Goal: Task Accomplishment & Management: Manage account settings

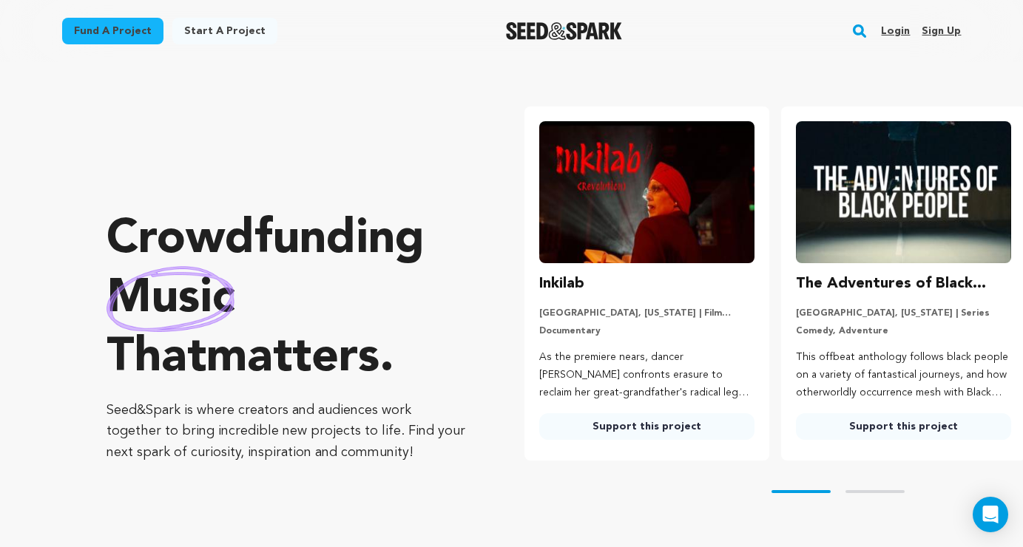
click at [892, 30] on link "Login" at bounding box center [895, 31] width 29 height 24
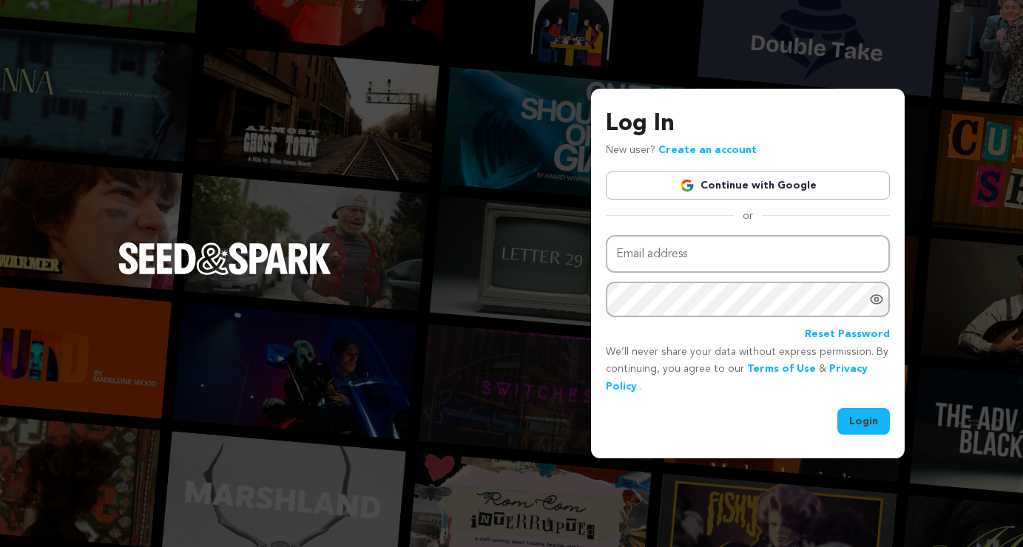
click at [728, 194] on link "Continue with Google" at bounding box center [748, 186] width 284 height 28
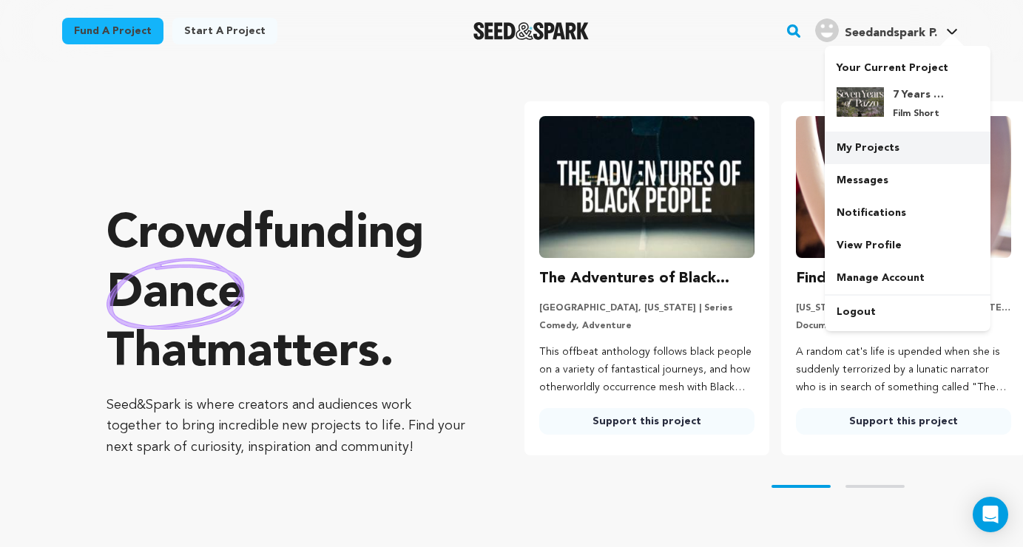
click at [909, 155] on link "My Projects" at bounding box center [908, 148] width 166 height 33
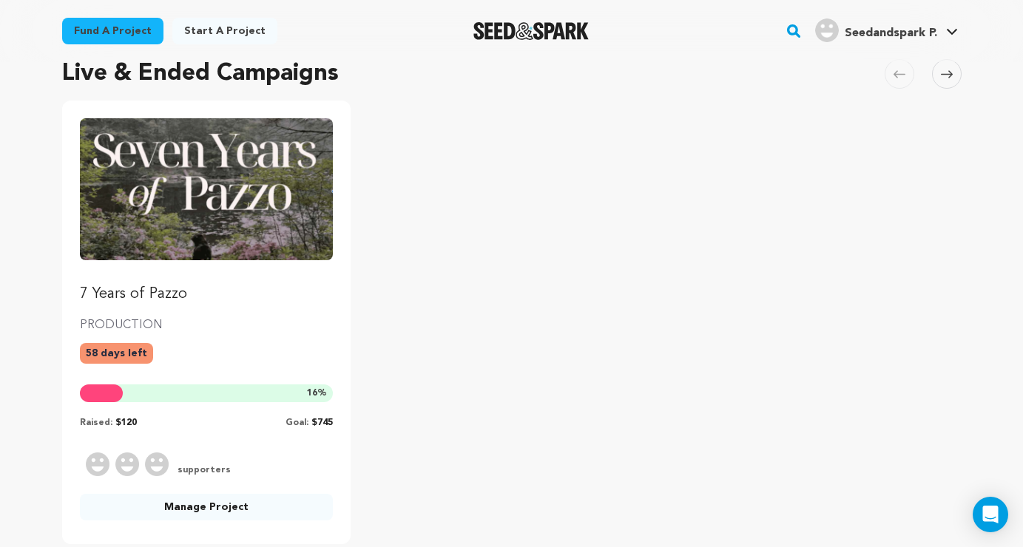
scroll to position [128, 0]
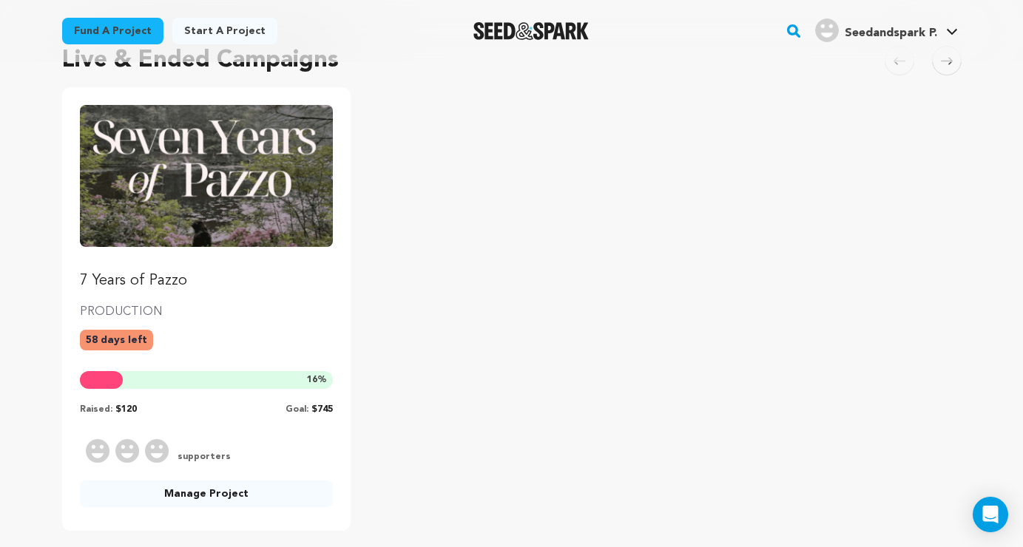
click at [199, 493] on link "Manage Project" at bounding box center [207, 494] width 254 height 27
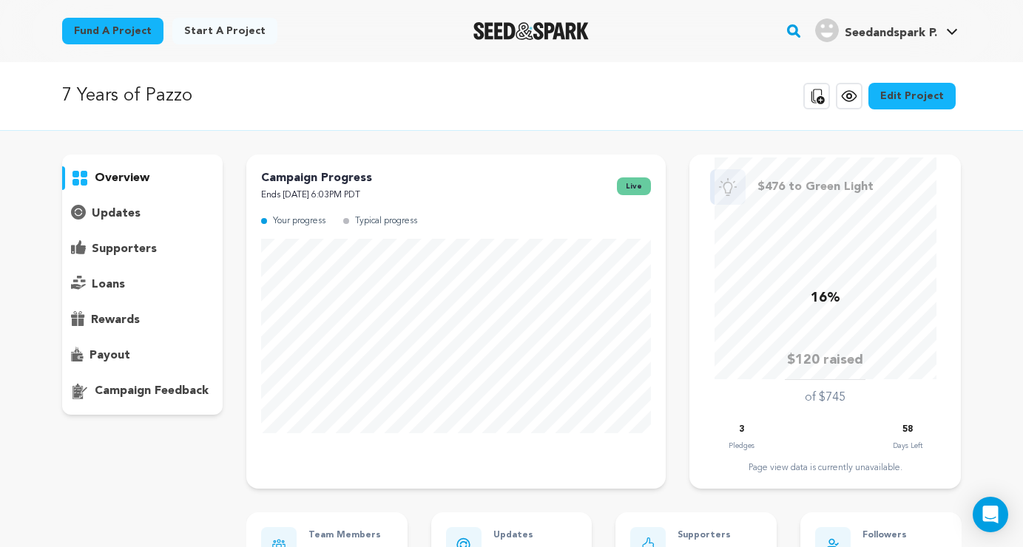
click at [121, 181] on p "overview" at bounding box center [122, 178] width 55 height 18
click at [116, 181] on p "overview" at bounding box center [122, 178] width 55 height 18
click at [911, 98] on link "Edit Project" at bounding box center [912, 96] width 87 height 27
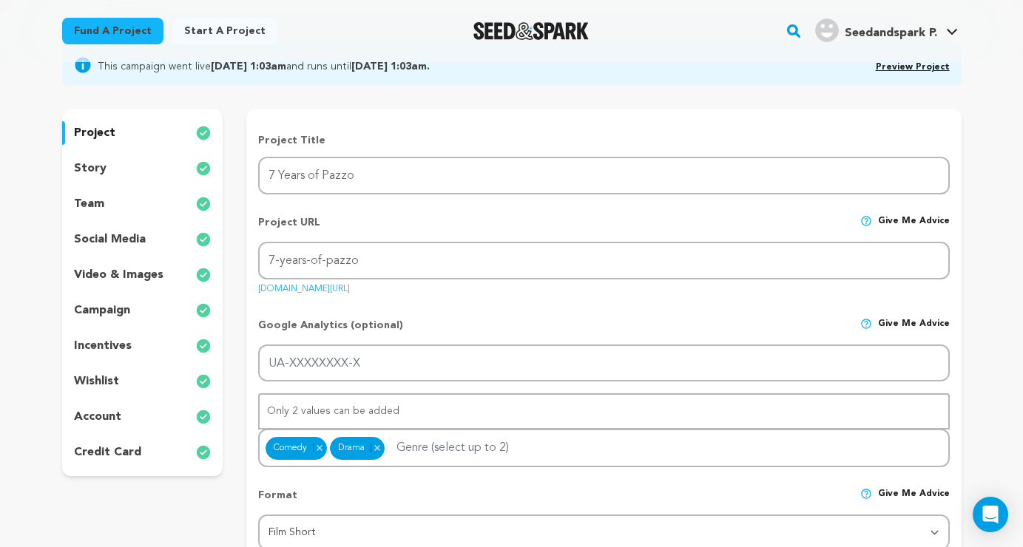
scroll to position [132, 0]
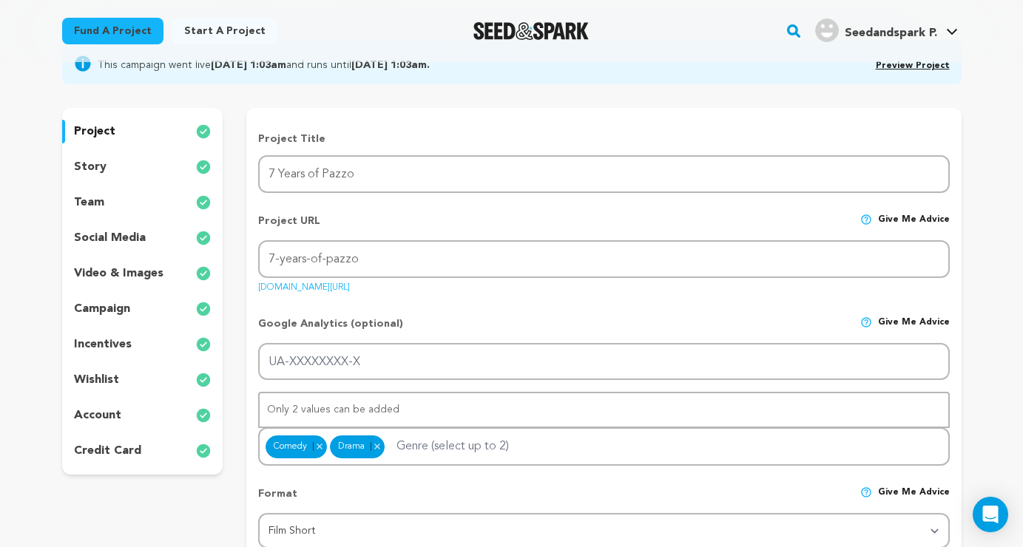
click at [119, 277] on p "video & images" at bounding box center [119, 274] width 90 height 18
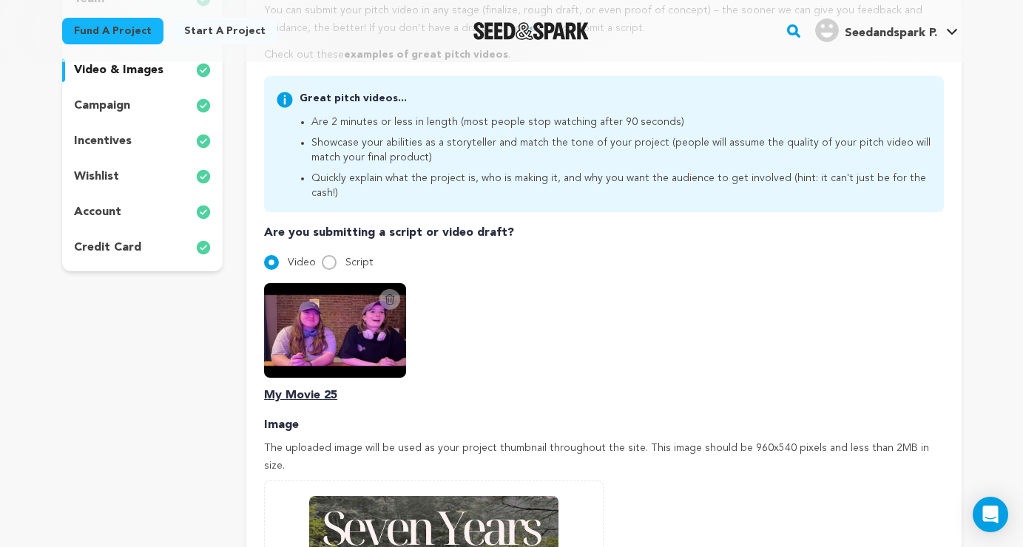
scroll to position [312, 0]
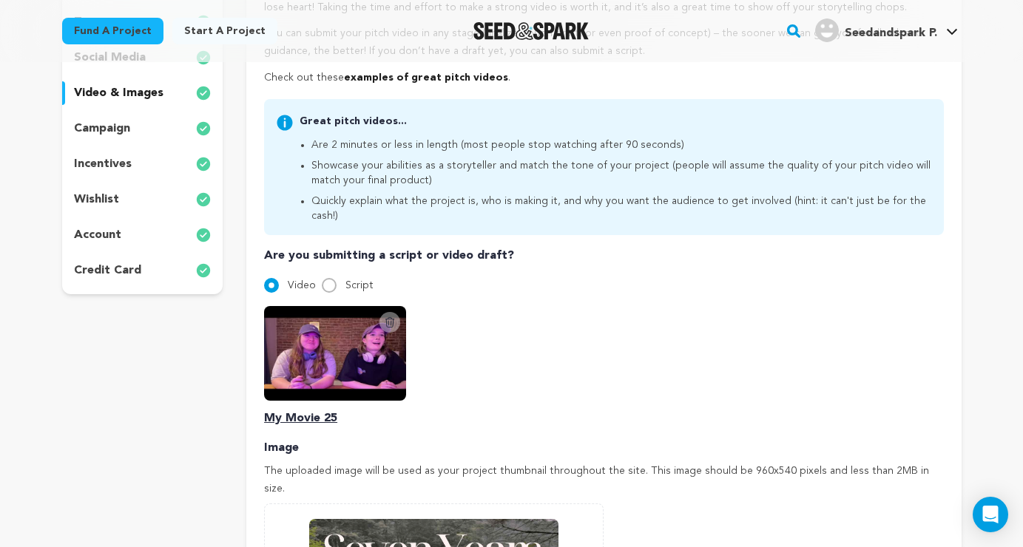
click at [327, 278] on input "Script" at bounding box center [329, 285] width 15 height 15
radio input "true"
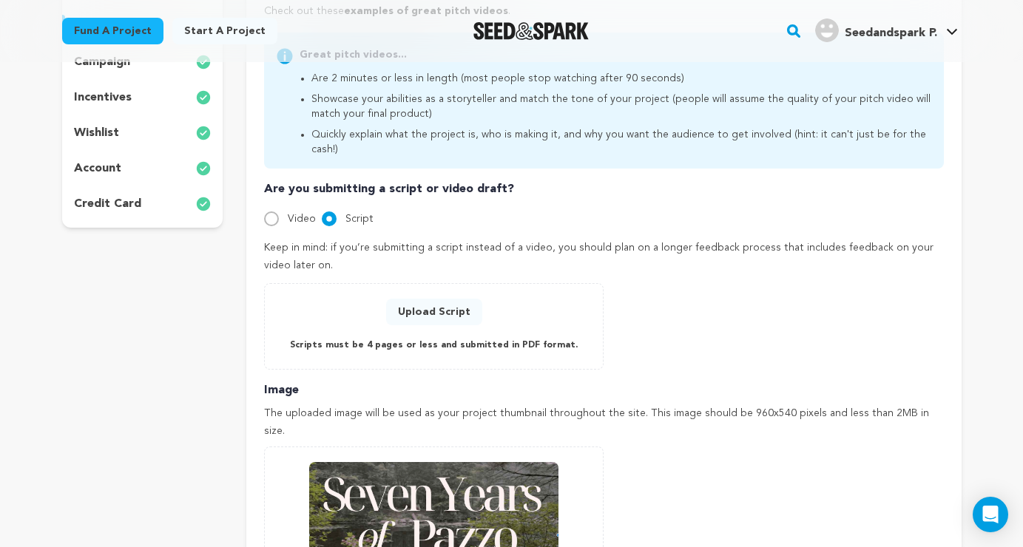
scroll to position [385, 0]
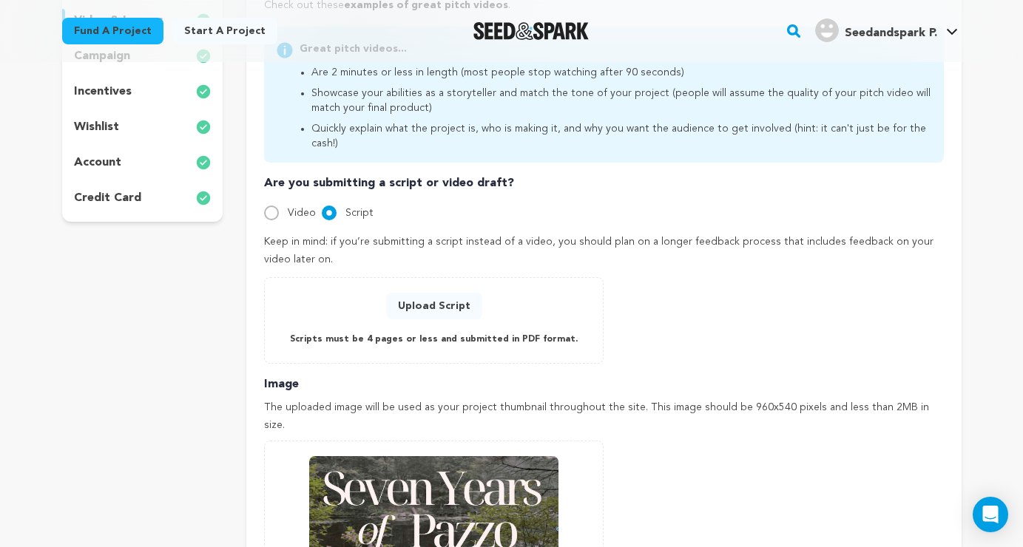
click at [272, 206] on input "Video" at bounding box center [271, 213] width 15 height 15
radio input "true"
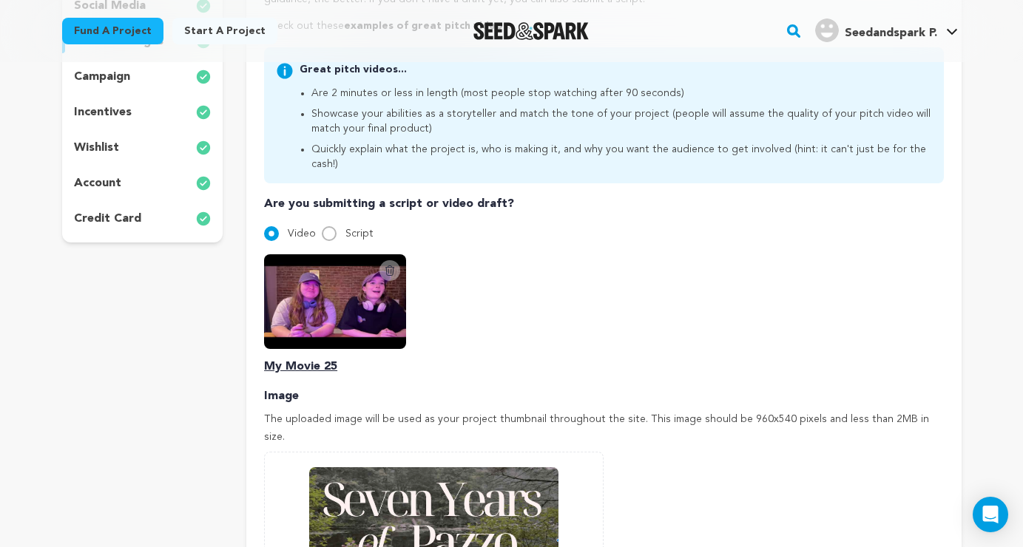
scroll to position [377, 0]
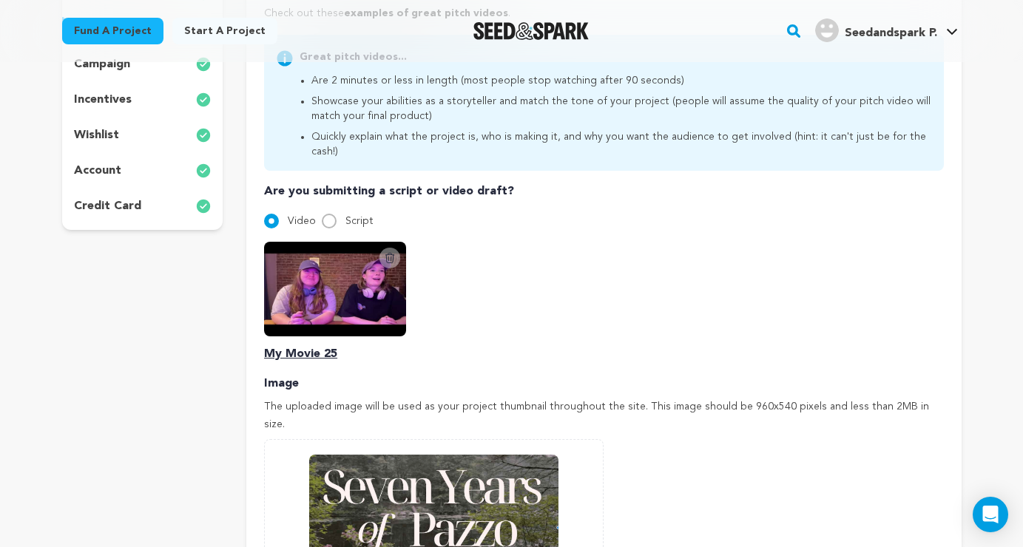
click at [326, 214] on input "Script" at bounding box center [329, 221] width 15 height 15
radio input "true"
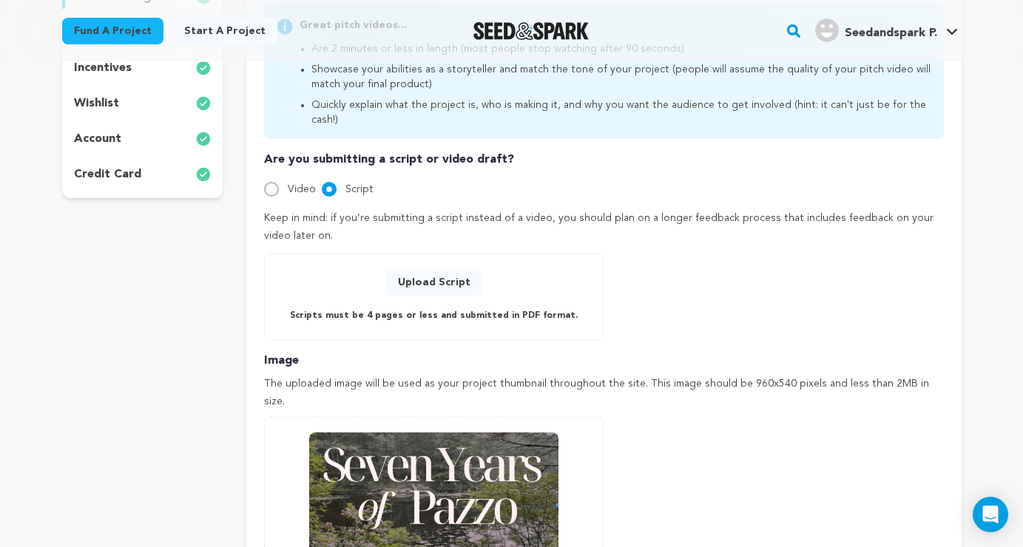
scroll to position [419, 0]
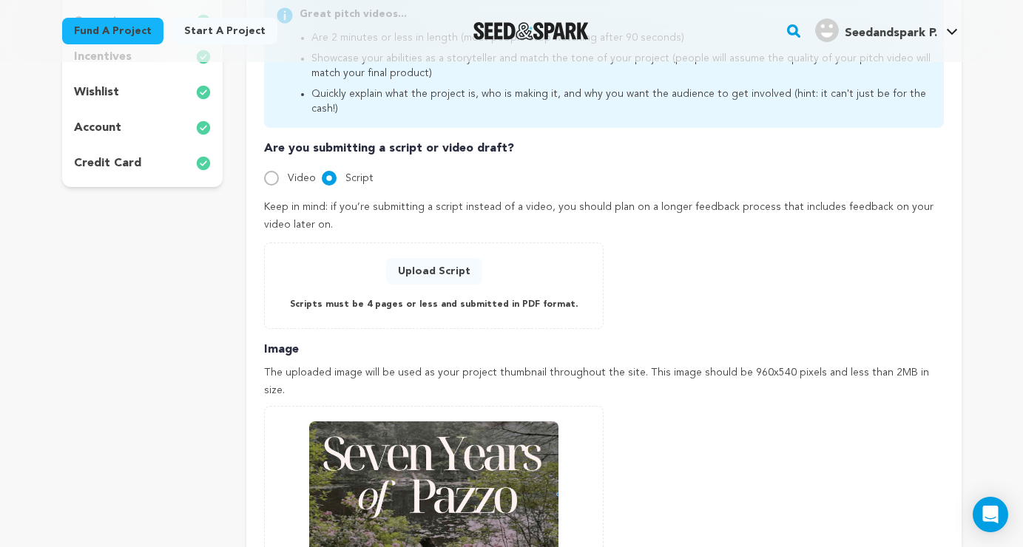
drag, startPoint x: 258, startPoint y: 189, endPoint x: 334, endPoint y: 205, distance: 77.9
click at [334, 205] on div "Pitch video Your pitch video is one of the trickiest and most important things …" at bounding box center [603, 271] width 715 height 903
click at [334, 205] on p "Keep in mind: if you’re submitting a script instead of a video, you should plan…" at bounding box center [603, 217] width 679 height 36
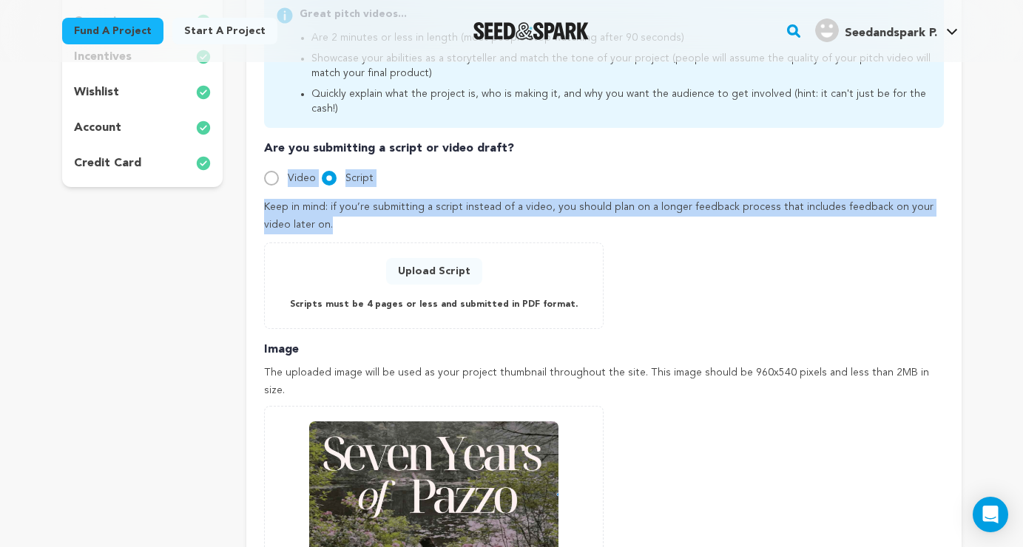
drag, startPoint x: 334, startPoint y: 205, endPoint x: 258, endPoint y: 152, distance: 92.6
click at [258, 152] on div "Pitch video Your pitch video is one of the trickiest and most important things …" at bounding box center [603, 271] width 715 height 903
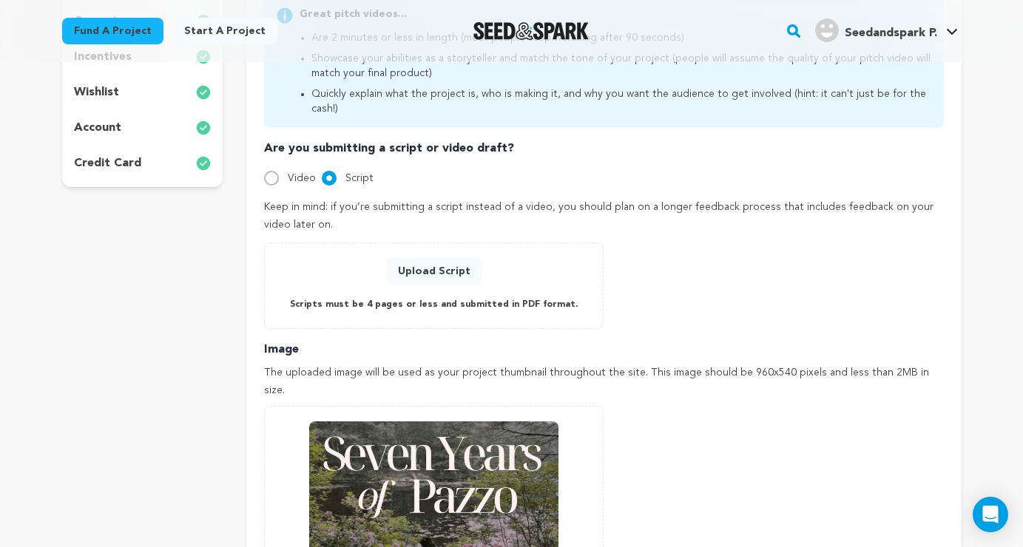
click at [260, 127] on div "Pitch video Your pitch video is one of the trickiest and most important things …" at bounding box center [603, 271] width 715 height 903
drag, startPoint x: 257, startPoint y: 188, endPoint x: 315, endPoint y: 209, distance: 61.6
click at [314, 209] on div "Pitch video Your pitch video is one of the trickiest and most important things …" at bounding box center [603, 271] width 715 height 903
click at [315, 209] on p "Keep in mind: if you’re submitting a script instead of a video, you should plan…" at bounding box center [603, 217] width 679 height 36
click at [275, 171] on input "Video" at bounding box center [271, 178] width 15 height 15
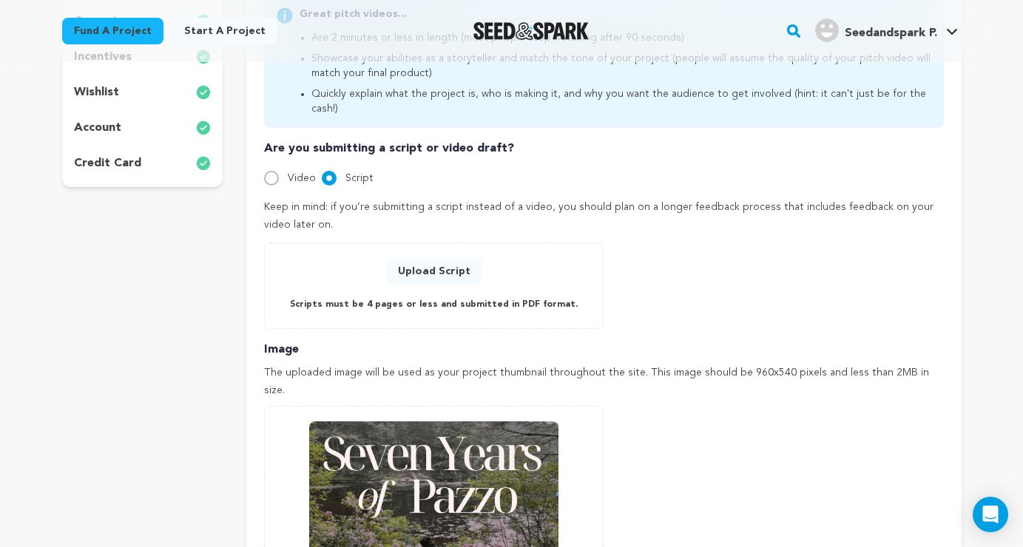
radio input "true"
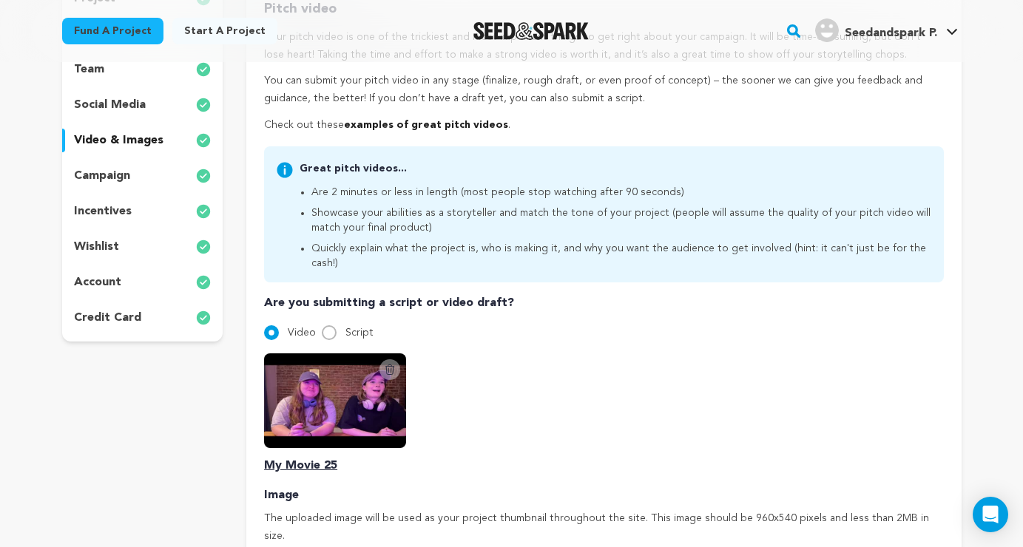
scroll to position [255, 0]
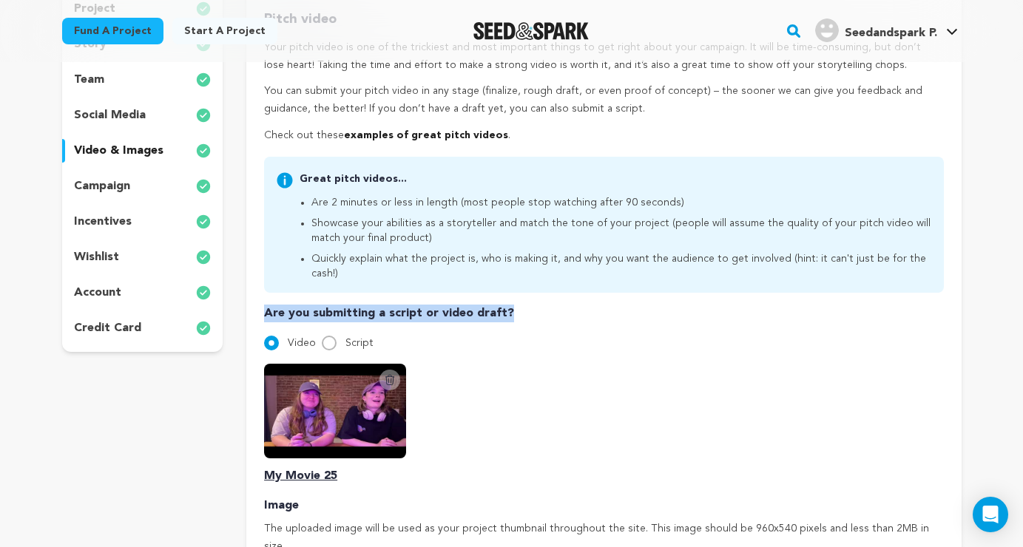
drag, startPoint x: 257, startPoint y: 294, endPoint x: 520, endPoint y: 295, distance: 263.4
click at [520, 295] on div "Pitch video Your pitch video is one of the trickiest and most important things …" at bounding box center [603, 432] width 715 height 894
click at [521, 305] on p "Are you submitting a script or video draft?" at bounding box center [603, 314] width 679 height 18
drag, startPoint x: 510, startPoint y: 295, endPoint x: 240, endPoint y: 294, distance: 270.8
click at [240, 294] on div "project story team social media video & images campaign incentives wishlist" at bounding box center [512, 432] width 900 height 894
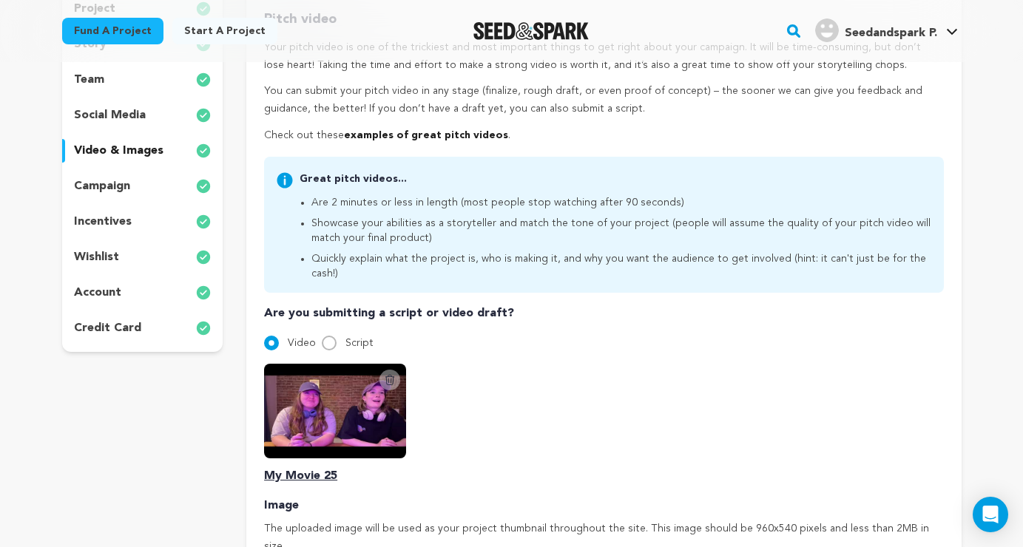
click at [285, 130] on p "Check out these examples of great pitch videos ." at bounding box center [603, 136] width 679 height 18
drag, startPoint x: 266, startPoint y: 130, endPoint x: 517, endPoint y: 143, distance: 251.1
click at [516, 144] on div "Pitch video Your pitch video is one of the trickiest and most important things …" at bounding box center [603, 429] width 679 height 840
click at [515, 133] on p "Check out these examples of great pitch videos ." at bounding box center [603, 136] width 679 height 18
drag, startPoint x: 515, startPoint y: 133, endPoint x: 257, endPoint y: 134, distance: 258.2
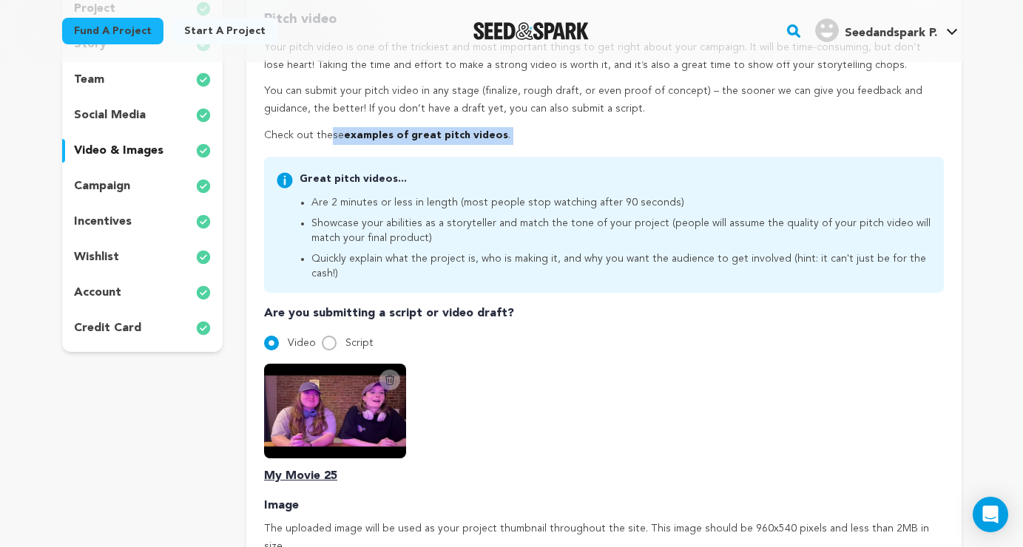
click at [257, 134] on div "Pitch video Your pitch video is one of the trickiest and most important things …" at bounding box center [603, 432] width 715 height 894
click at [255, 134] on div "Pitch video Your pitch video is one of the trickiest and most important things …" at bounding box center [603, 432] width 715 height 894
drag, startPoint x: 262, startPoint y: 129, endPoint x: 499, endPoint y: 125, distance: 236.8
click at [499, 127] on div "Pitch video Your pitch video is one of the trickiest and most important things …" at bounding box center [603, 432] width 715 height 894
click at [499, 127] on p "Check out these examples of great pitch videos ." at bounding box center [603, 136] width 679 height 18
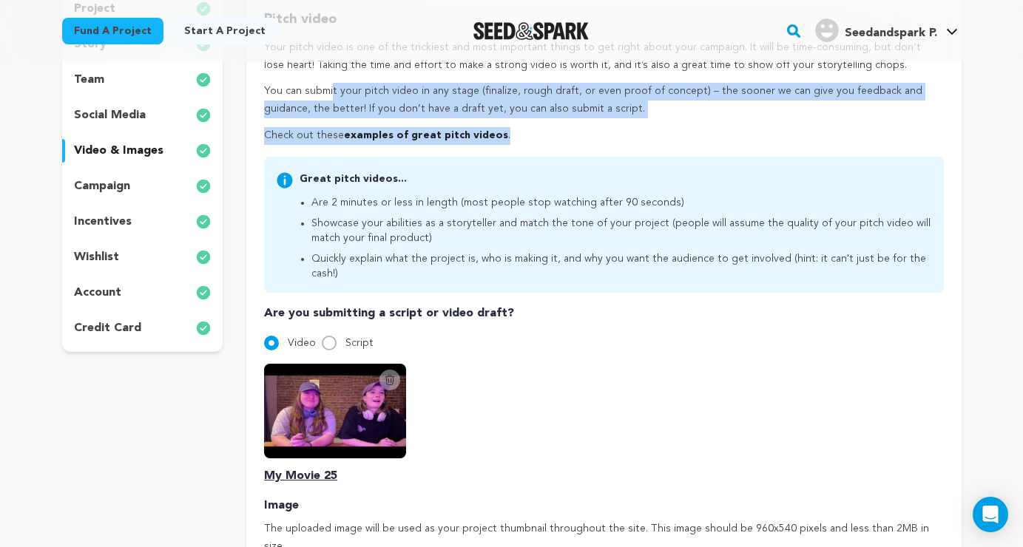
drag, startPoint x: 507, startPoint y: 129, endPoint x: 260, endPoint y: 88, distance: 250.6
click at [260, 88] on div "Pitch video Your pitch video is one of the trickiest and most important things …" at bounding box center [603, 432] width 715 height 894
click at [258, 88] on div "Pitch video Your pitch video is one of the trickiest and most important things …" at bounding box center [603, 432] width 715 height 894
drag, startPoint x: 261, startPoint y: 75, endPoint x: 485, endPoint y: 155, distance: 238.0
click at [485, 155] on div "Pitch video Your pitch video is one of the trickiest and most important things …" at bounding box center [603, 432] width 715 height 894
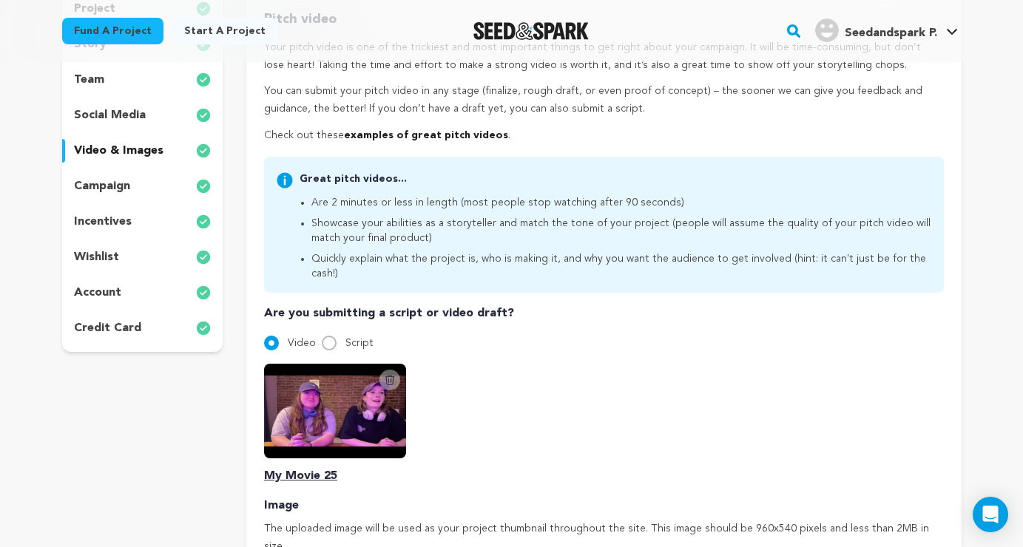
click at [491, 146] on div "Pitch video Your pitch video is one of the trickiest and most important things …" at bounding box center [603, 429] width 679 height 840
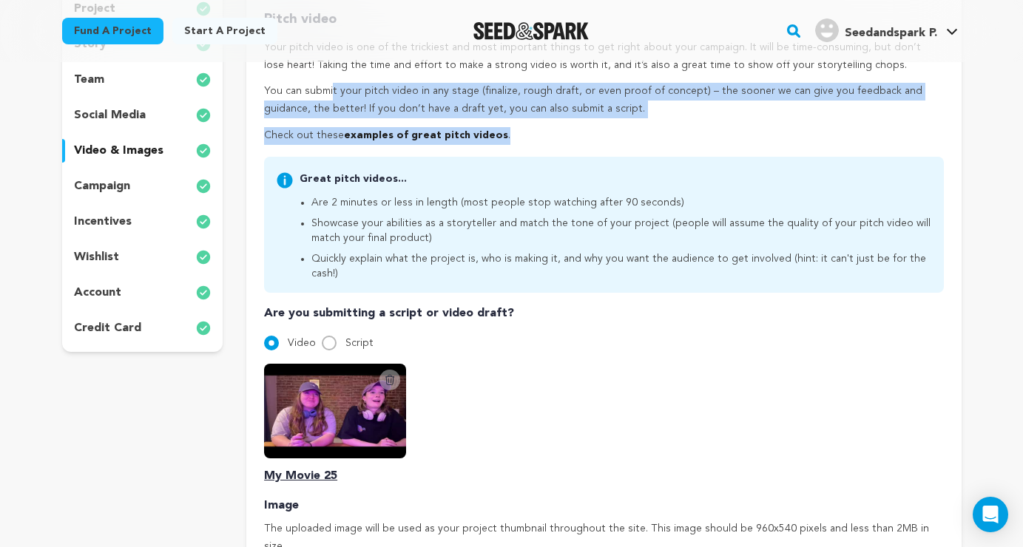
drag, startPoint x: 504, startPoint y: 138, endPoint x: 257, endPoint y: 90, distance: 251.0
click at [257, 90] on div "Pitch video Your pitch video is one of the trickiest and most important things …" at bounding box center [603, 432] width 715 height 894
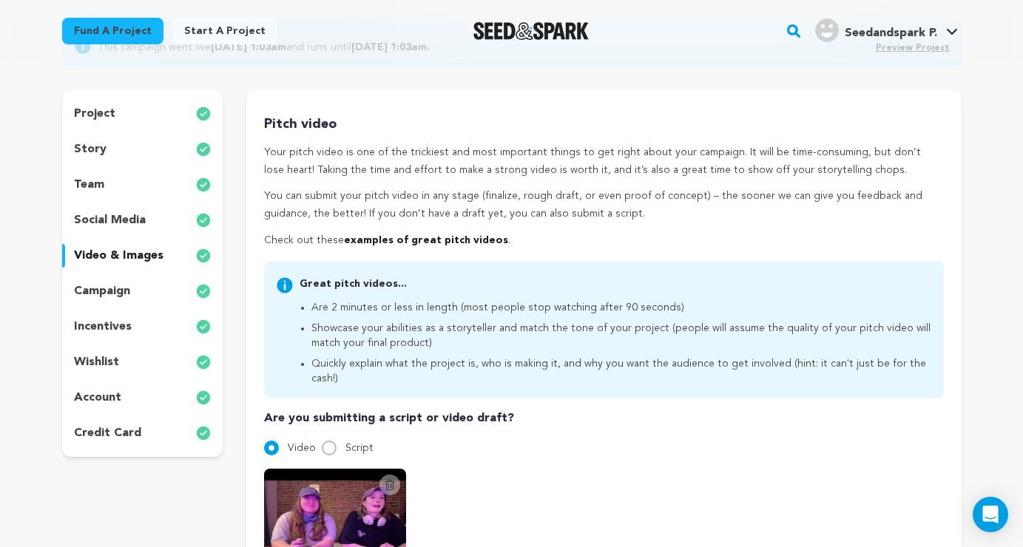
scroll to position [123, 0]
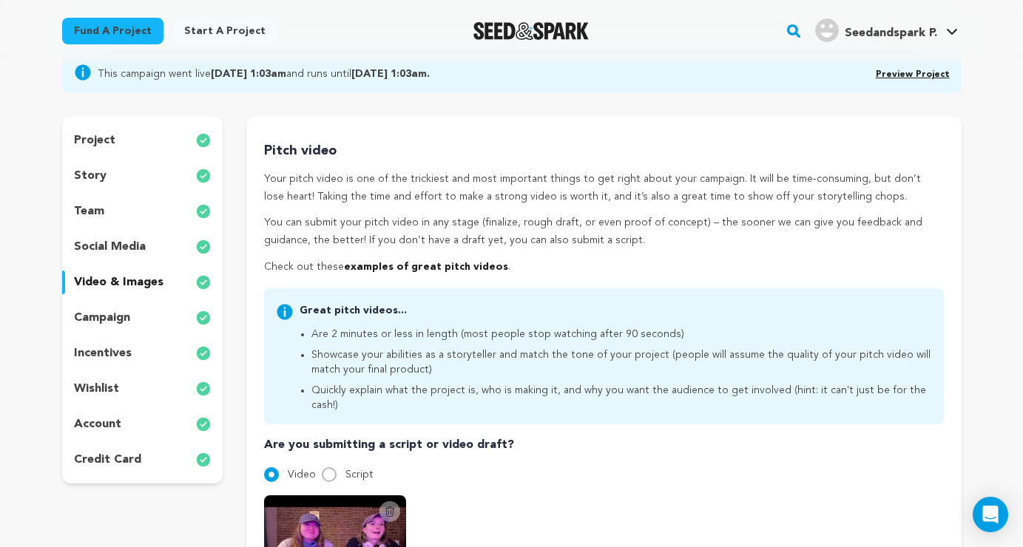
drag, startPoint x: 258, startPoint y: 144, endPoint x: 309, endPoint y: 280, distance: 144.7
drag, startPoint x: 311, startPoint y: 279, endPoint x: 260, endPoint y: 146, distance: 141.9
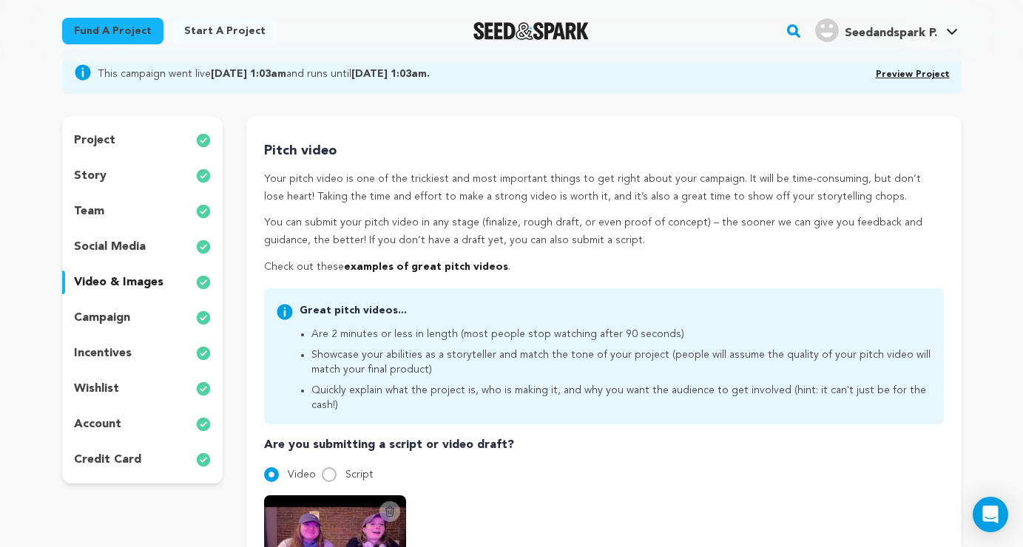
drag, startPoint x: 260, startPoint y: 129, endPoint x: 309, endPoint y: 286, distance: 163.6
click at [309, 289] on div "Great pitch videos... Are 2 minutes or less in length (most people stop watchin…" at bounding box center [603, 357] width 679 height 136
drag, startPoint x: 309, startPoint y: 283, endPoint x: 272, endPoint y: 133, distance: 154.5
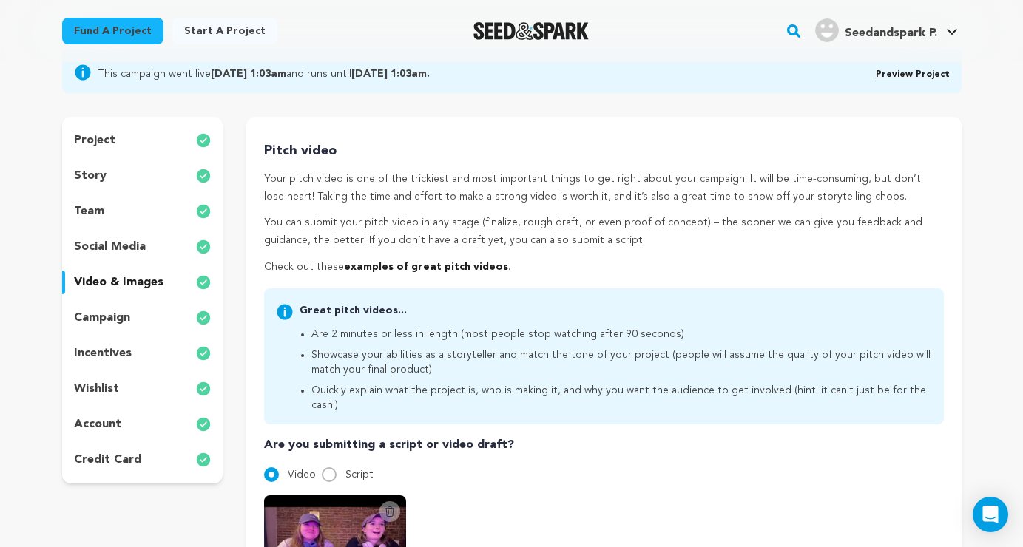
drag, startPoint x: 269, startPoint y: 133, endPoint x: 486, endPoint y: 258, distance: 250.2
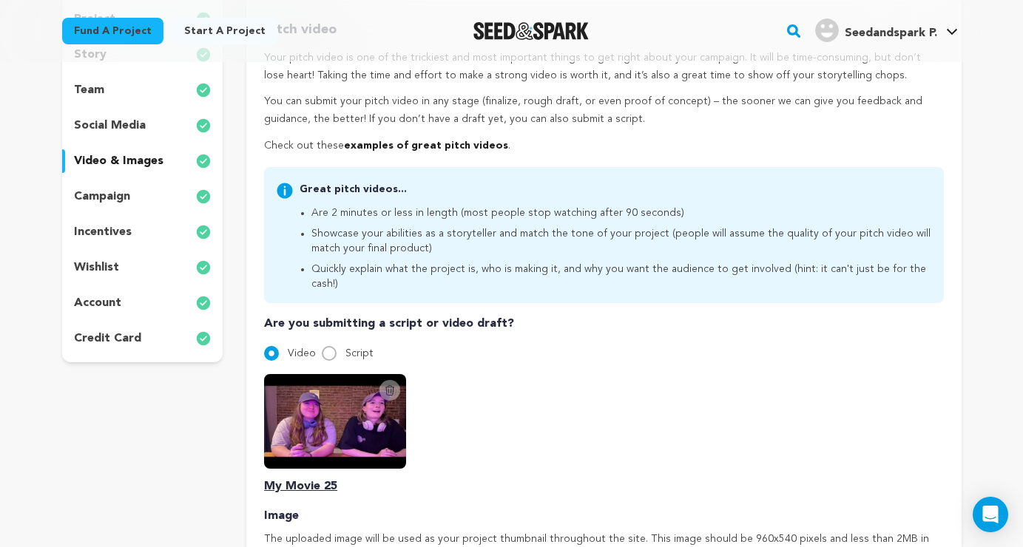
scroll to position [252, 0]
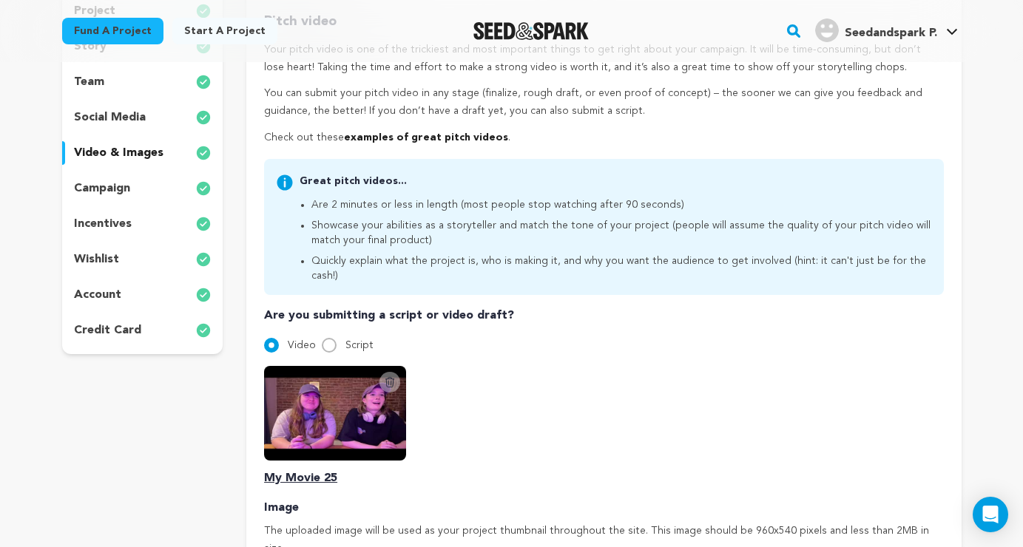
click at [439, 307] on p "Are you submitting a script or video draft?" at bounding box center [603, 316] width 679 height 18
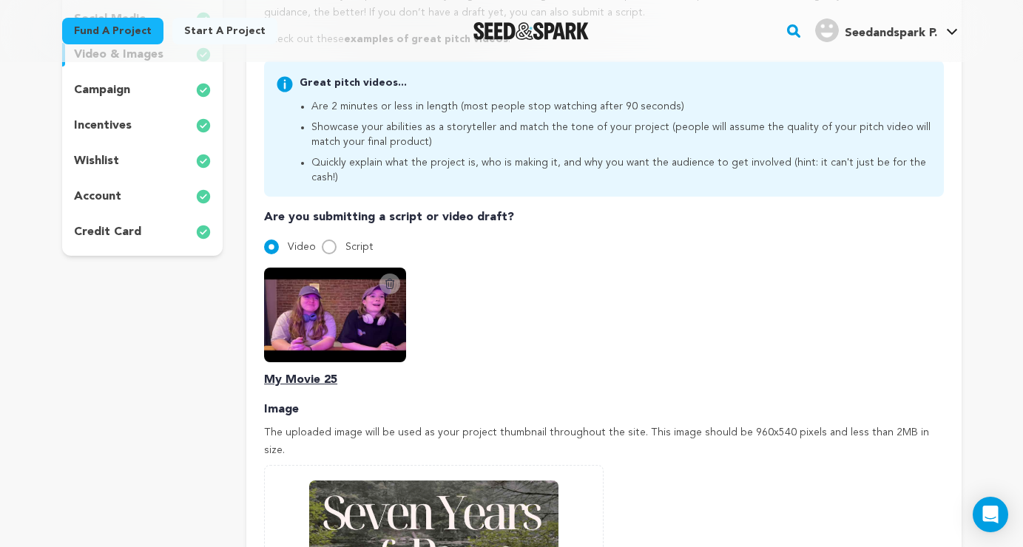
scroll to position [354, 0]
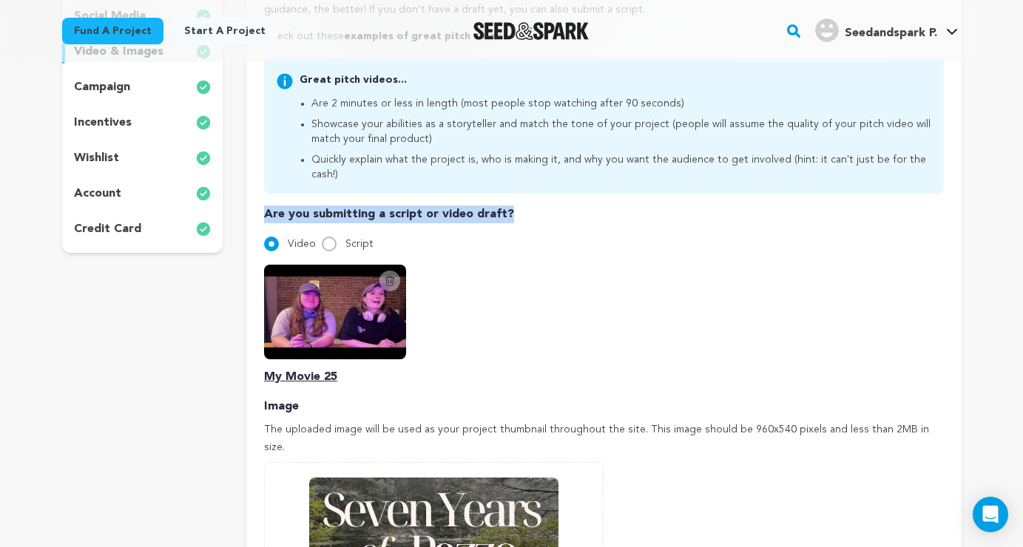
drag, startPoint x: 263, startPoint y: 196, endPoint x: 513, endPoint y: 200, distance: 250.1
click at [513, 200] on div "Pitch video Your pitch video is one of the trickiest and most important things …" at bounding box center [603, 333] width 715 height 894
click at [513, 206] on p "Are you submitting a script or video draft?" at bounding box center [603, 215] width 679 height 18
drag, startPoint x: 519, startPoint y: 197, endPoint x: 260, endPoint y: 195, distance: 258.9
click at [260, 196] on div "Pitch video Your pitch video is one of the trickiest and most important things …" at bounding box center [603, 333] width 715 height 894
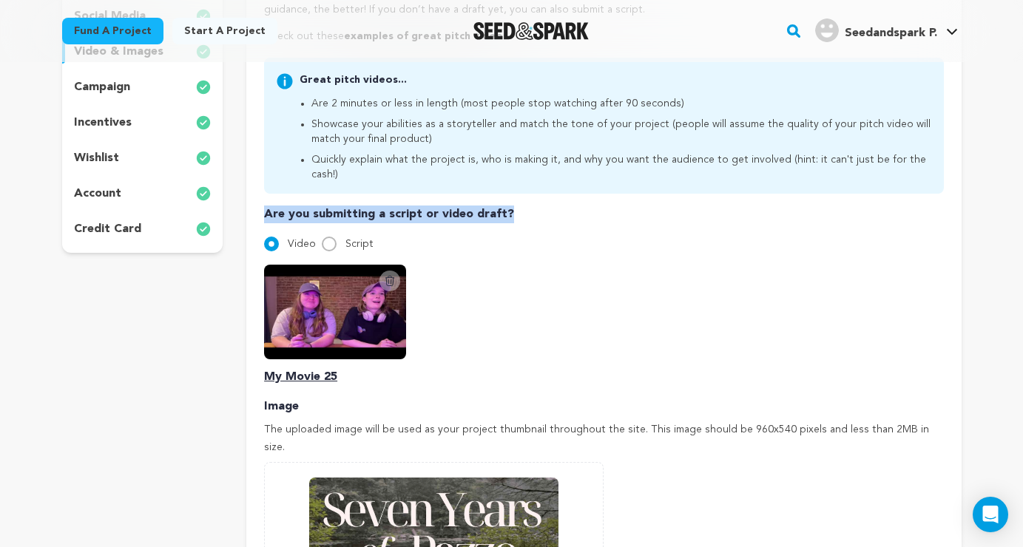
click at [261, 195] on div "Pitch video Your pitch video is one of the trickiest and most important things …" at bounding box center [603, 333] width 715 height 894
drag, startPoint x: 260, startPoint y: 196, endPoint x: 524, endPoint y: 197, distance: 263.4
click at [524, 198] on div "Pitch video Your pitch video is one of the trickiest and most important things …" at bounding box center [603, 333] width 715 height 894
click at [524, 206] on p "Are you submitting a script or video draft?" at bounding box center [603, 215] width 679 height 18
drag, startPoint x: 263, startPoint y: 186, endPoint x: 510, endPoint y: 198, distance: 247.4
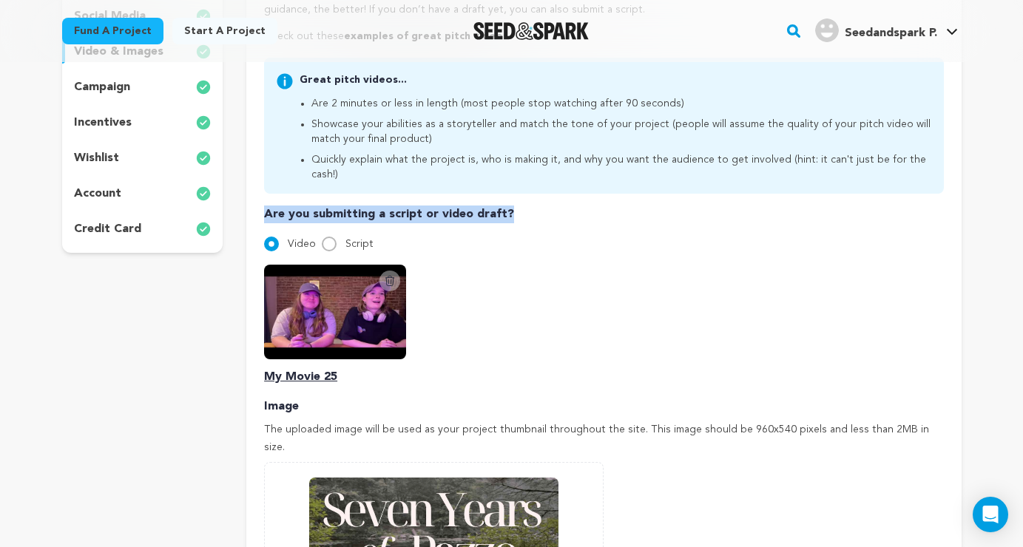
click at [510, 198] on div "Pitch video Your pitch video is one of the trickiest and most important things …" at bounding box center [603, 333] width 715 height 894
click at [510, 206] on p "Are you submitting a script or video draft?" at bounding box center [603, 215] width 679 height 18
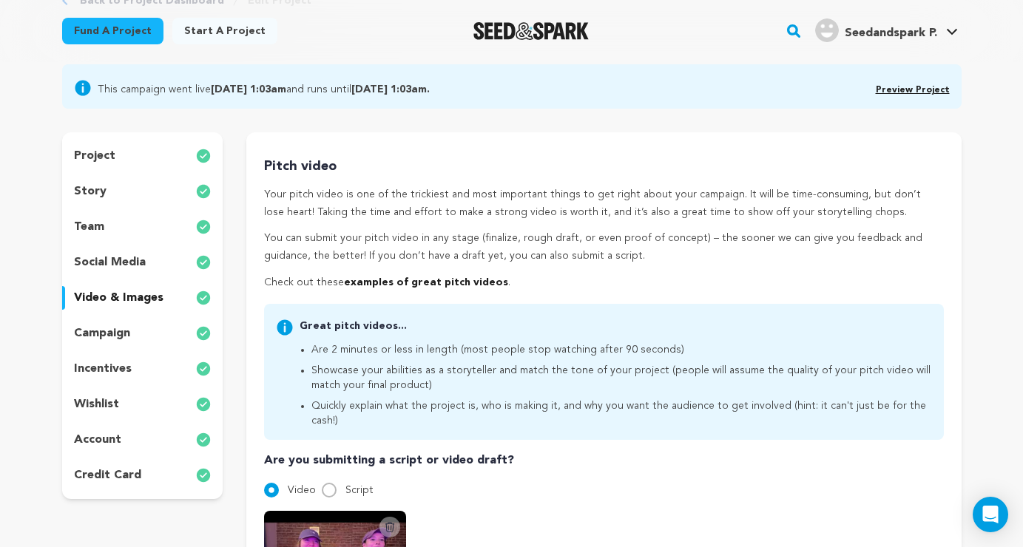
scroll to position [0, 0]
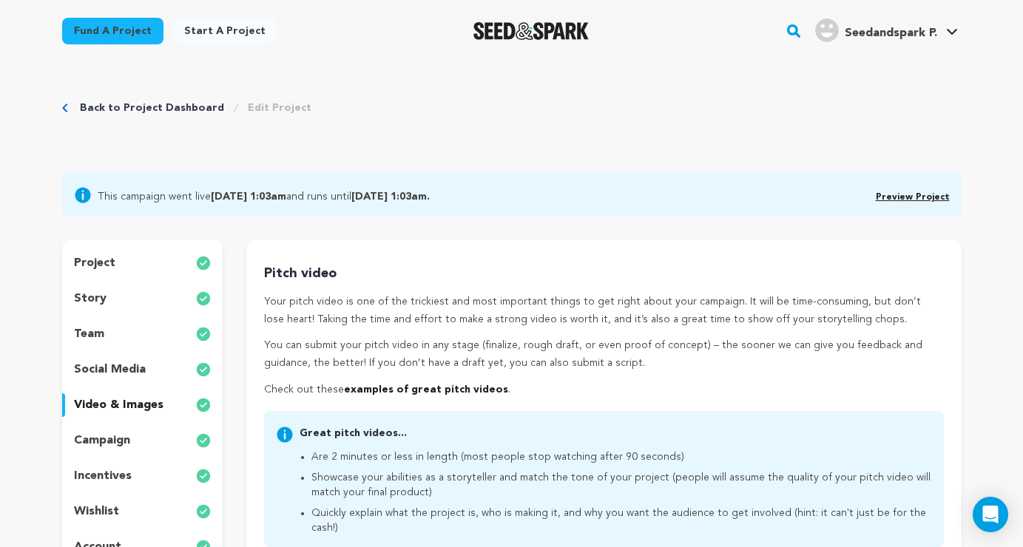
click at [108, 255] on p "project" at bounding box center [94, 264] width 41 height 18
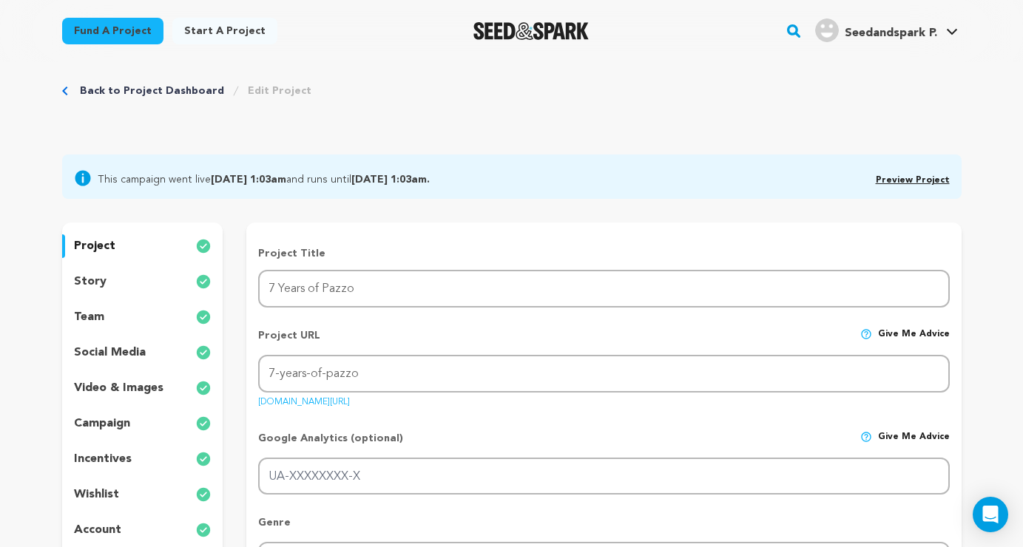
scroll to position [19, 0]
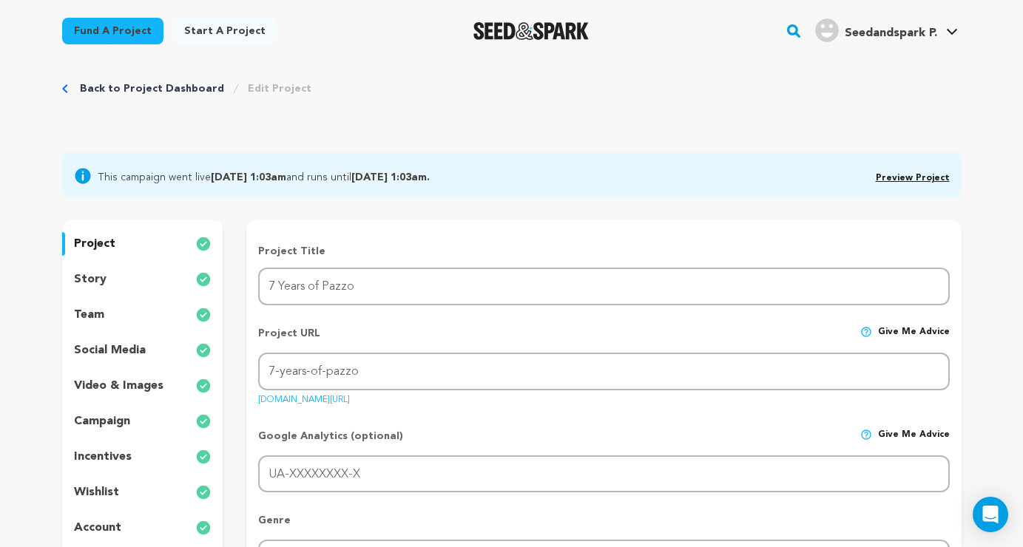
click at [125, 89] on link "Back to Project Dashboard" at bounding box center [152, 88] width 144 height 15
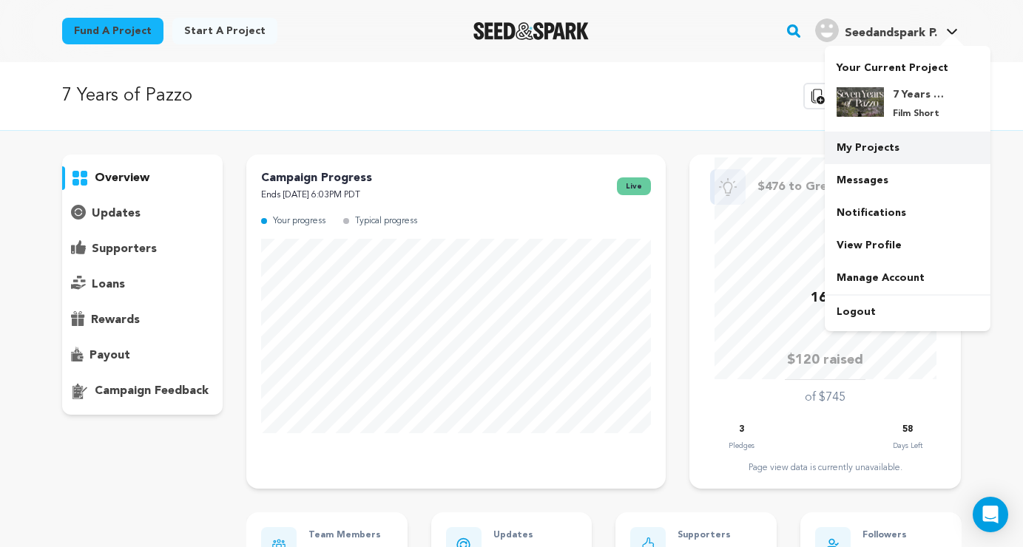
click at [890, 146] on link "My Projects" at bounding box center [908, 148] width 166 height 33
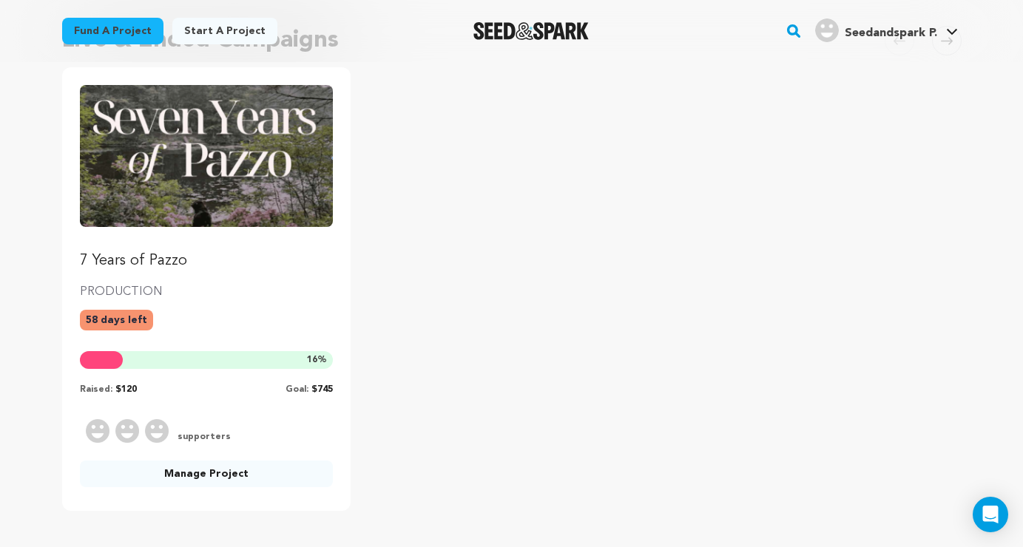
scroll to position [163, 0]
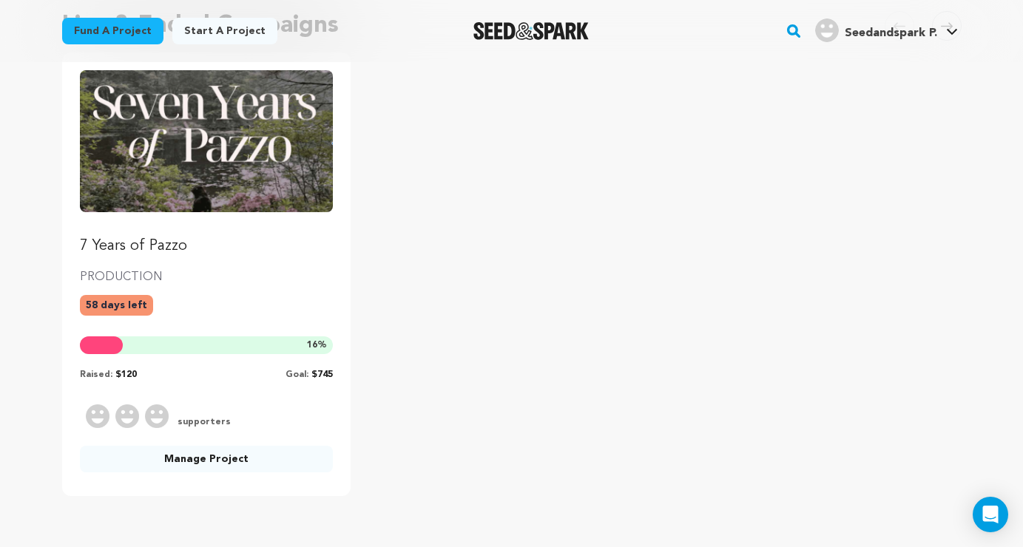
click at [151, 247] on p "7 Years of Pazzo" at bounding box center [207, 246] width 254 height 21
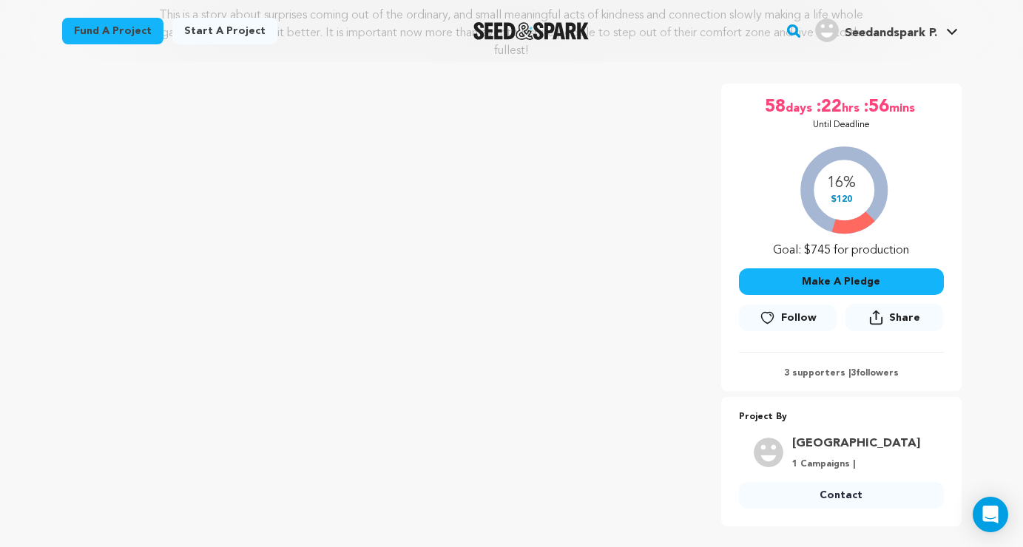
scroll to position [222, 0]
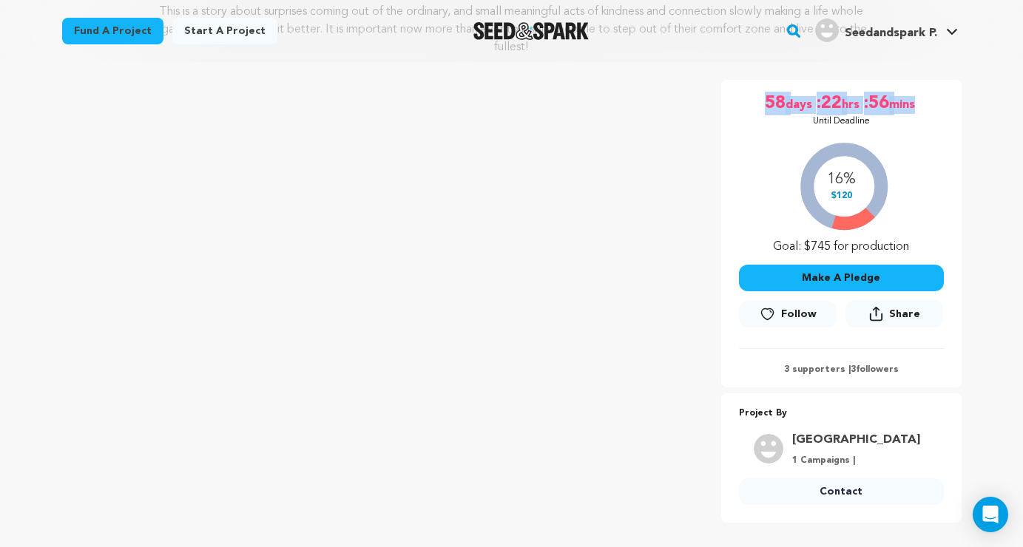
drag, startPoint x: 747, startPoint y: 103, endPoint x: 946, endPoint y: 103, distance: 199.0
click at [946, 104] on div "58 days :22 hrs :56 mins Until Deadline 16% $120" at bounding box center [841, 234] width 240 height 308
click at [946, 103] on div "58 days :22 hrs :56 mins Until Deadline 16% $120" at bounding box center [841, 234] width 240 height 308
drag, startPoint x: 946, startPoint y: 103, endPoint x: 756, endPoint y: 89, distance: 190.7
click at [756, 90] on div "58 days :22 hrs :56 mins Until Deadline 16% $120" at bounding box center [841, 234] width 240 height 308
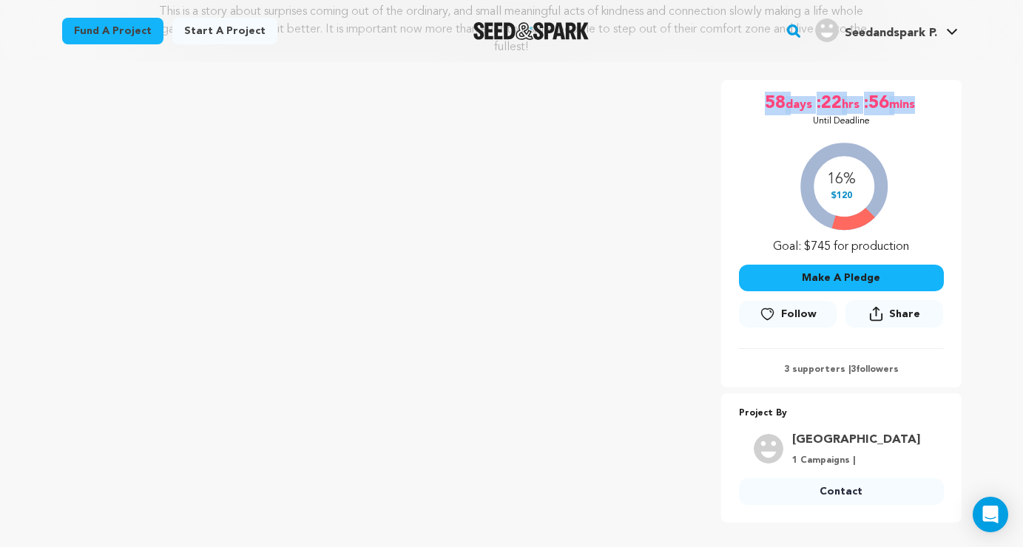
click at [756, 89] on div "58 days :22 hrs :56 mins Until Deadline 16% $120" at bounding box center [841, 234] width 240 height 308
drag, startPoint x: 756, startPoint y: 89, endPoint x: 947, endPoint y: 98, distance: 191.1
click at [947, 98] on div "58 days :22 hrs :56 mins Until Deadline 16% $120" at bounding box center [841, 234] width 240 height 308
drag, startPoint x: 947, startPoint y: 105, endPoint x: 761, endPoint y: 86, distance: 186.7
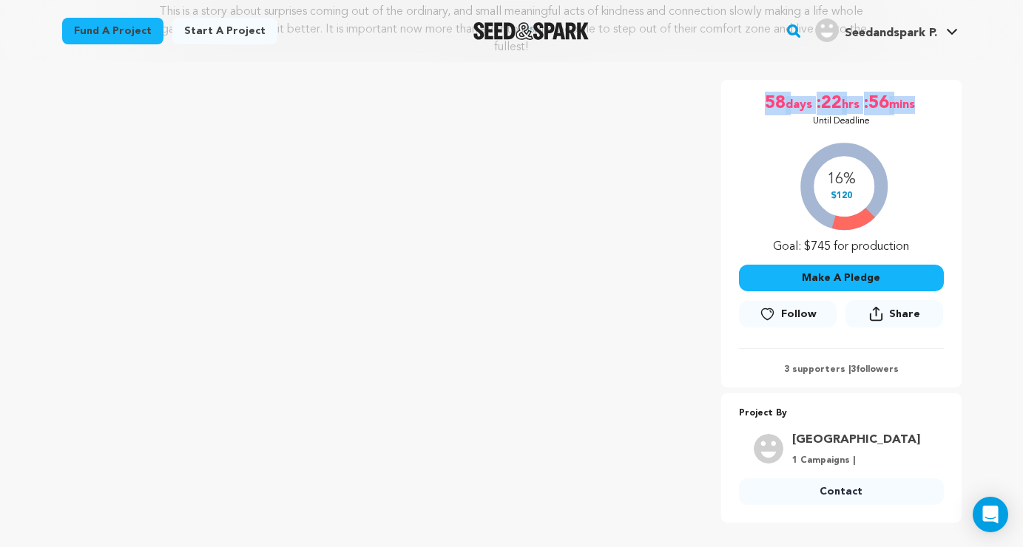
click at [761, 86] on div "58 days :22 hrs :56 mins Until Deadline 16% $120" at bounding box center [841, 234] width 240 height 308
drag, startPoint x: 762, startPoint y: 86, endPoint x: 879, endPoint y: 127, distance: 123.8
click at [879, 127] on div "58 days :22 hrs :56 mins Until Deadline 16% $120" at bounding box center [841, 234] width 240 height 308
click at [879, 127] on div "58 days :22 hrs :56 mins Until Deadline 16% $120" at bounding box center [841, 216] width 205 height 248
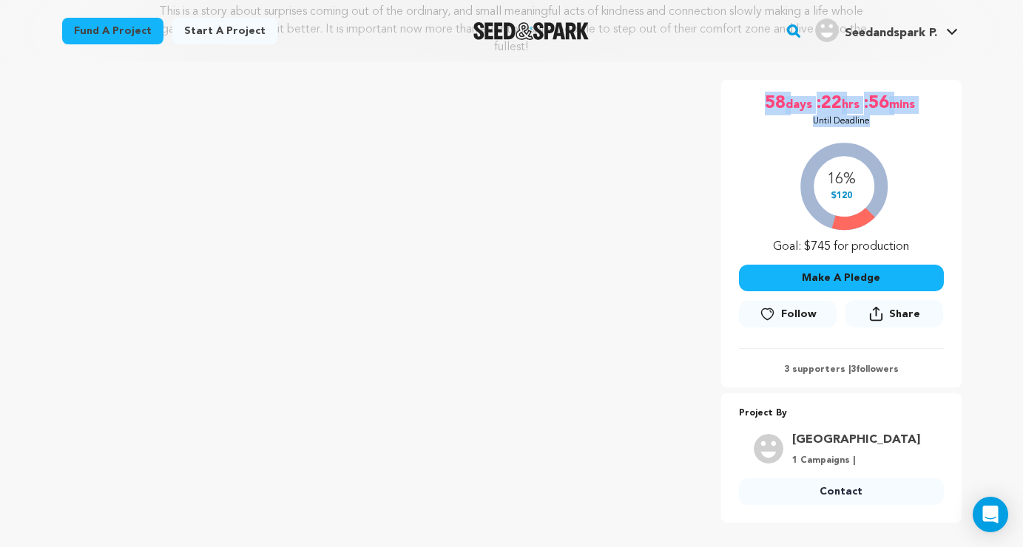
drag, startPoint x: 881, startPoint y: 127, endPoint x: 763, endPoint y: 85, distance: 125.7
click at [763, 85] on div "58 days :22 hrs :56 mins Until Deadline 16% $120" at bounding box center [841, 234] width 240 height 308
click at [763, 84] on div "58 days :22 hrs :56 mins Until Deadline 16% $120" at bounding box center [841, 234] width 240 height 308
drag, startPoint x: 758, startPoint y: 105, endPoint x: 930, endPoint y: 141, distance: 175.3
click at [930, 141] on div "58 days :22 hrs :56 mins Until Deadline 16% $120" at bounding box center [841, 216] width 205 height 248
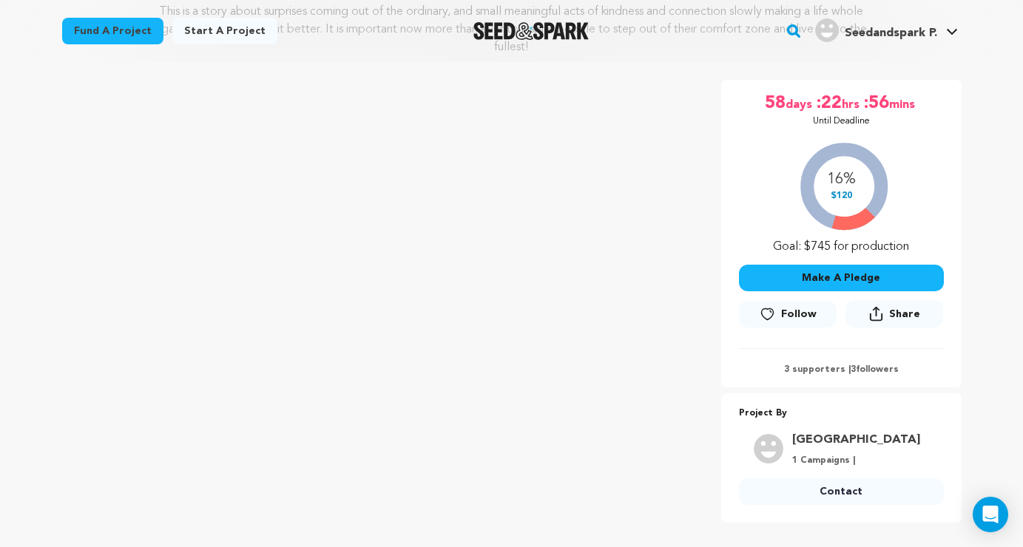
click at [930, 141] on div "16% $120 Goal: $745 for production" at bounding box center [841, 194] width 205 height 123
drag, startPoint x: 930, startPoint y: 141, endPoint x: 723, endPoint y: 104, distance: 210.4
click at [723, 104] on div "58 days :22 hrs :56 mins Until Deadline 16% $120" at bounding box center [841, 234] width 240 height 308
click at [750, 105] on div "58 days :22 hrs :56 mins Until Deadline" at bounding box center [841, 110] width 205 height 36
drag, startPoint x: 750, startPoint y: 96, endPoint x: 877, endPoint y: 134, distance: 132.0
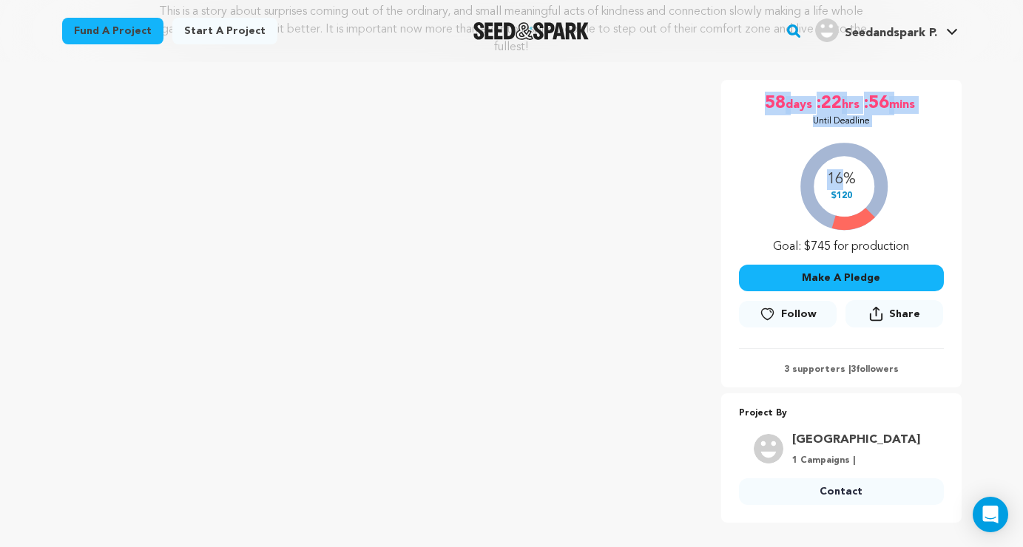
click at [877, 134] on div "58 days :22 hrs :56 mins Until Deadline 16% $120" at bounding box center [841, 216] width 205 height 248
click at [876, 134] on div "16% $120 Goal: $745 for production" at bounding box center [841, 194] width 205 height 123
drag, startPoint x: 857, startPoint y: 191, endPoint x: 761, endPoint y: 94, distance: 136.0
click at [761, 94] on div "58 days :22 hrs :56 mins Until Deadline 16% $120" at bounding box center [841, 216] width 205 height 248
click at [761, 94] on div "58 days :22 hrs :56 mins Until Deadline" at bounding box center [841, 110] width 205 height 36
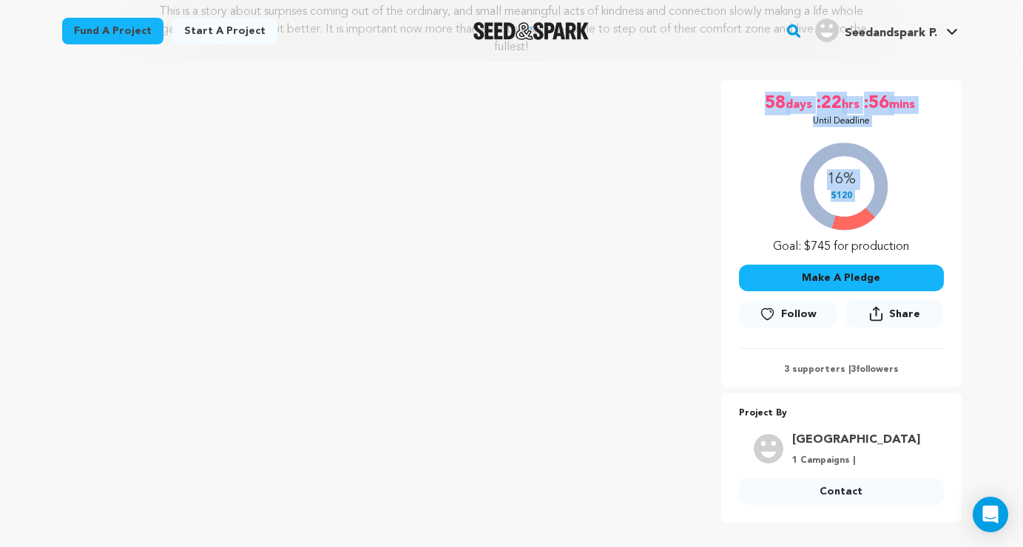
drag, startPoint x: 761, startPoint y: 94, endPoint x: 858, endPoint y: 195, distance: 139.7
click at [858, 195] on div "58 days :22 hrs :56 mins Until Deadline 16% $120" at bounding box center [841, 216] width 205 height 248
click at [893, 128] on div "58 days :22 hrs :56 mins Until Deadline 16% $120" at bounding box center [841, 216] width 205 height 248
drag, startPoint x: 752, startPoint y: 95, endPoint x: 859, endPoint y: 199, distance: 148.6
click at [859, 199] on div "58 days :22 hrs :56 mins Until Deadline 16% $120" at bounding box center [841, 216] width 205 height 248
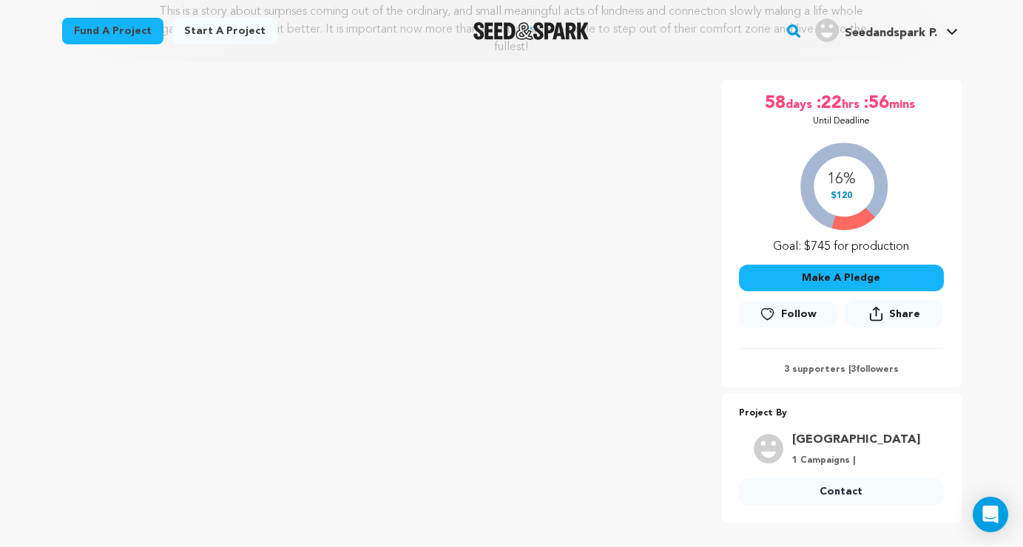
click at [888, 136] on div "16% $120 Goal: $745 for production" at bounding box center [841, 194] width 205 height 123
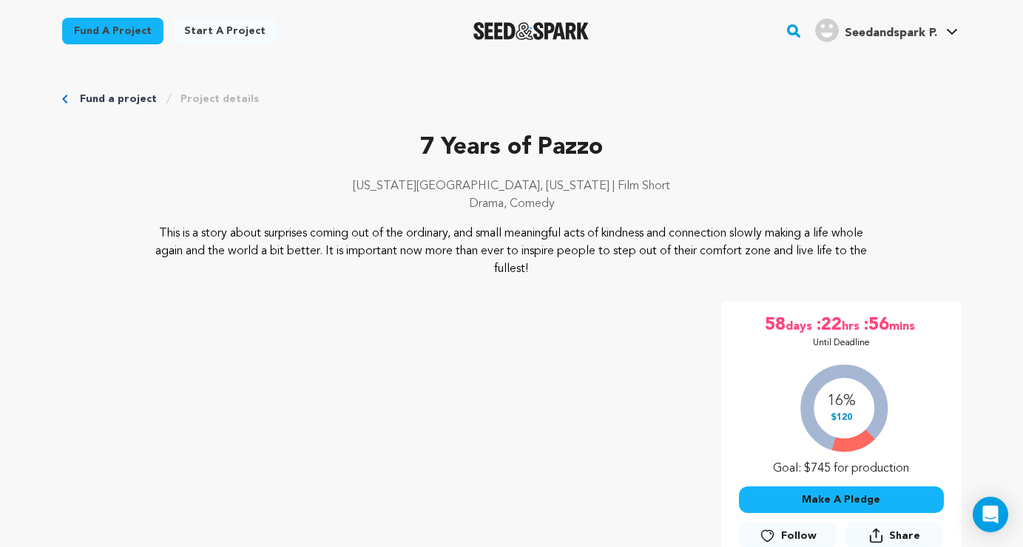
scroll to position [0, 0]
drag, startPoint x: 164, startPoint y: 208, endPoint x: 347, endPoint y: 280, distance: 196.3
click at [347, 280] on div "7 Years of Pazzo New York City, New York | Film Short Drama, Comedy 7 Years of …" at bounding box center [512, 437] width 900 height 615
click at [502, 270] on p "This is a story about surprises coming out of the ordinary, and small meaningfu…" at bounding box center [512, 251] width 720 height 53
drag, startPoint x: 584, startPoint y: 281, endPoint x: 386, endPoint y: 125, distance: 252.4
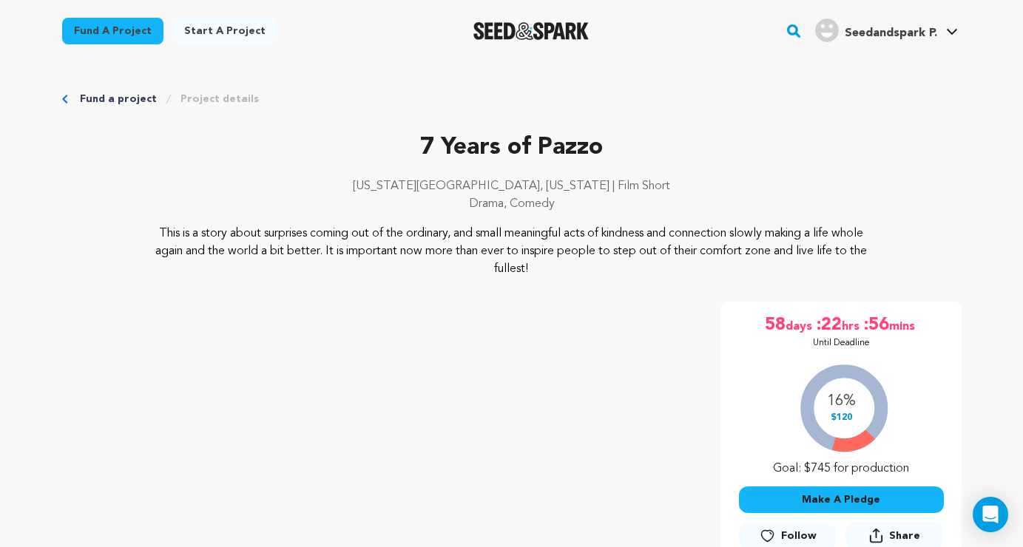
click at [388, 135] on p "7 Years of Pazzo" at bounding box center [512, 148] width 900 height 36
drag, startPoint x: 404, startPoint y: 123, endPoint x: 582, endPoint y: 280, distance: 238.0
click at [582, 280] on div "7 Years of Pazzo New York City, New York | Film Short Drama, Comedy 7 Years of …" at bounding box center [512, 437] width 900 height 615
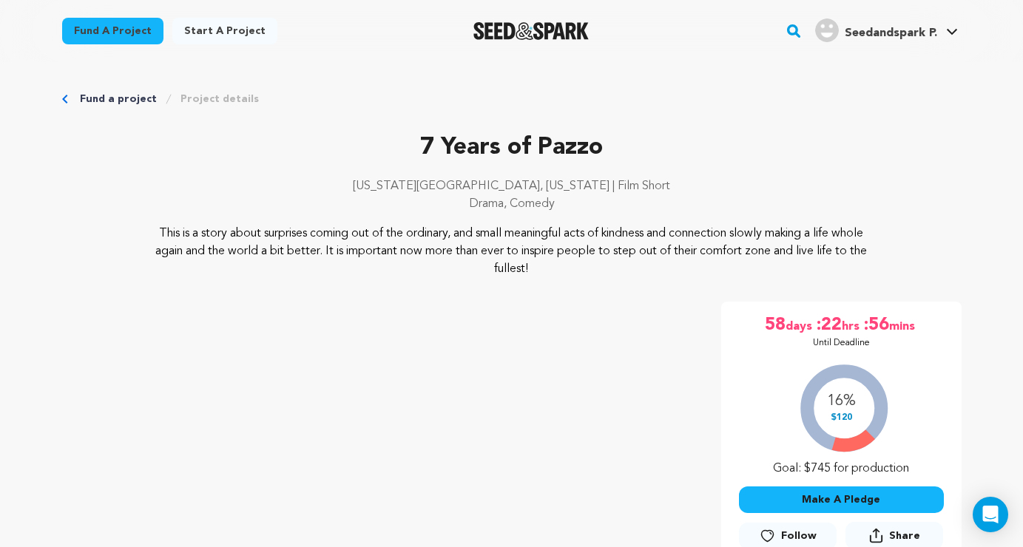
drag, startPoint x: 579, startPoint y: 284, endPoint x: 474, endPoint y: 109, distance: 203.8
click at [414, 132] on p "7 Years of Pazzo" at bounding box center [512, 148] width 900 height 36
drag, startPoint x: 414, startPoint y: 115, endPoint x: 544, endPoint y: 289, distance: 217.8
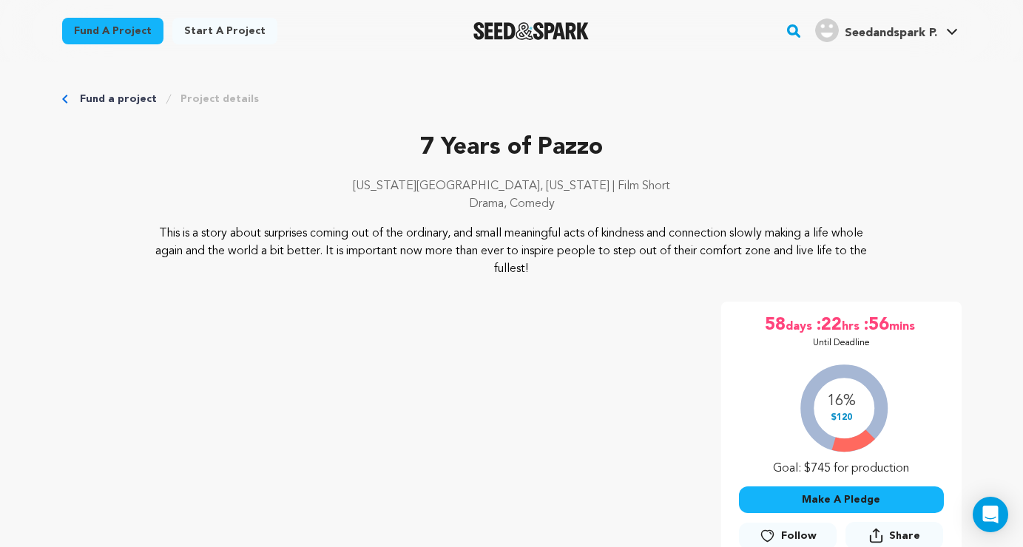
click at [544, 289] on div "7 Years of Pazzo New York City, New York | Film Short Drama, Comedy 7 Years of …" at bounding box center [512, 437] width 900 height 615
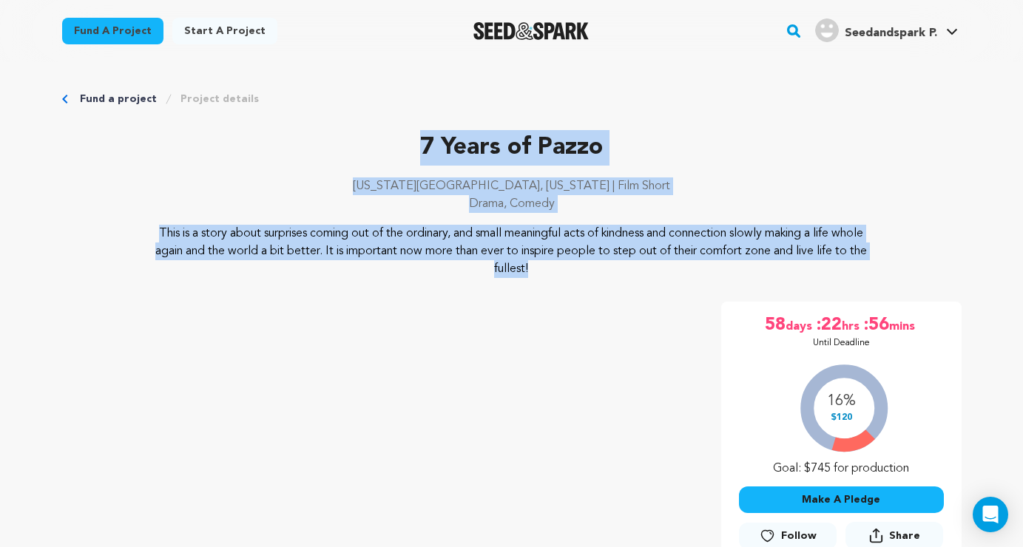
drag, startPoint x: 544, startPoint y: 289, endPoint x: 408, endPoint y: 121, distance: 216.3
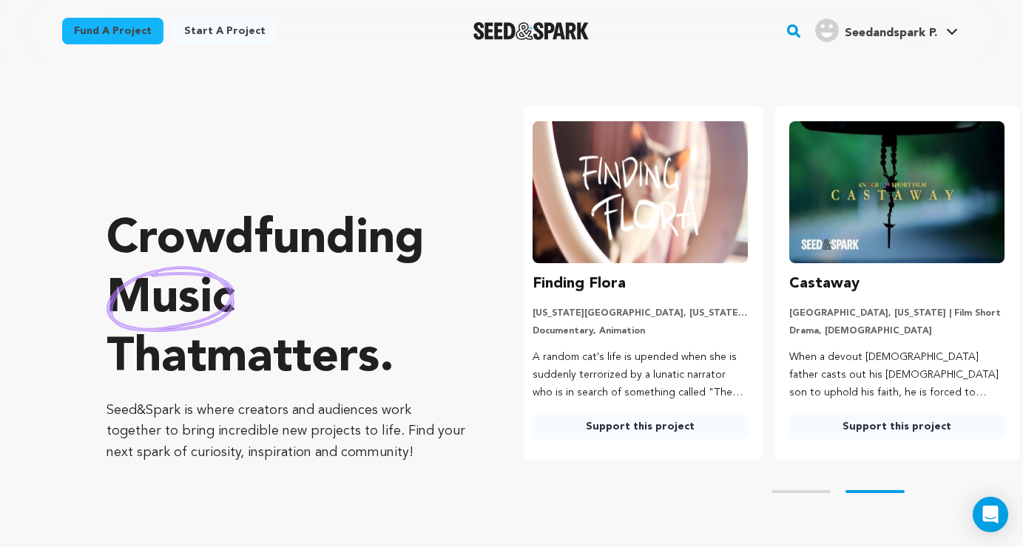
scroll to position [0, 269]
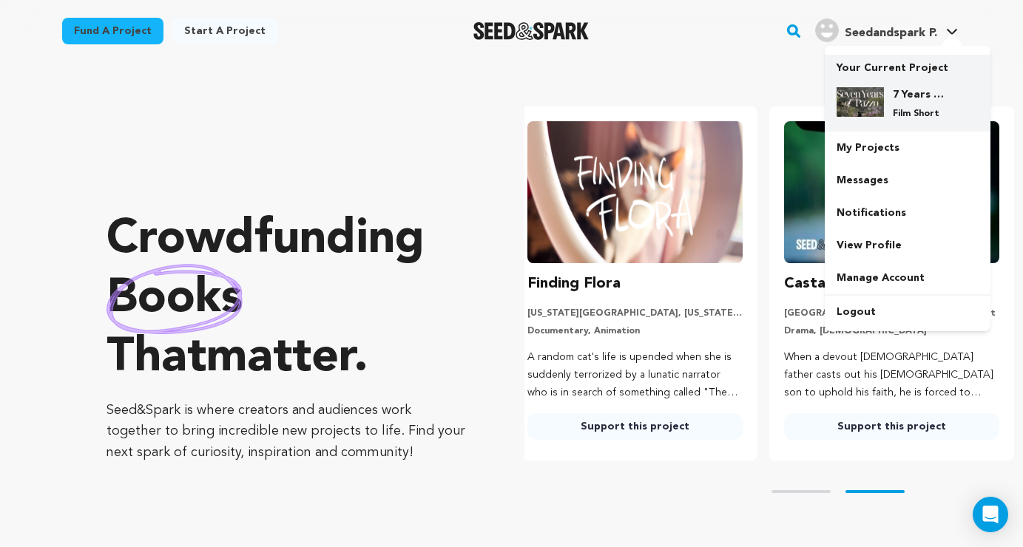
click at [897, 68] on p "Your Current Project" at bounding box center [908, 65] width 142 height 21
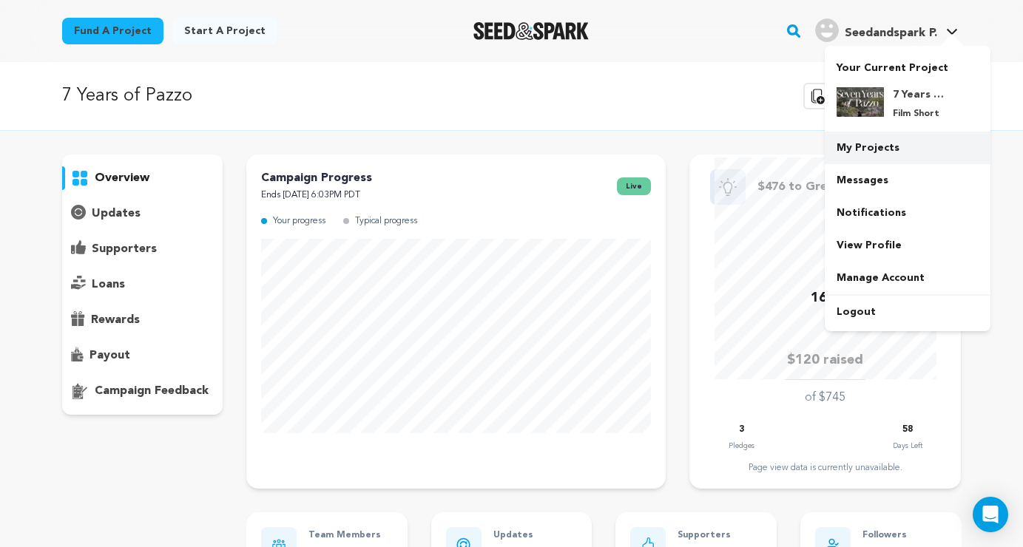
click at [907, 151] on link "My Projects" at bounding box center [908, 148] width 166 height 33
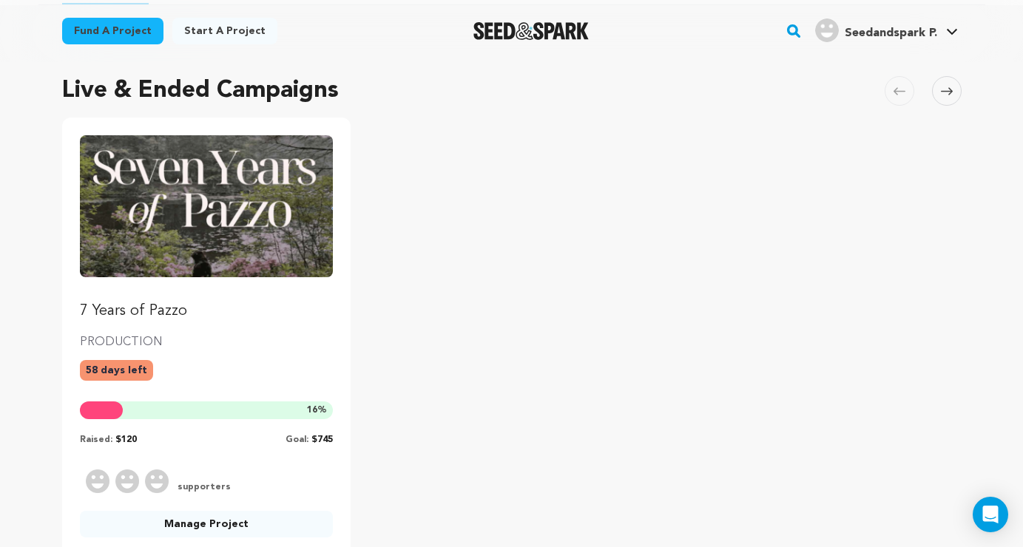
scroll to position [97, 0]
click at [131, 314] on p "7 Years of Pazzo" at bounding box center [207, 312] width 254 height 21
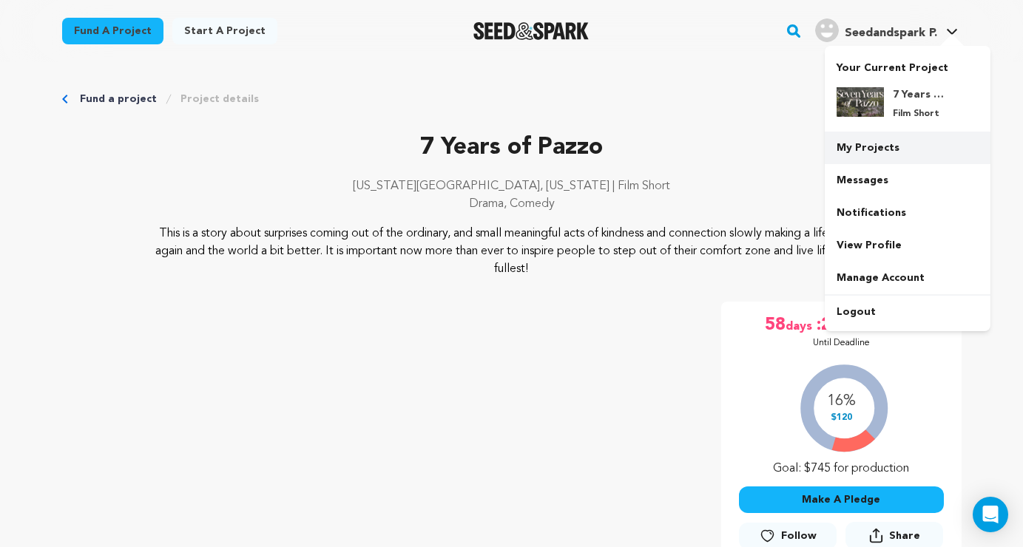
click at [866, 146] on link "My Projects" at bounding box center [908, 148] width 166 height 33
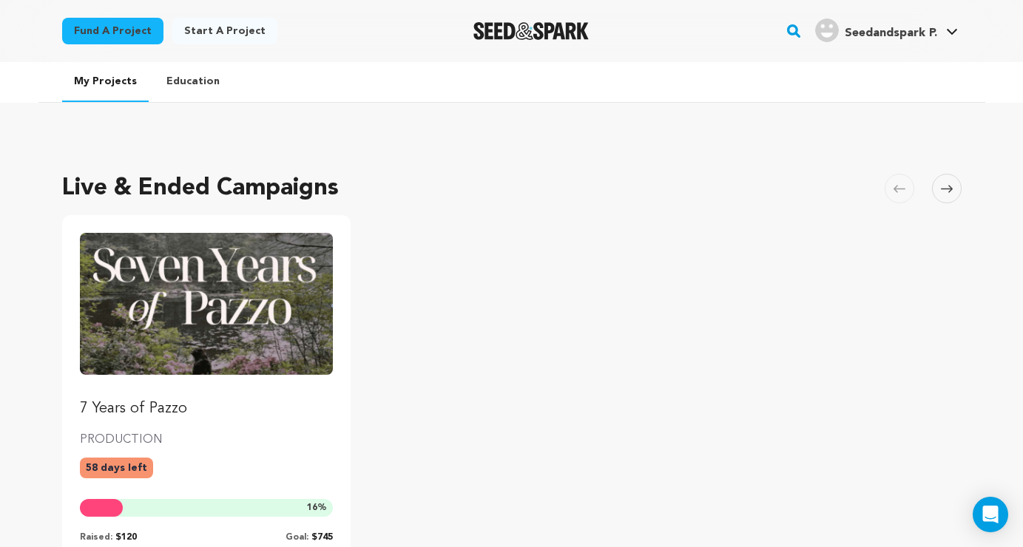
click at [95, 407] on p "7 Years of Pazzo" at bounding box center [207, 409] width 254 height 21
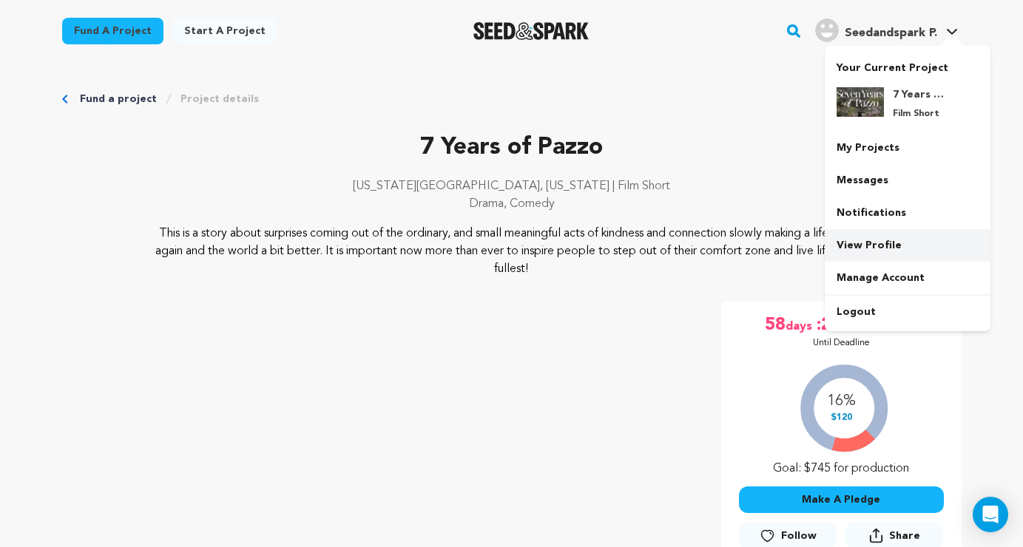
click at [895, 246] on link "View Profile" at bounding box center [908, 245] width 166 height 33
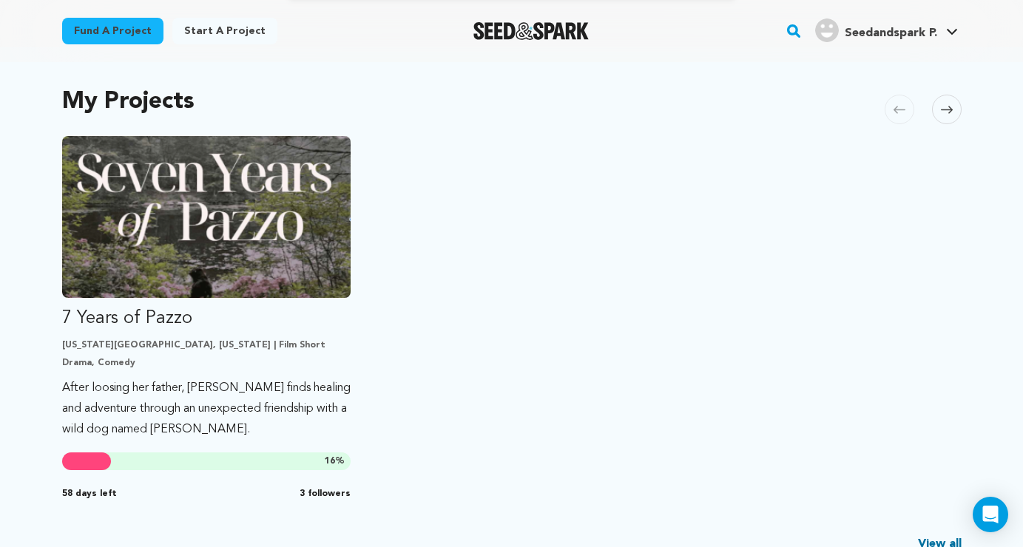
scroll to position [226, 0]
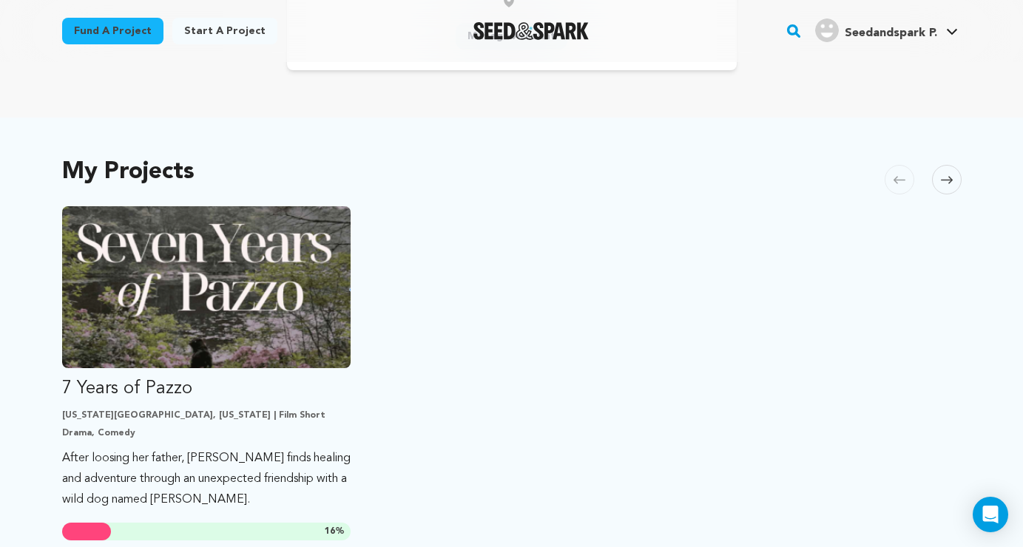
drag, startPoint x: 45, startPoint y: 163, endPoint x: 265, endPoint y: 158, distance: 219.8
click at [266, 158] on div "My Projects [GEOGRAPHIC_DATA] Skip to previous slide page [GEOGRAPHIC_DATA] 7 Y…" at bounding box center [511, 400] width 947 height 565
click at [220, 159] on div "My Projects [GEOGRAPHIC_DATA] Skip to previous slide page [GEOGRAPHIC_DATA] 7 Y…" at bounding box center [512, 400] width 900 height 506
drag, startPoint x: 207, startPoint y: 164, endPoint x: 75, endPoint y: 132, distance: 136.2
click at [75, 132] on div "My Projects [GEOGRAPHIC_DATA] Skip to previous slide page [GEOGRAPHIC_DATA] 7 Y…" at bounding box center [511, 400] width 947 height 565
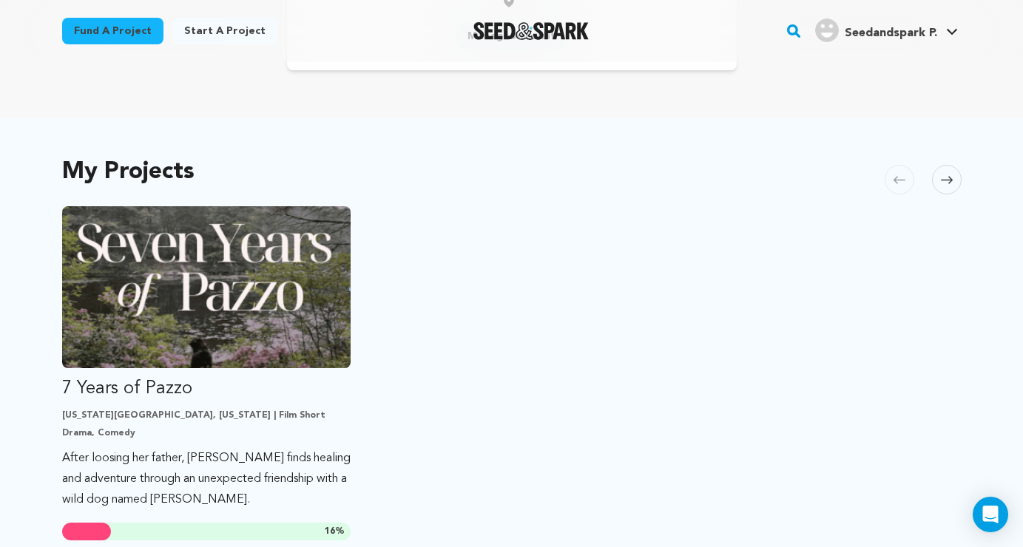
drag, startPoint x: 41, startPoint y: 169, endPoint x: 190, endPoint y: 170, distance: 149.5
click at [190, 172] on div "My Projects [GEOGRAPHIC_DATA] Skip to previous slide page [GEOGRAPHIC_DATA] 7 Y…" at bounding box center [511, 400] width 947 height 565
click at [190, 170] on h2 "My Projects" at bounding box center [128, 172] width 132 height 21
drag, startPoint x: 201, startPoint y: 170, endPoint x: 65, endPoint y: 169, distance: 136.1
click at [65, 169] on div "My Projects [GEOGRAPHIC_DATA] Skip to previous slide page [GEOGRAPHIC_DATA] 7 Y…" at bounding box center [512, 400] width 900 height 506
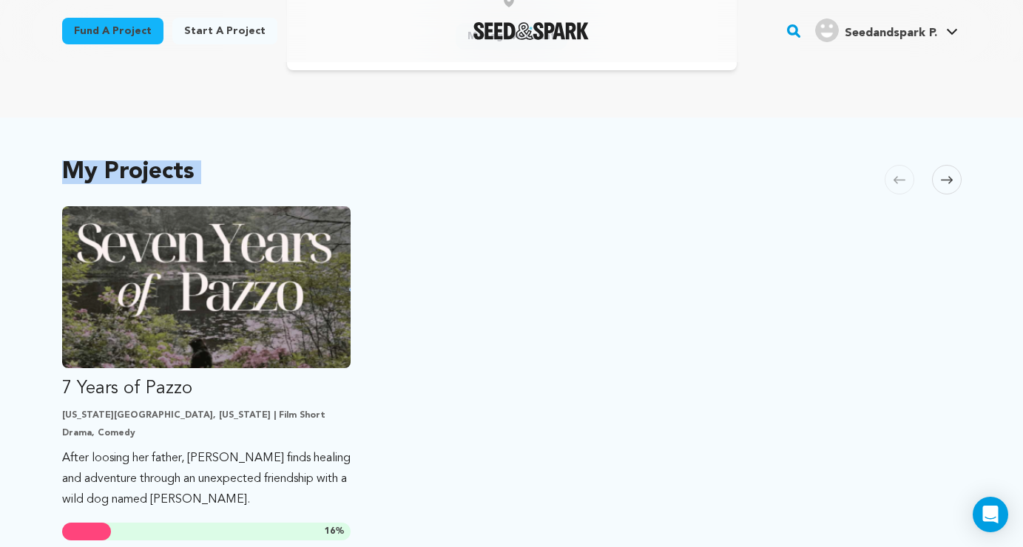
click at [65, 169] on h2 "My Projects" at bounding box center [128, 172] width 132 height 21
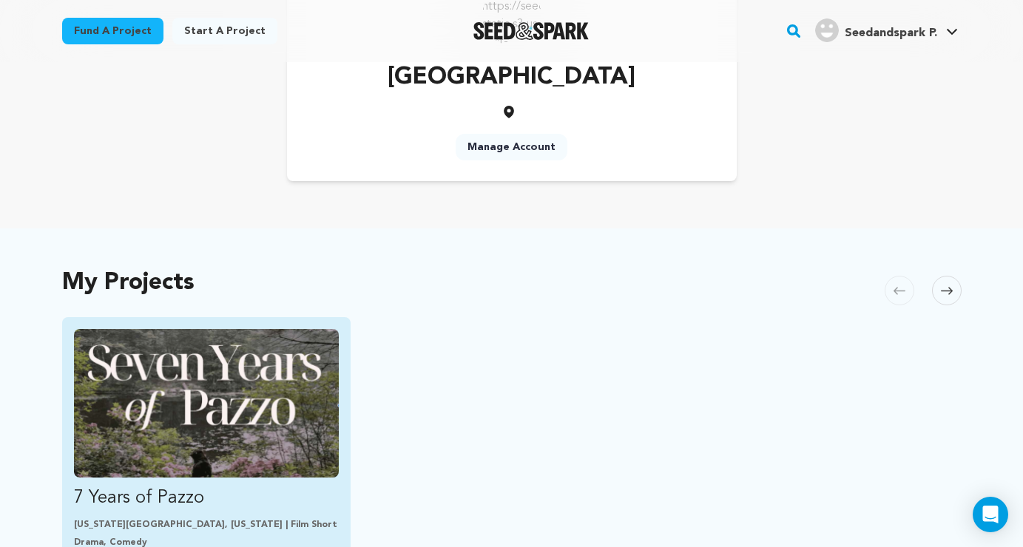
scroll to position [36, 0]
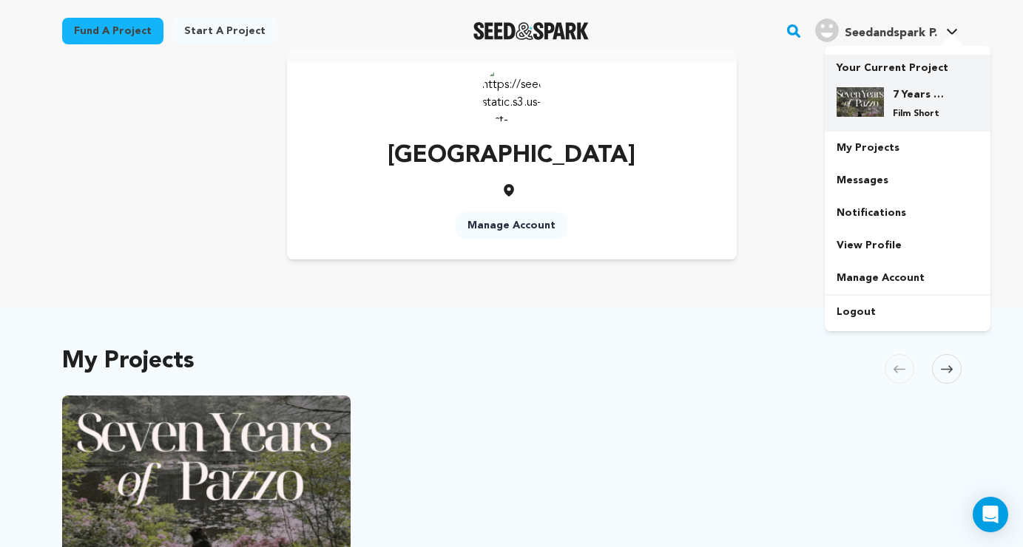
click at [903, 94] on h4 "7 Years of Pazzo" at bounding box center [919, 94] width 53 height 15
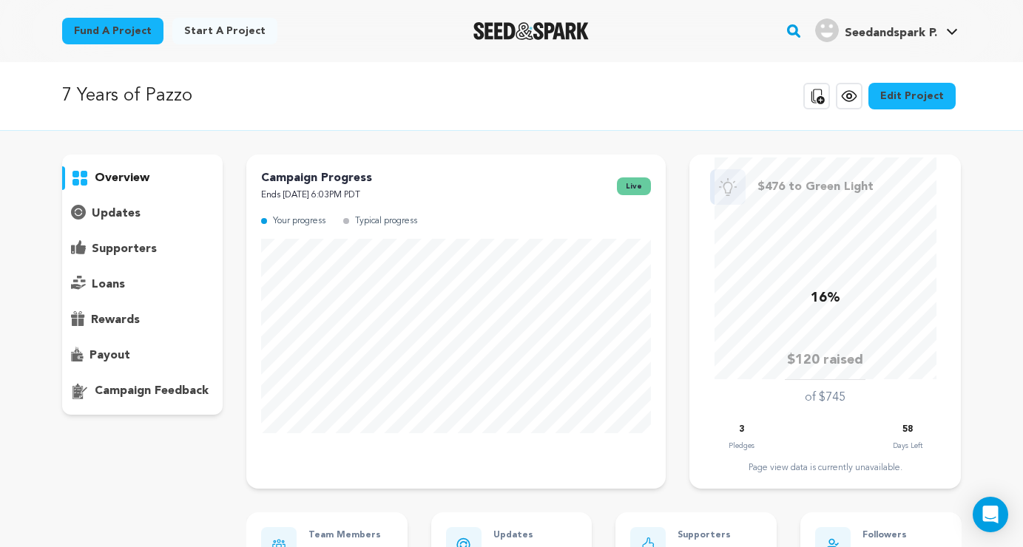
click at [124, 215] on p "updates" at bounding box center [116, 214] width 49 height 18
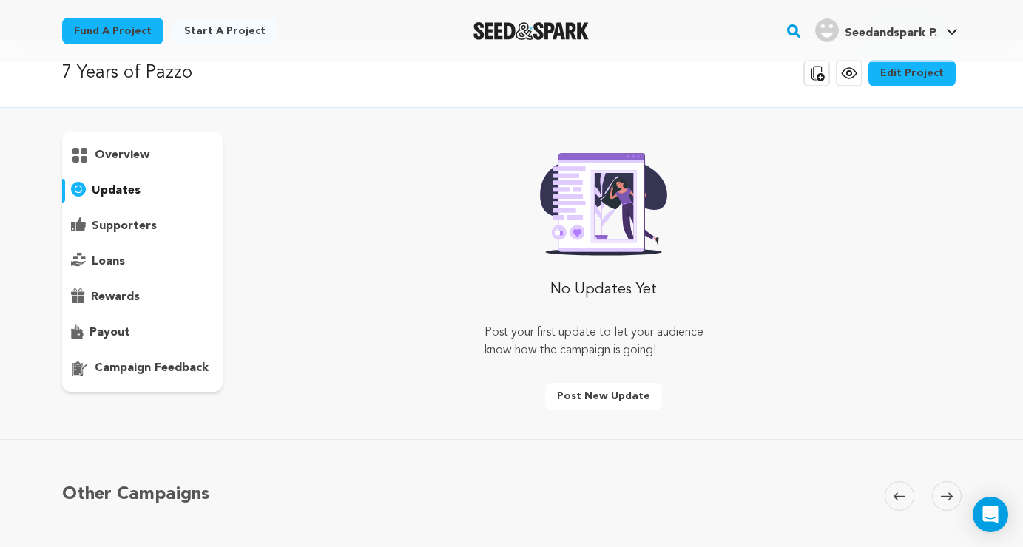
scroll to position [41, 0]
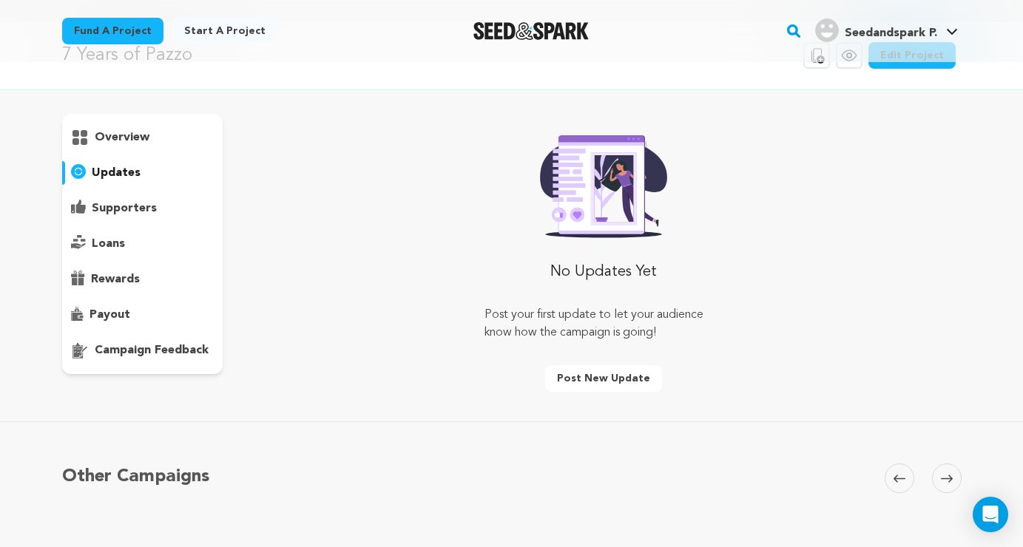
click at [109, 212] on p "supporters" at bounding box center [124, 209] width 65 height 18
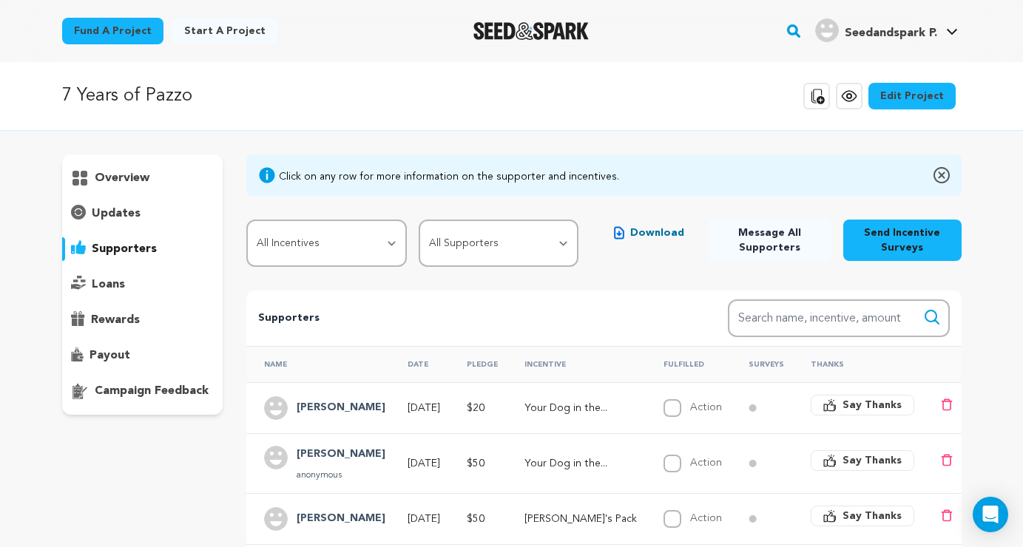
click at [897, 108] on link "Edit Project" at bounding box center [912, 96] width 87 height 27
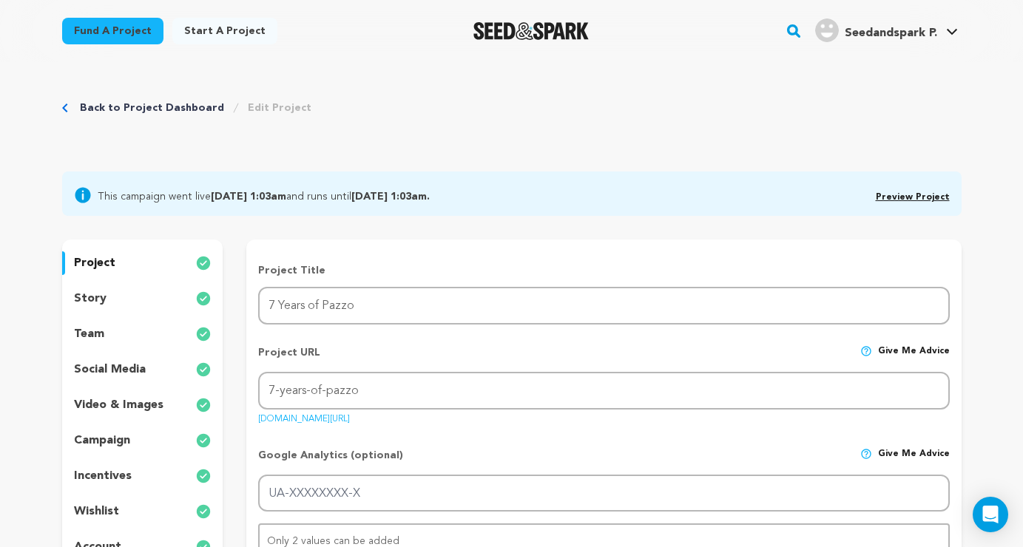
scroll to position [65, 0]
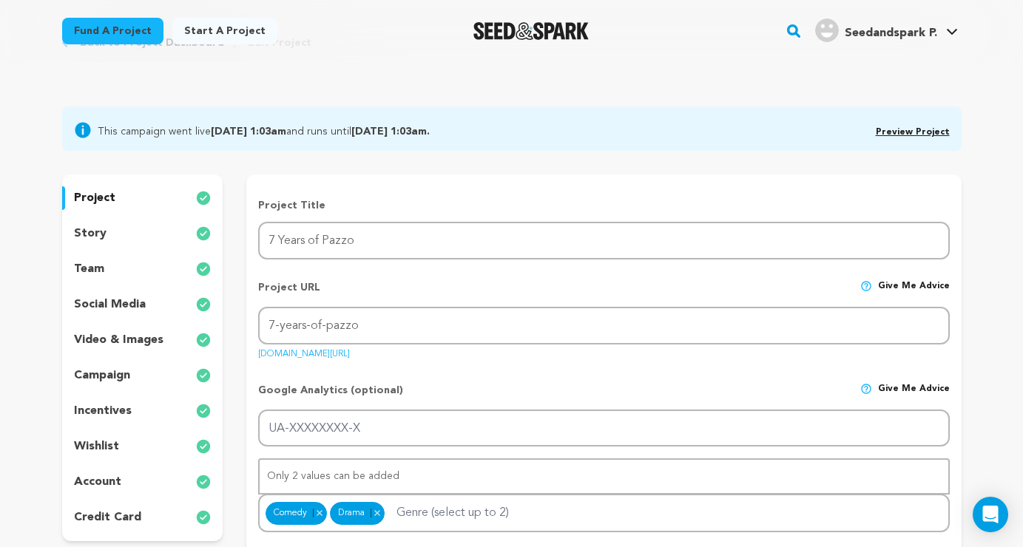
click at [97, 239] on p "story" at bounding box center [90, 234] width 33 height 18
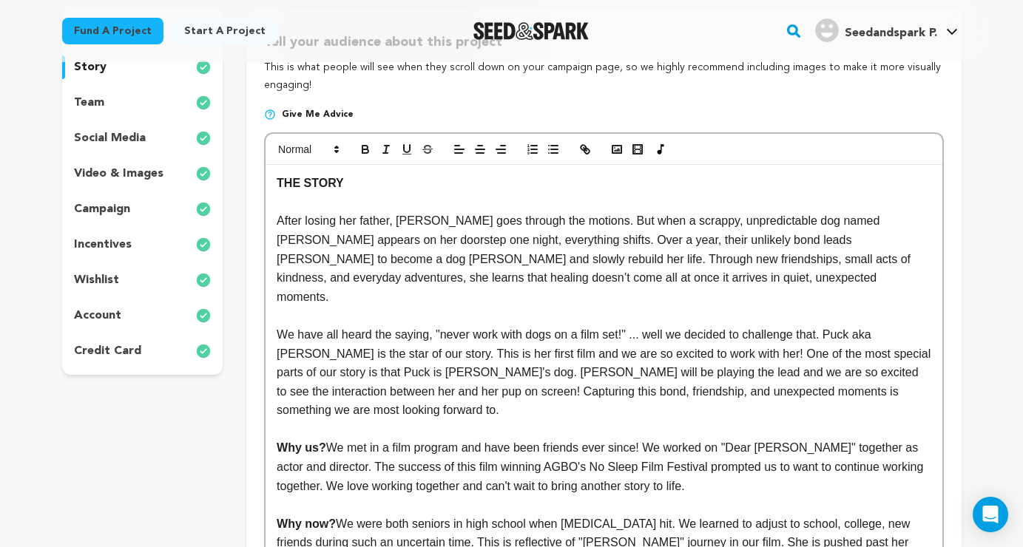
scroll to position [172, 0]
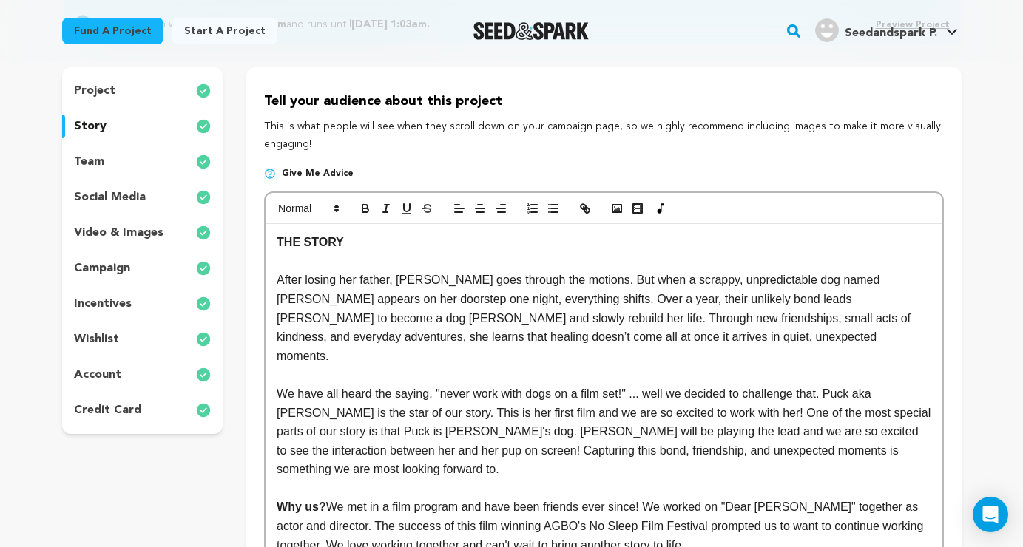
click at [109, 92] on p "project" at bounding box center [94, 91] width 41 height 18
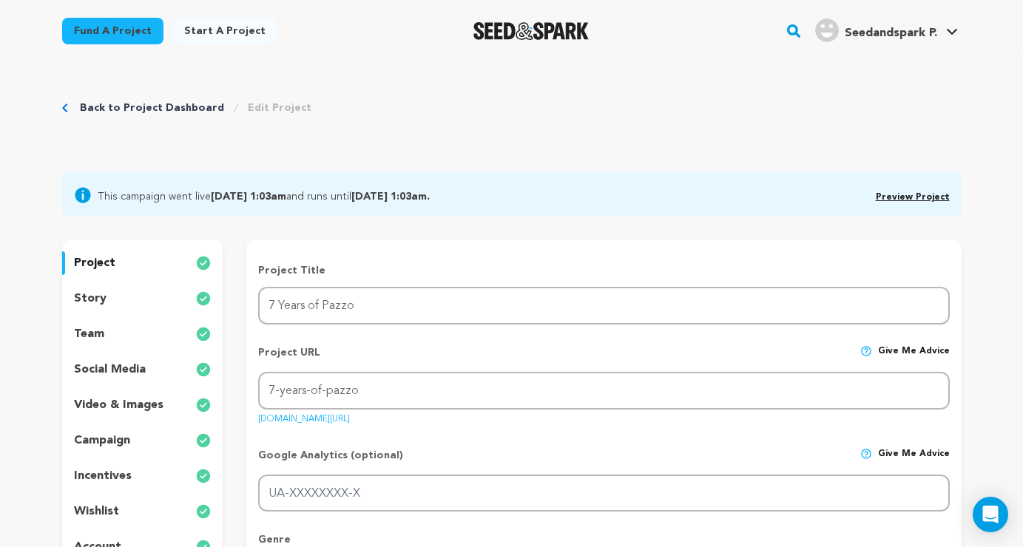
click at [79, 303] on p "story" at bounding box center [90, 299] width 33 height 18
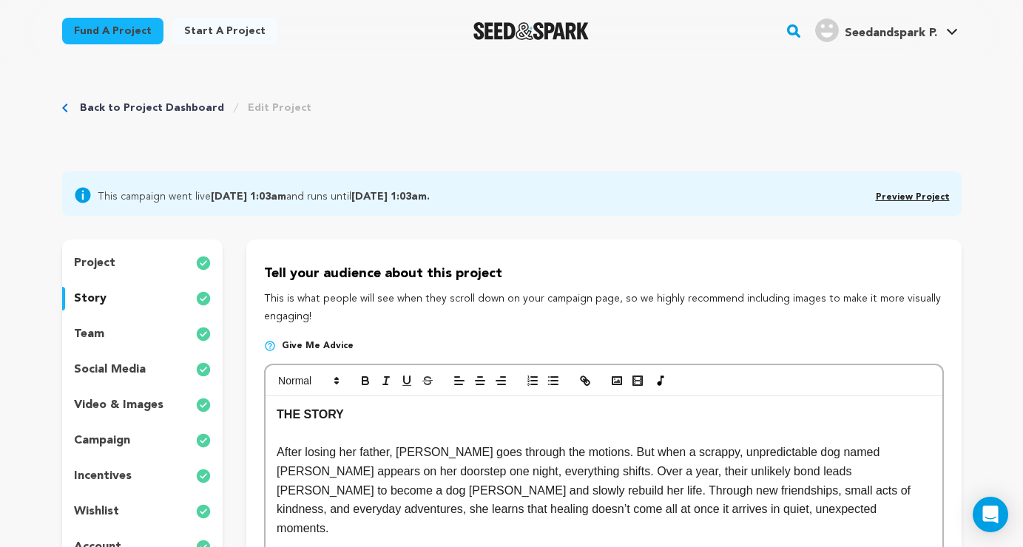
click at [114, 414] on div "video & images" at bounding box center [142, 406] width 161 height 24
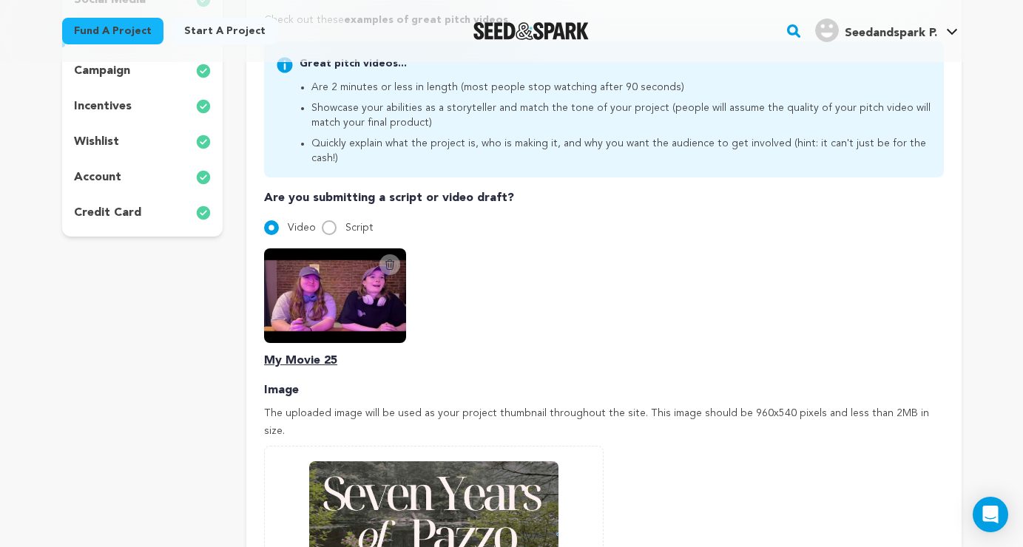
scroll to position [380, 0]
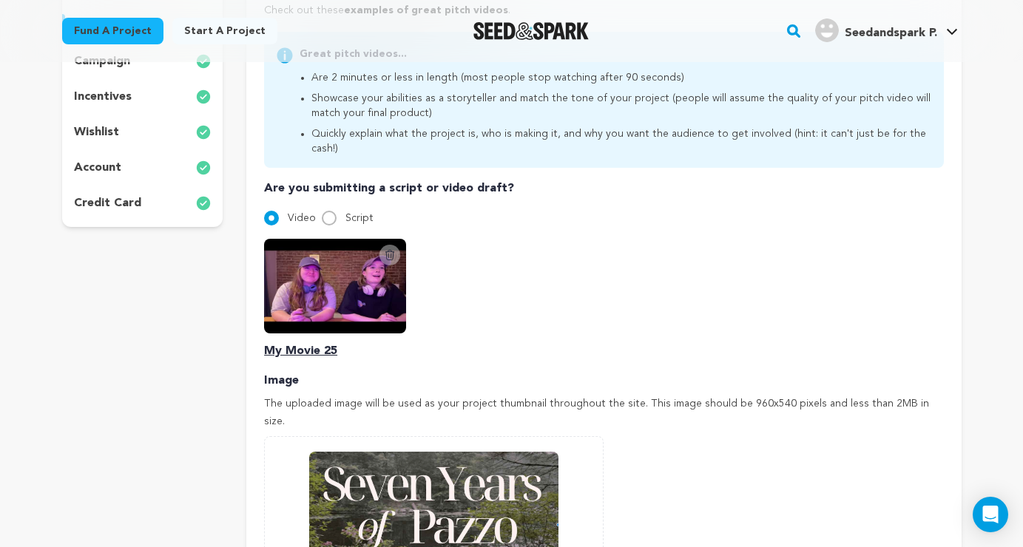
click at [331, 211] on input "Script" at bounding box center [329, 218] width 15 height 15
radio input "true"
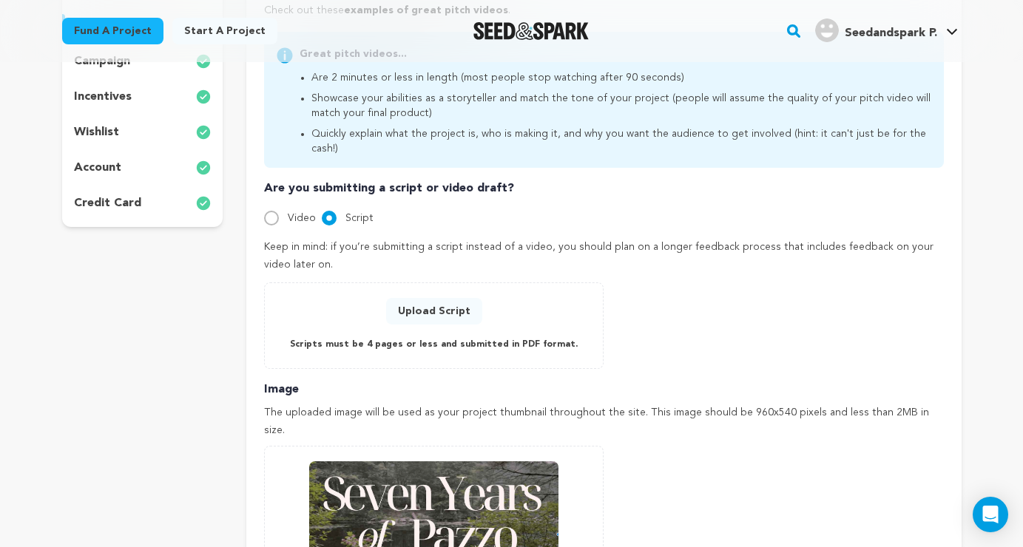
drag, startPoint x: 397, startPoint y: 221, endPoint x: 397, endPoint y: 257, distance: 35.5
click at [397, 259] on div "Keep in mind: if you’re submitting a script instead of a video, you should plan…" at bounding box center [603, 304] width 679 height 130
click at [397, 257] on div "Keep in mind: if you’re submitting a script instead of a video, you should plan…" at bounding box center [603, 304] width 679 height 130
drag, startPoint x: 405, startPoint y: 257, endPoint x: 405, endPoint y: 214, distance: 42.9
click at [405, 214] on div "Are you submitting a script or video draft? Video Script Delete Script Video My…" at bounding box center [603, 274] width 679 height 189
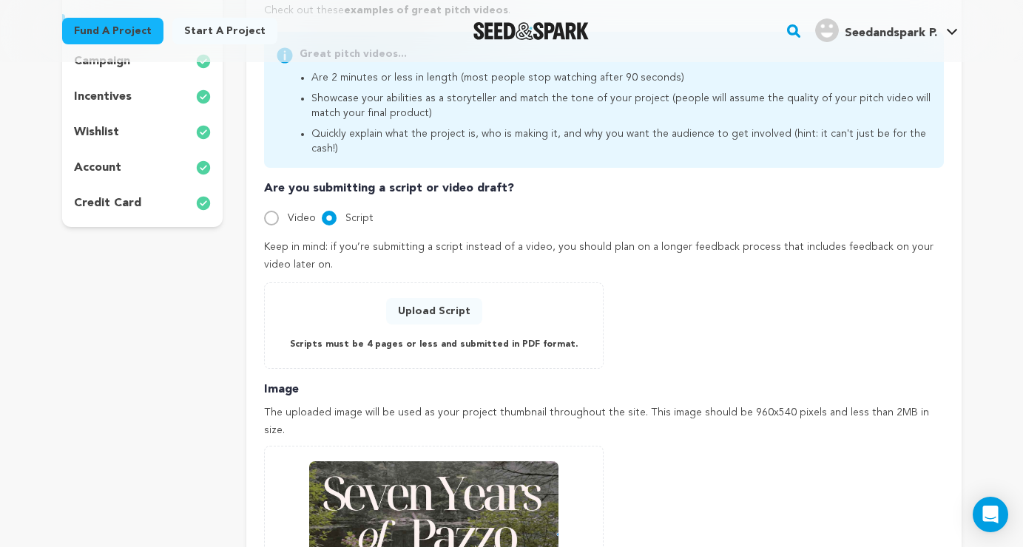
click at [405, 217] on div "Are you submitting a script or video draft? Video Script Delete Script Video My…" at bounding box center [603, 274] width 679 height 189
drag, startPoint x: 405, startPoint y: 218, endPoint x: 391, endPoint y: 256, distance: 41.0
click at [391, 257] on div "Are you submitting a script or video draft? Video Script Delete Script Video My…" at bounding box center [603, 274] width 679 height 189
click at [397, 246] on p "Keep in mind: if you’re submitting a script instead of a video, you should plan…" at bounding box center [603, 257] width 679 height 36
drag, startPoint x: 402, startPoint y: 217, endPoint x: 402, endPoint y: 261, distance: 44.4
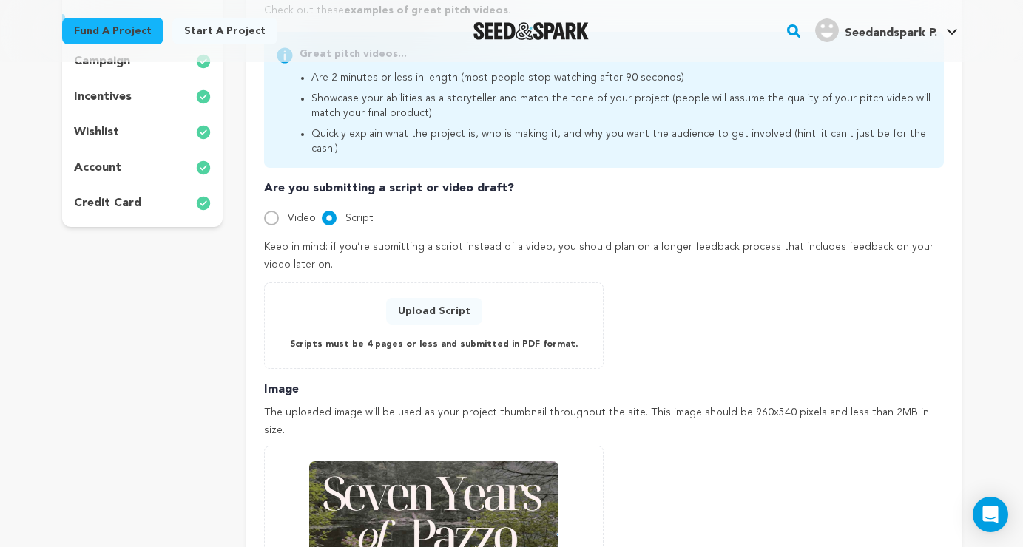
click at [402, 261] on div "Are you submitting a script or video draft? Video Script Delete Script Video My…" at bounding box center [603, 274] width 679 height 189
click at [394, 250] on p "Keep in mind: if you’re submitting a script instead of a video, you should plan…" at bounding box center [603, 257] width 679 height 36
drag, startPoint x: 402, startPoint y: 212, endPoint x: 394, endPoint y: 260, distance: 48.7
click at [394, 260] on div "Are you submitting a script or video draft? Video Script Delete Script Video My…" at bounding box center [603, 274] width 679 height 189
click at [395, 252] on p "Keep in mind: if you’re submitting a script instead of a video, you should plan…" at bounding box center [603, 257] width 679 height 36
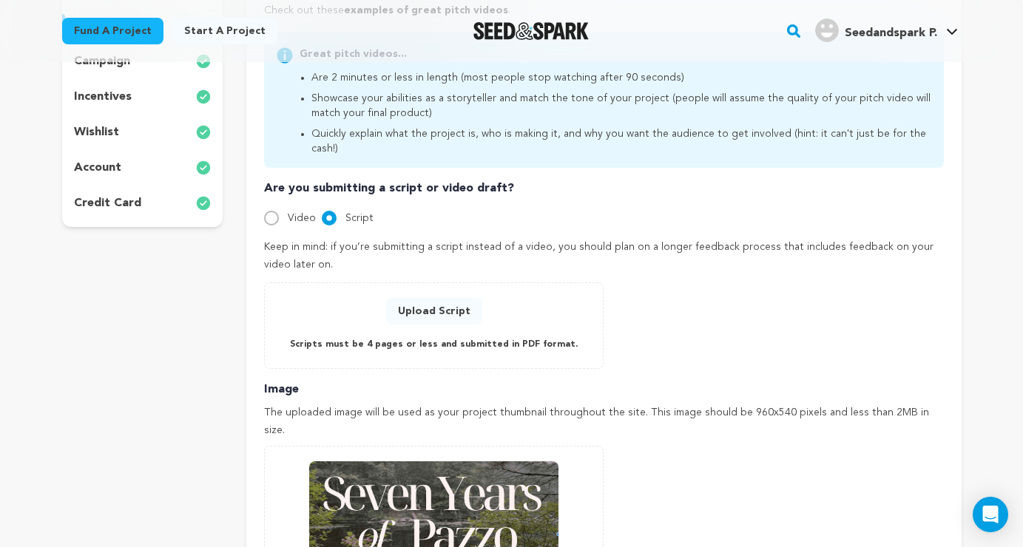
drag, startPoint x: 398, startPoint y: 226, endPoint x: 402, endPoint y: 259, distance: 32.8
click at [402, 259] on div "Keep in mind: if you’re submitting a script instead of a video, you should plan…" at bounding box center [603, 304] width 679 height 130
click at [402, 260] on div "Keep in mind: if you’re submitting a script instead of a video, you should plan…" at bounding box center [603, 304] width 679 height 130
drag, startPoint x: 397, startPoint y: 221, endPoint x: 394, endPoint y: 263, distance: 41.5
click at [394, 263] on div "Keep in mind: if you’re submitting a script instead of a video, you should plan…" at bounding box center [603, 304] width 679 height 130
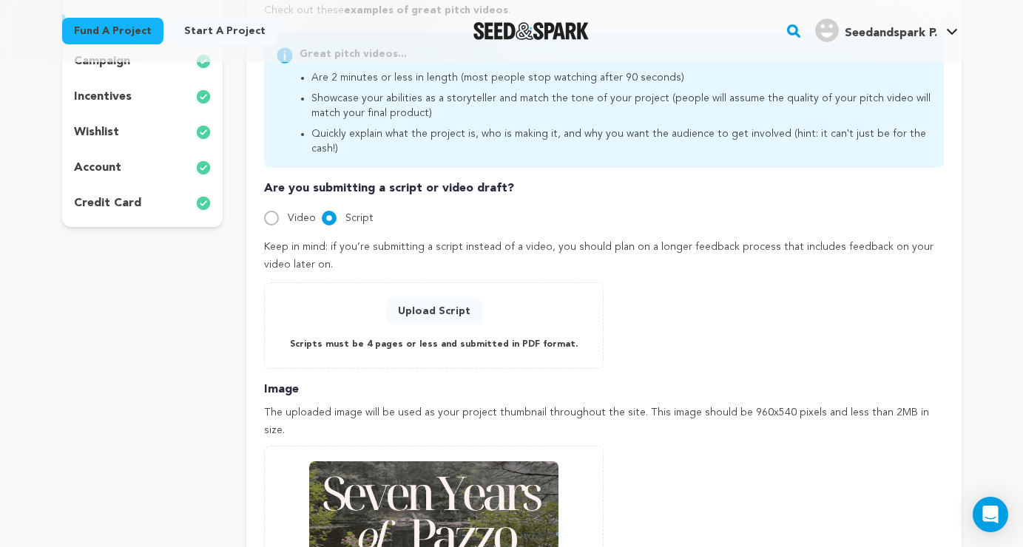
click at [394, 251] on p "Keep in mind: if you’re submitting a script instead of a video, you should plan…" at bounding box center [603, 257] width 679 height 36
drag, startPoint x: 394, startPoint y: 251, endPoint x: 397, endPoint y: 203, distance: 47.4
click at [397, 203] on div "Are you submitting a script or video draft? Video Script Delete Script Video My…" at bounding box center [603, 274] width 679 height 189
click at [397, 217] on div "Are you submitting a script or video draft? Video Script Delete Script Video My…" at bounding box center [603, 274] width 679 height 189
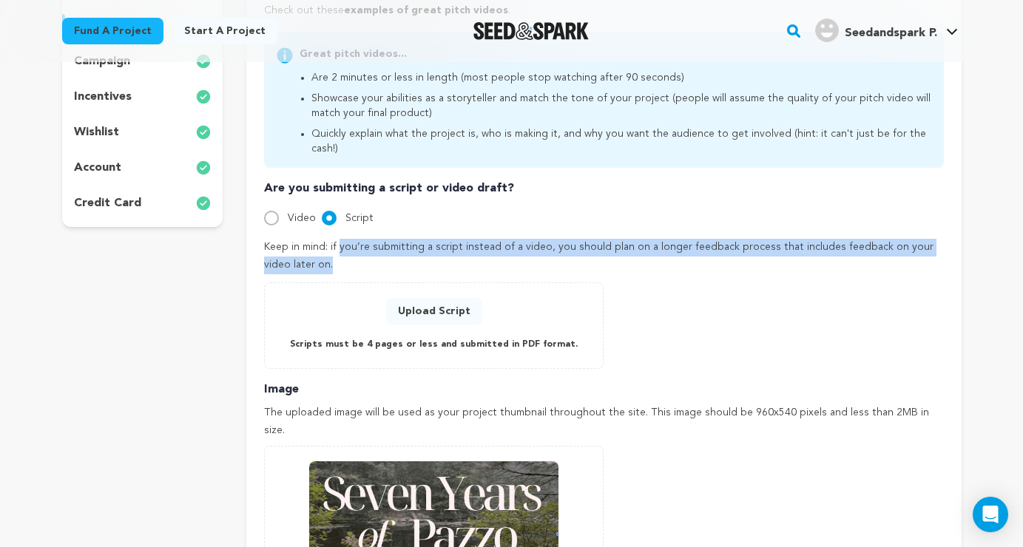
drag, startPoint x: 397, startPoint y: 217, endPoint x: 395, endPoint y: 243, distance: 26.0
click at [395, 243] on div "Are you submitting a script or video draft? Video Script Delete Script Video My…" at bounding box center [603, 274] width 679 height 189
click at [394, 243] on p "Keep in mind: if you’re submitting a script instead of a video, you should plan…" at bounding box center [603, 257] width 679 height 36
drag, startPoint x: 394, startPoint y: 214, endPoint x: 394, endPoint y: 242, distance: 28.1
click at [394, 242] on div "Are you submitting a script or video draft? Video Script Delete Script Video My…" at bounding box center [603, 274] width 679 height 189
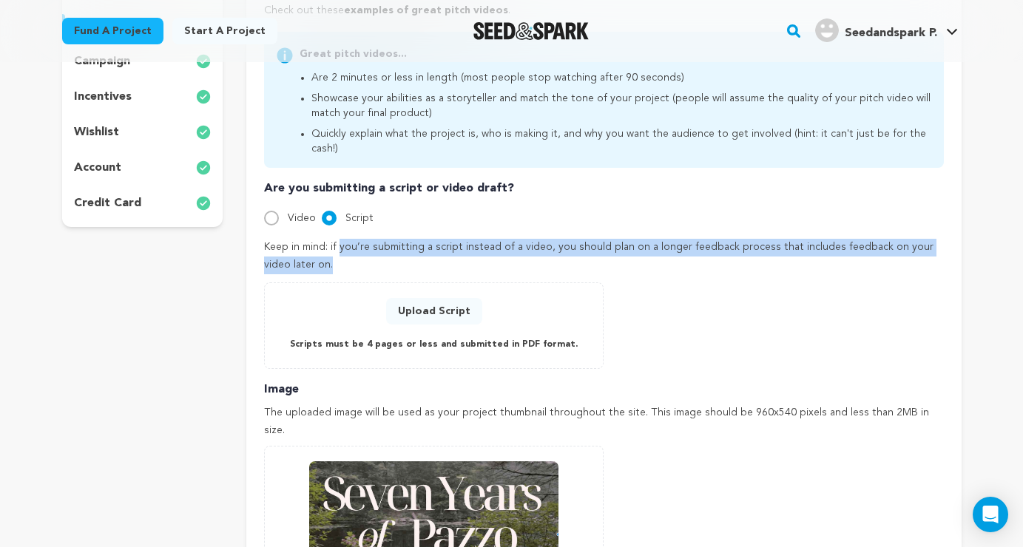
click at [394, 244] on p "Keep in mind: if you’re submitting a script instead of a video, you should plan…" at bounding box center [603, 257] width 679 height 36
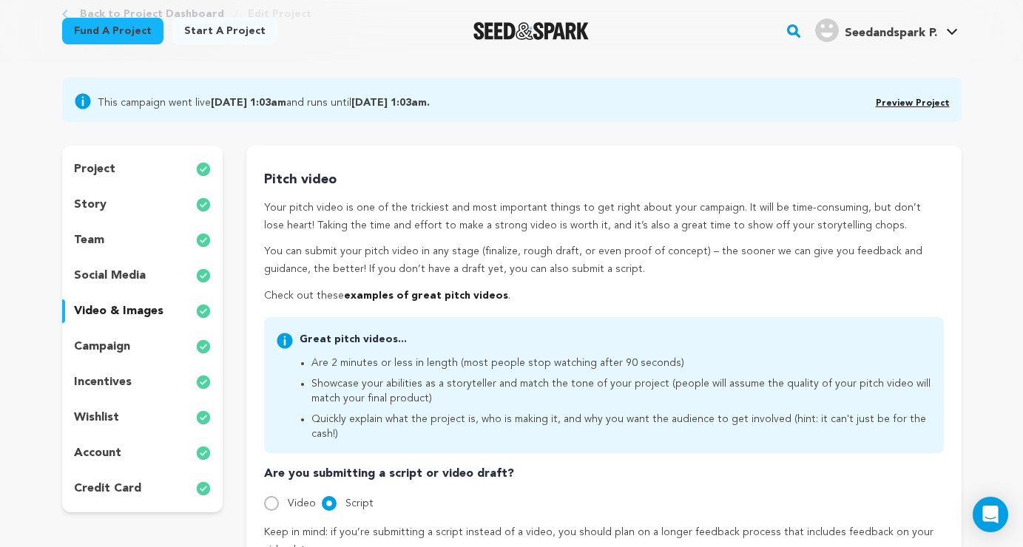
scroll to position [94, 0]
drag, startPoint x: 381, startPoint y: 188, endPoint x: 386, endPoint y: 280, distance: 92.6
click at [386, 280] on div "Pitch video Your pitch video is one of the trickiest and most important things …" at bounding box center [603, 237] width 679 height 136
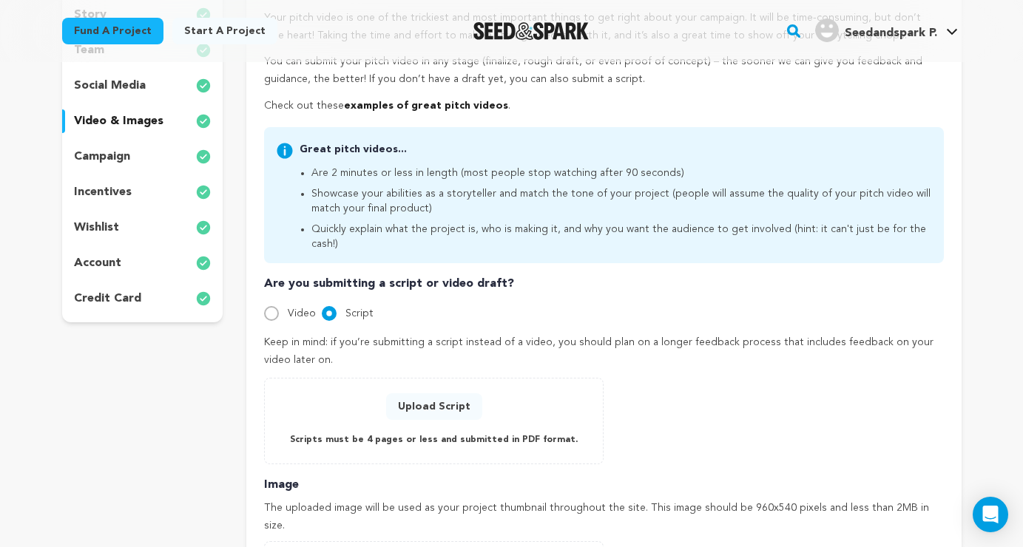
scroll to position [75, 0]
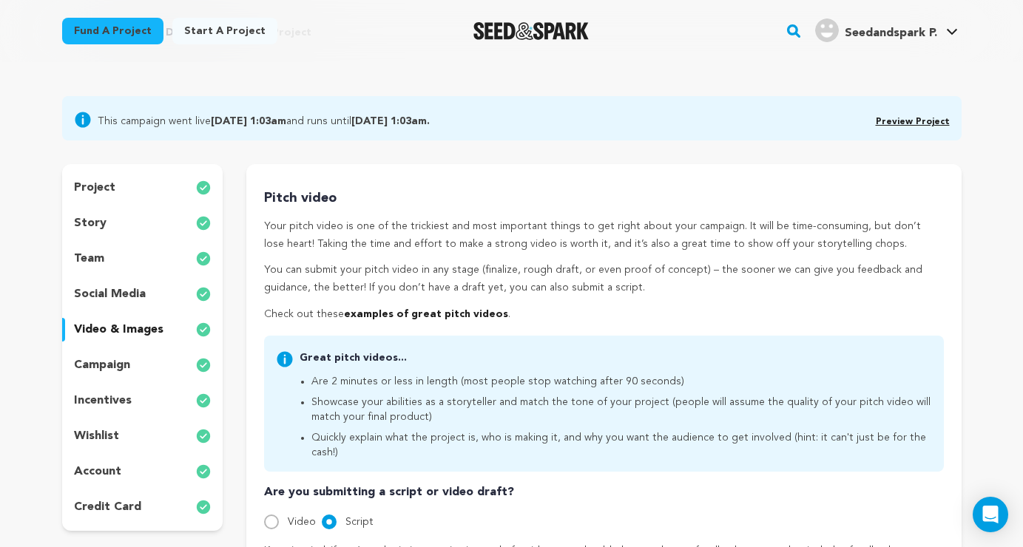
click at [93, 188] on p "project" at bounding box center [94, 188] width 41 height 18
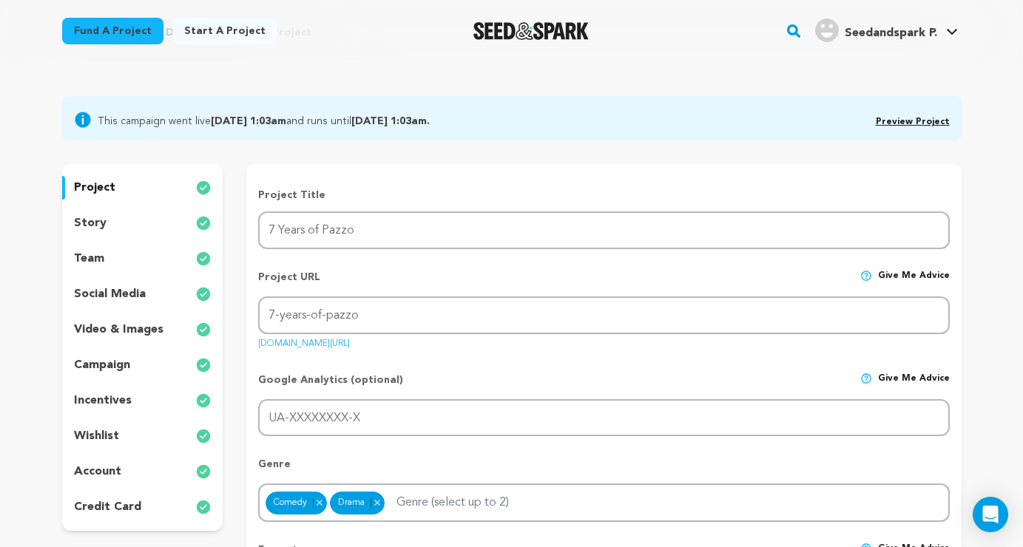
click at [112, 257] on div "team" at bounding box center [142, 259] width 161 height 24
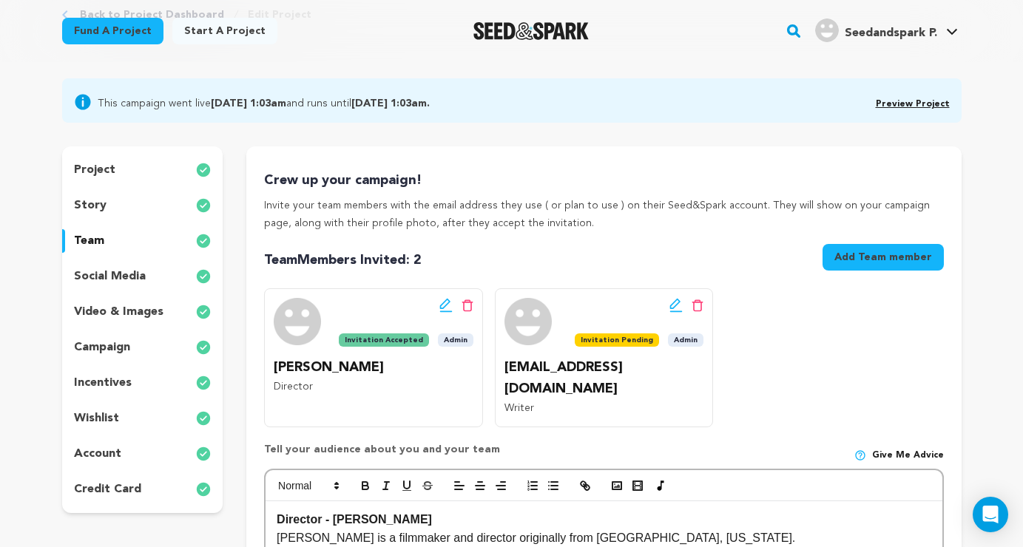
scroll to position [20, 0]
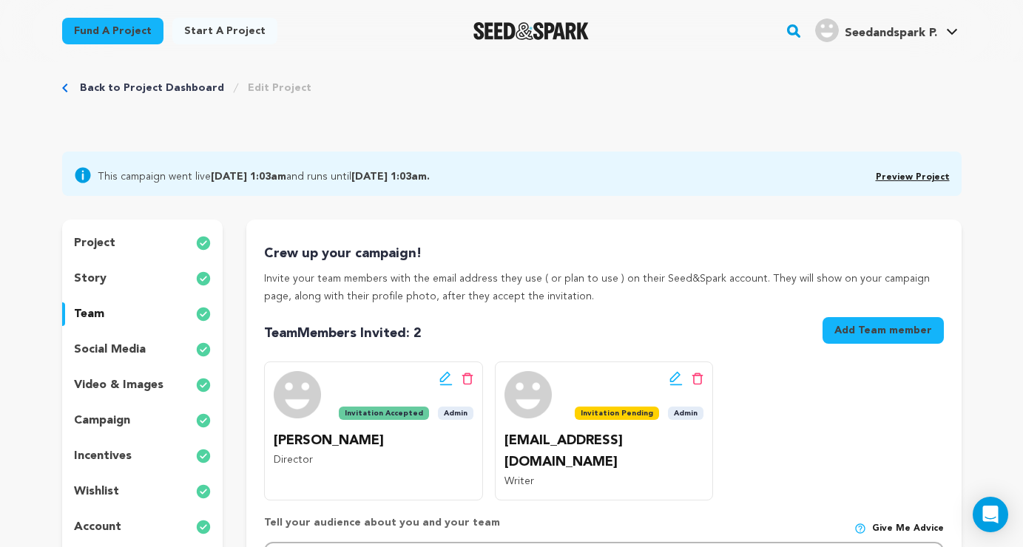
click at [149, 351] on div "social media" at bounding box center [142, 350] width 161 height 24
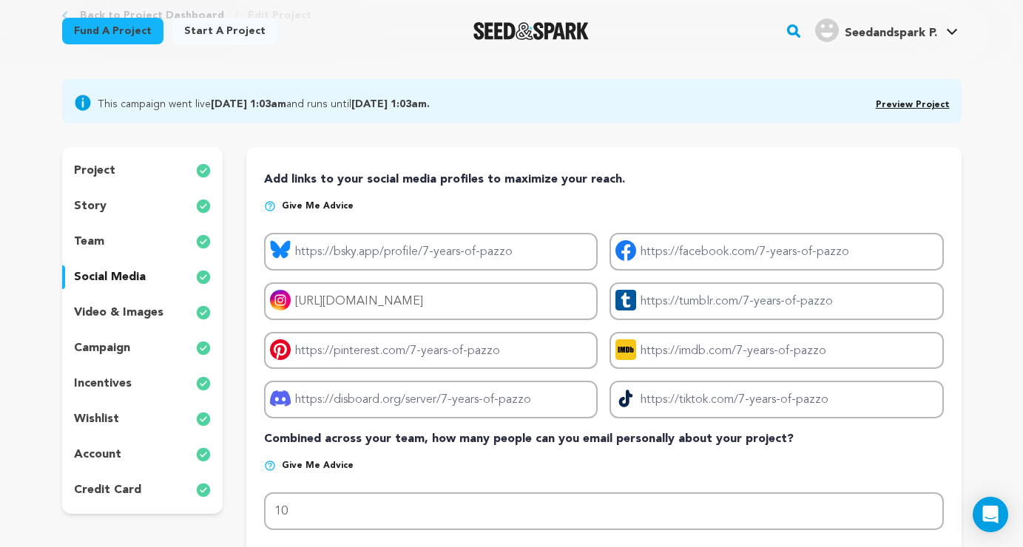
scroll to position [92, 0]
click at [177, 309] on div "video & images" at bounding box center [142, 314] width 161 height 24
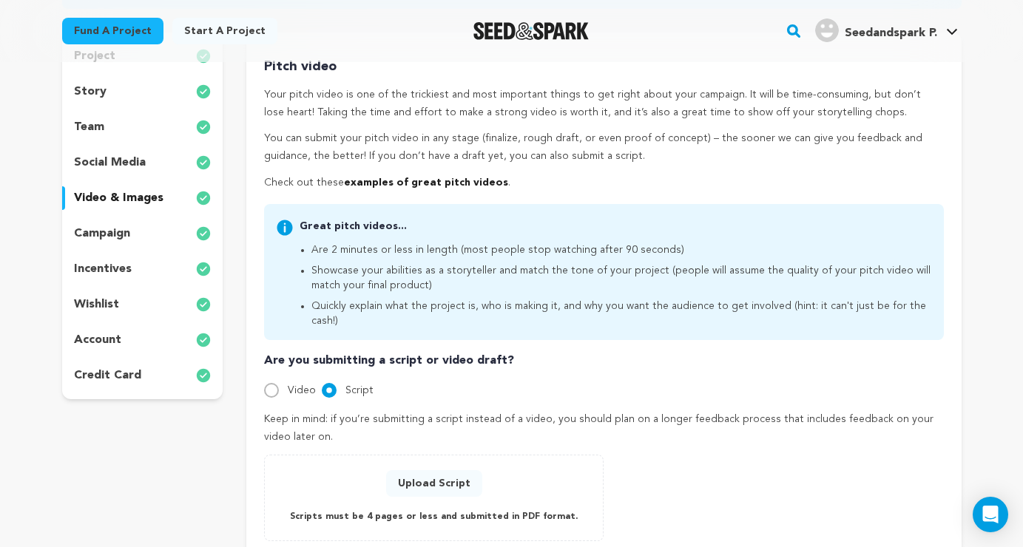
scroll to position [251, 0]
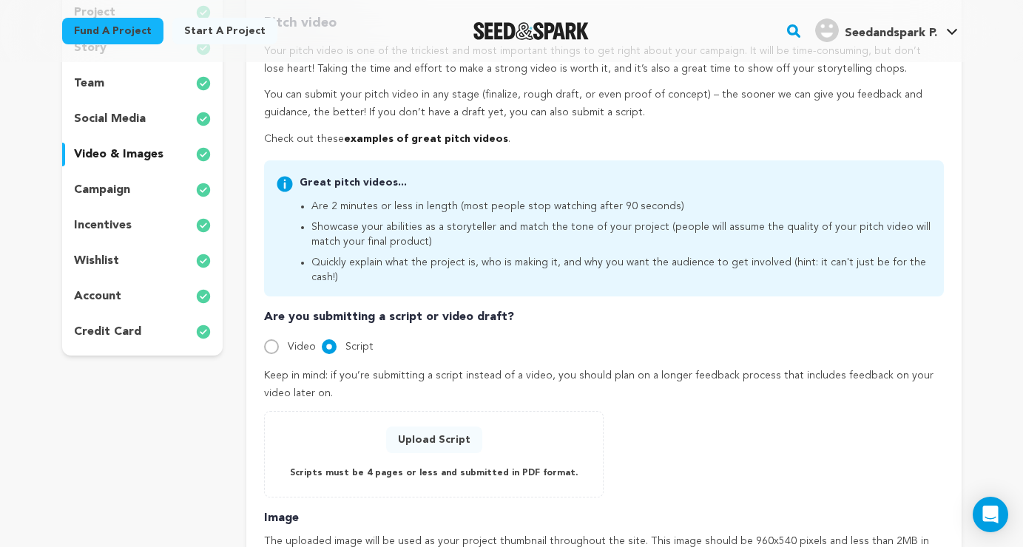
click at [278, 340] on input "Video" at bounding box center [271, 347] width 15 height 15
radio input "true"
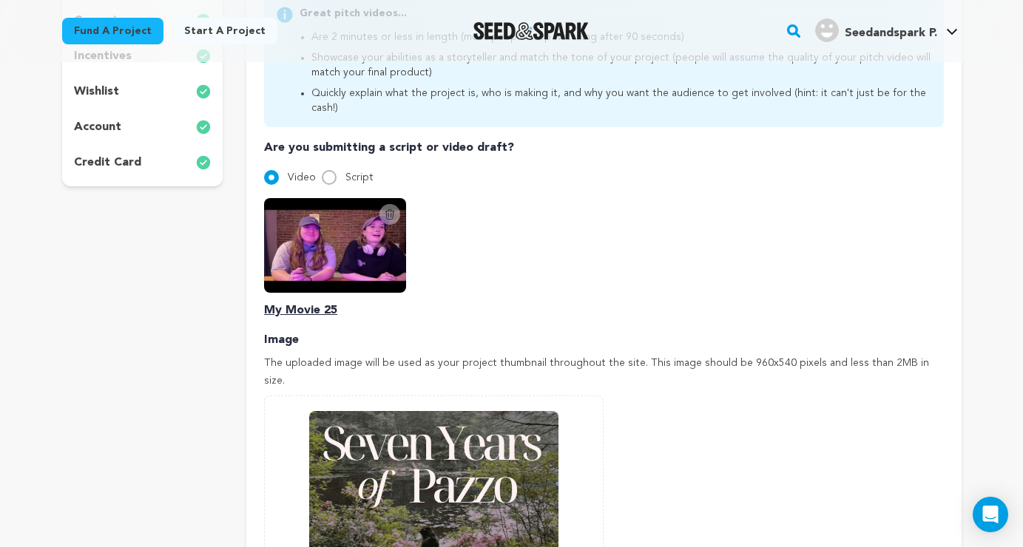
scroll to position [419, 0]
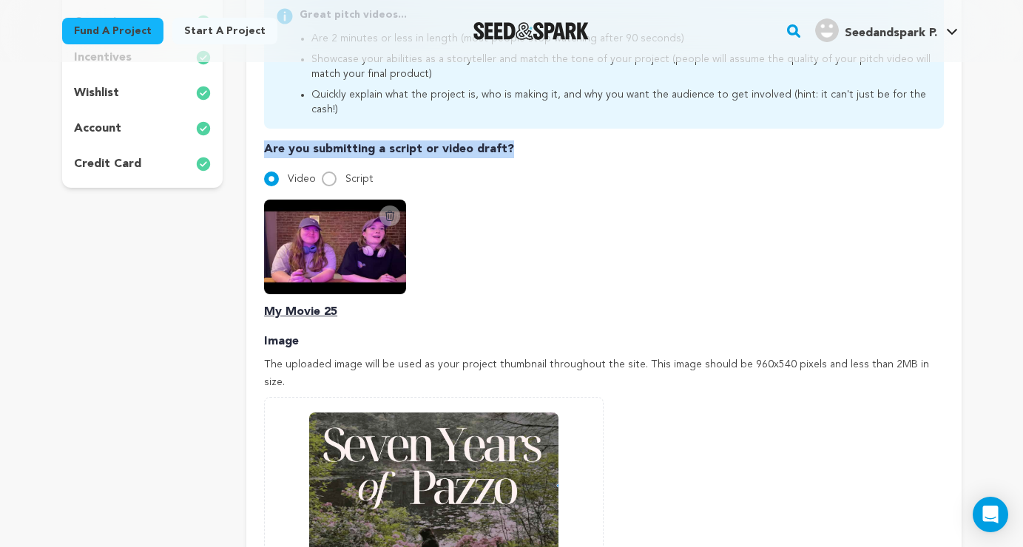
drag, startPoint x: 264, startPoint y: 132, endPoint x: 529, endPoint y: 137, distance: 264.9
click at [529, 141] on p "Are you submitting a script or video draft?" at bounding box center [603, 150] width 679 height 18
click at [530, 141] on p "Are you submitting a script or video draft?" at bounding box center [603, 150] width 679 height 18
drag, startPoint x: 529, startPoint y: 135, endPoint x: 254, endPoint y: 124, distance: 275.4
click at [254, 124] on div "Pitch video Your pitch video is one of the trickiest and most important things …" at bounding box center [603, 268] width 715 height 894
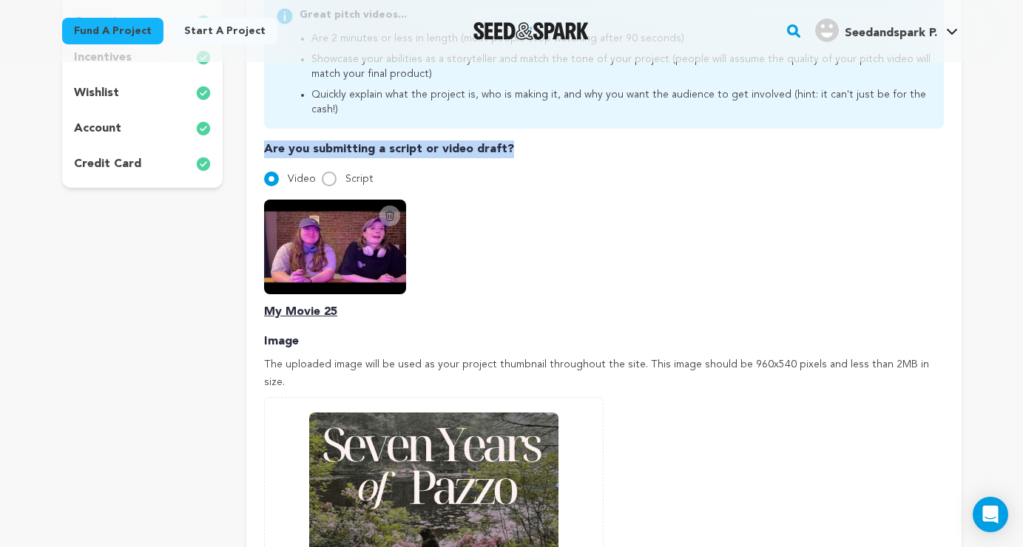
click at [253, 123] on div "Pitch video Your pitch video is one of the trickiest and most important things …" at bounding box center [603, 268] width 715 height 894
drag, startPoint x: 257, startPoint y: 135, endPoint x: 519, endPoint y: 135, distance: 261.2
click at [519, 136] on div "Pitch video Your pitch video is one of the trickiest and most important things …" at bounding box center [603, 268] width 715 height 894
click at [519, 141] on p "Are you submitting a script or video draft?" at bounding box center [603, 150] width 679 height 18
drag, startPoint x: 518, startPoint y: 135, endPoint x: 240, endPoint y: 124, distance: 278.4
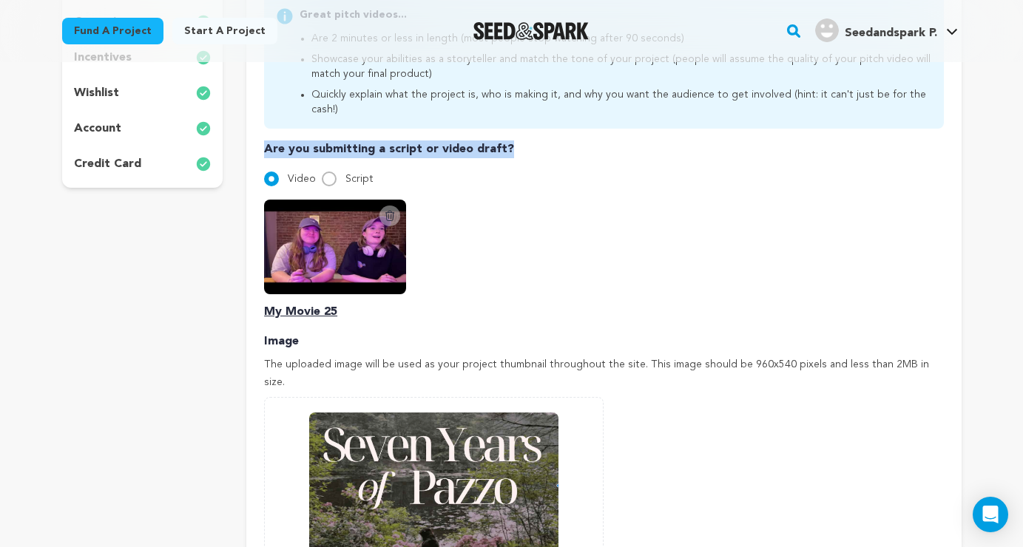
click at [240, 124] on div "project story team social media video & images campaign incentives wishlist" at bounding box center [512, 268] width 900 height 894
click at [269, 141] on p "Are you submitting a script or video draft?" at bounding box center [603, 150] width 679 height 18
click at [259, 125] on div "Pitch video Your pitch video is one of the trickiest and most important things …" at bounding box center [603, 268] width 715 height 894
click at [261, 133] on div "Pitch video Your pitch video is one of the trickiest and most important things …" at bounding box center [603, 268] width 715 height 894
drag, startPoint x: 263, startPoint y: 132, endPoint x: 518, endPoint y: 137, distance: 254.6
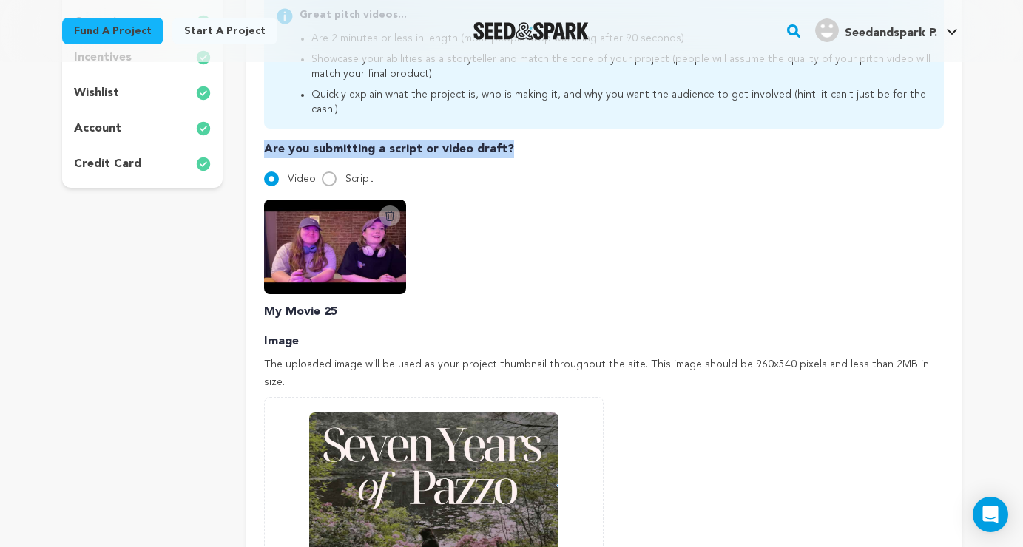
click at [519, 139] on div "Pitch video Your pitch video is one of the trickiest and most important things …" at bounding box center [603, 268] width 715 height 894
click at [518, 141] on p "Are you submitting a script or video draft?" at bounding box center [603, 150] width 679 height 18
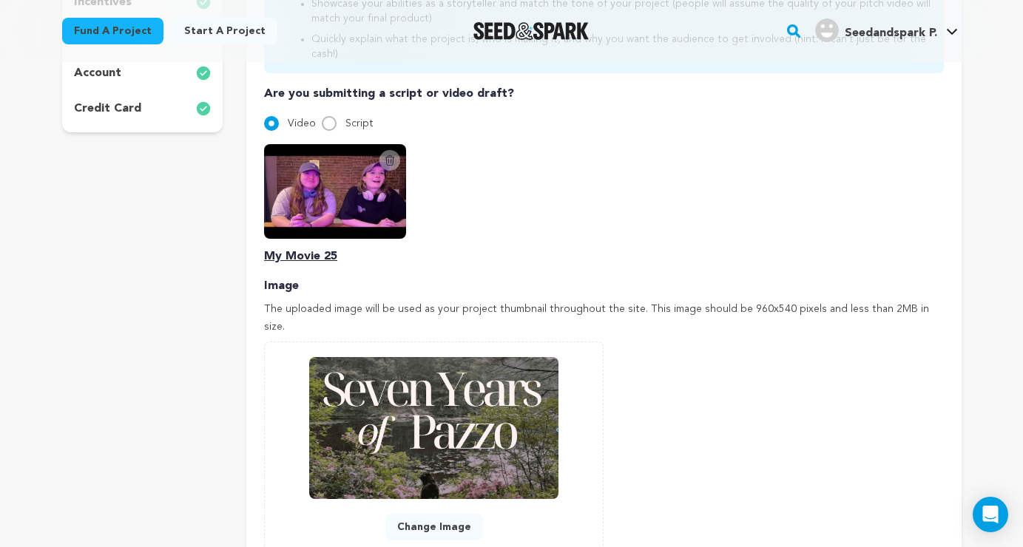
scroll to position [389, 0]
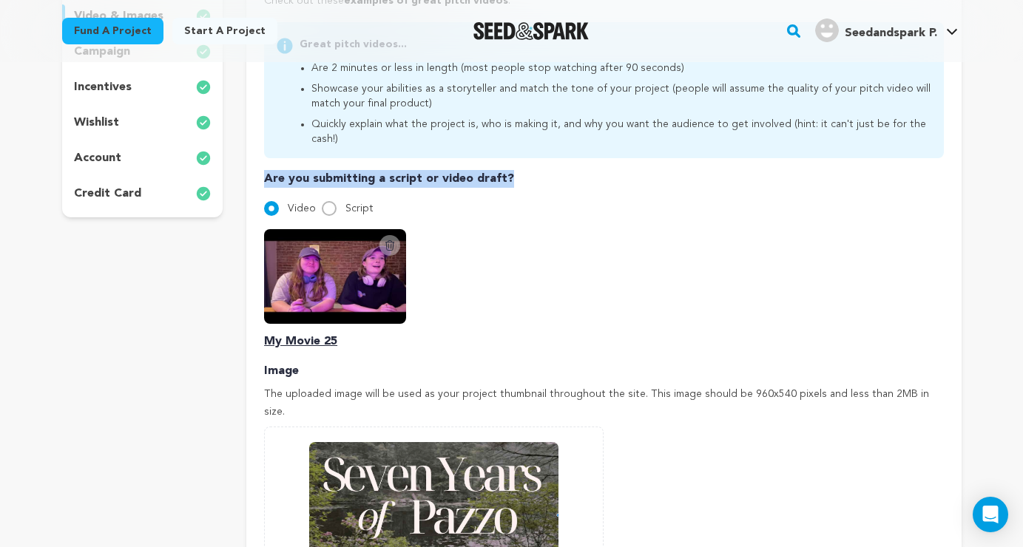
drag, startPoint x: 255, startPoint y: 158, endPoint x: 552, endPoint y: 164, distance: 297.5
click at [553, 165] on div "Pitch video Your pitch video is one of the trickiest and most important things …" at bounding box center [603, 298] width 715 height 894
click at [552, 170] on p "Are you submitting a script or video draft?" at bounding box center [603, 179] width 679 height 18
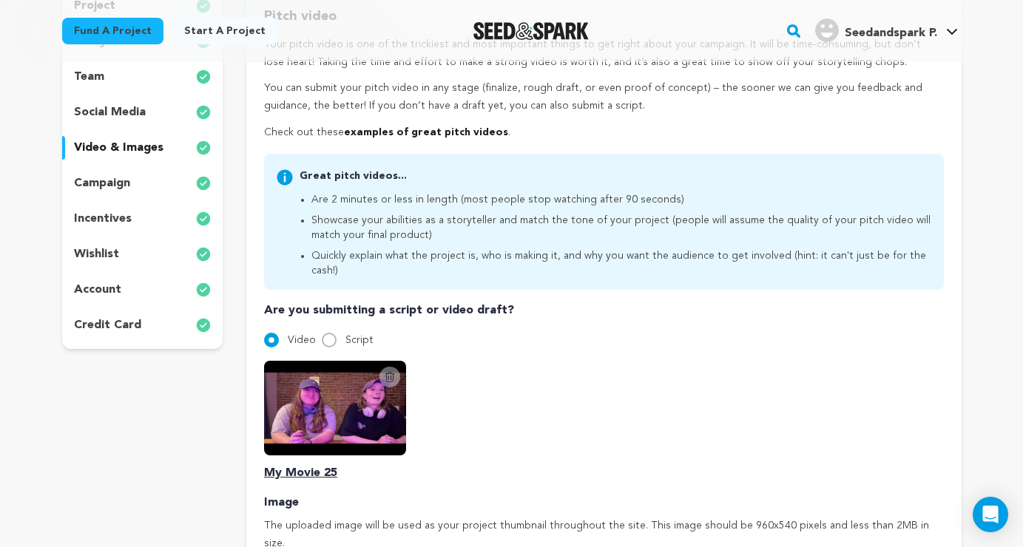
scroll to position [257, 0]
drag, startPoint x: 517, startPoint y: 306, endPoint x: 479, endPoint y: 127, distance: 183.0
click at [479, 127] on div "Pitch video Your pitch video is one of the trickiest and most important things …" at bounding box center [603, 426] width 679 height 840
click at [488, 96] on p "You can submit your pitch video in any stage (finalize, rough draft, or even pr…" at bounding box center [603, 98] width 679 height 36
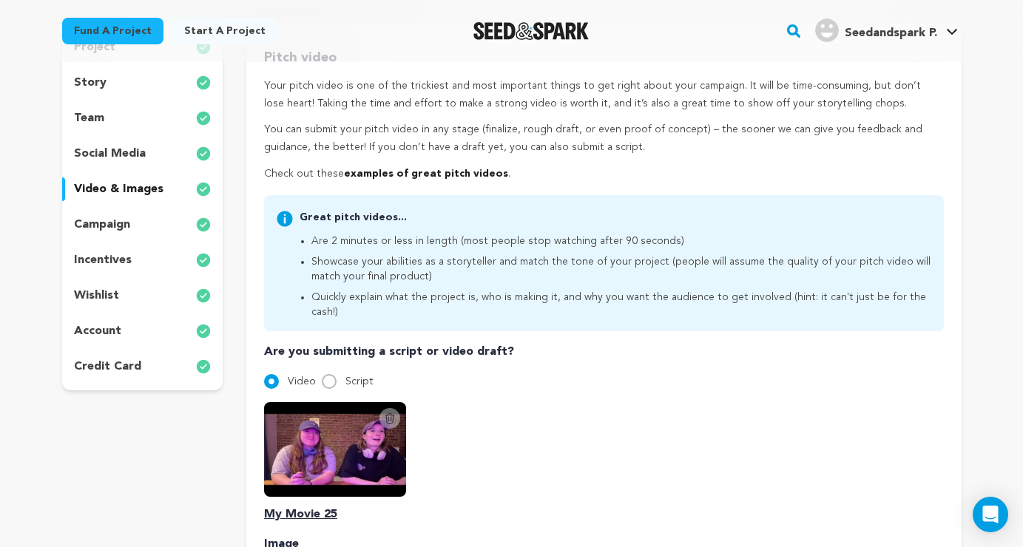
scroll to position [213, 0]
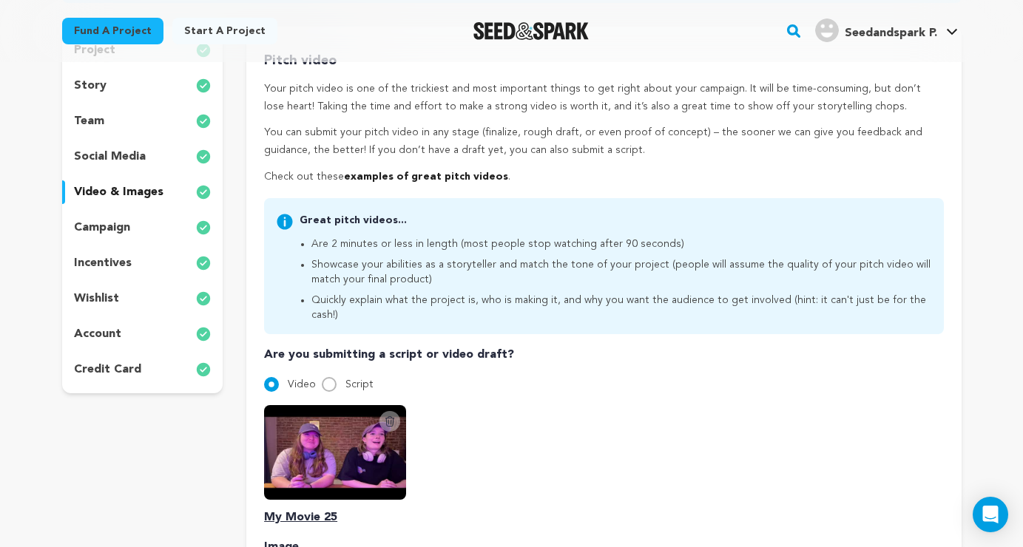
drag, startPoint x: 261, startPoint y: 70, endPoint x: 581, endPoint y: 346, distance: 421.8
click at [582, 346] on div "Pitch video Your pitch video is one of the trickiest and most important things …" at bounding box center [603, 474] width 715 height 894
click at [581, 346] on div "Are you submitting a script or video draft? Video Script Delete Script Video My…" at bounding box center [603, 436] width 679 height 181
drag, startPoint x: 581, startPoint y: 346, endPoint x: 584, endPoint y: 110, distance: 235.3
click at [584, 110] on div "Pitch video Your pitch video is one of the trickiest and most important things …" at bounding box center [603, 470] width 679 height 840
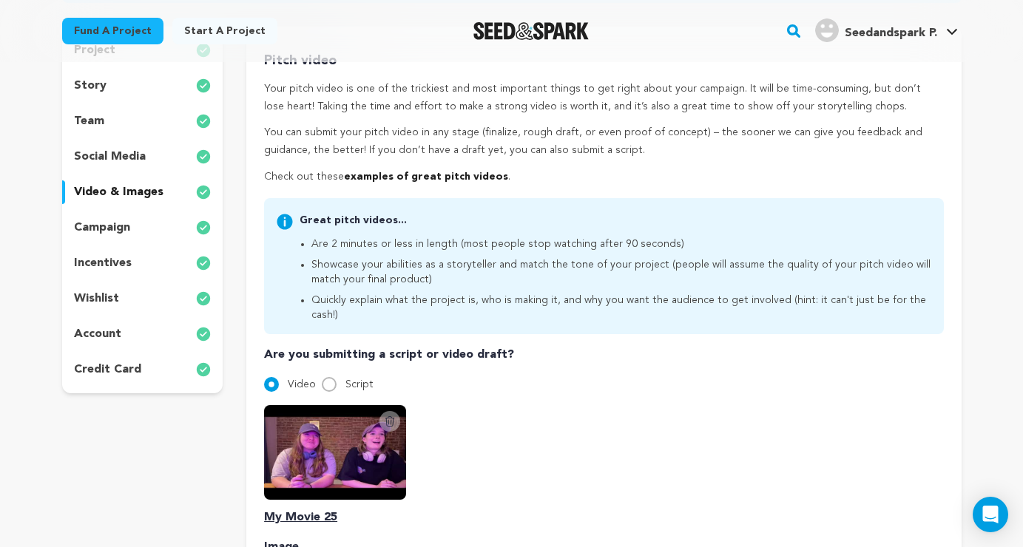
click at [584, 109] on p "Your pitch video is one of the trickiest and most important things to get right…" at bounding box center [603, 99] width 679 height 36
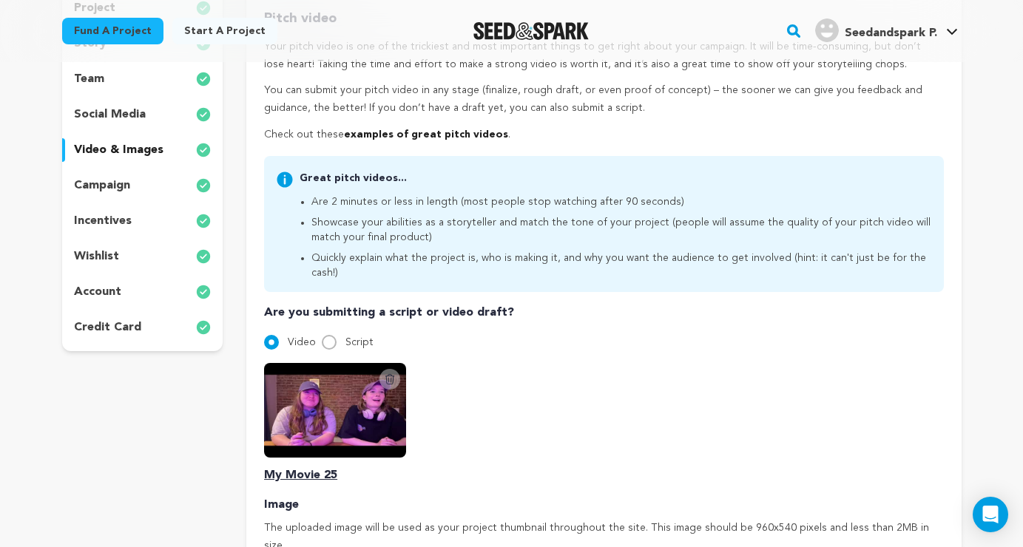
scroll to position [328, 0]
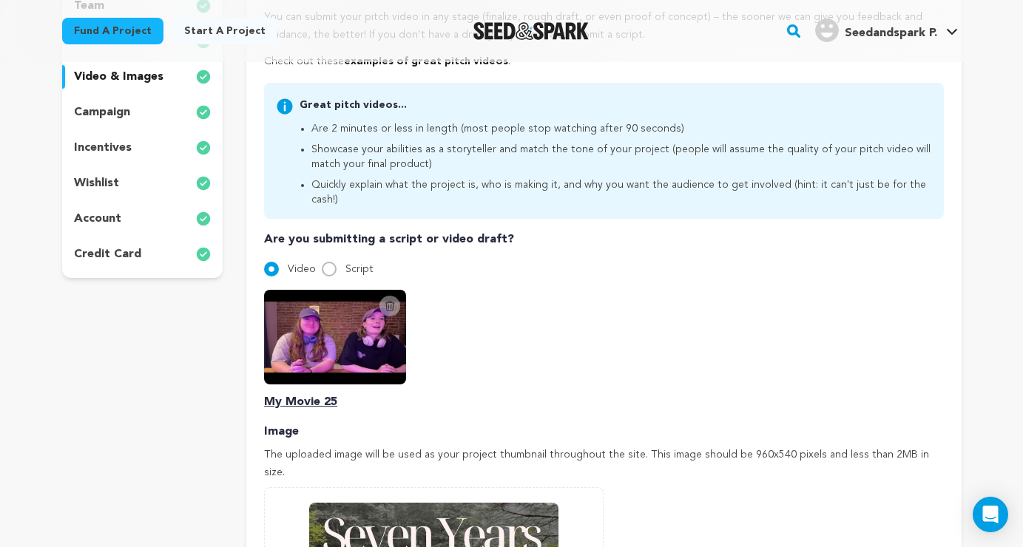
drag, startPoint x: 408, startPoint y: 204, endPoint x: 423, endPoint y: 442, distance: 238.0
click at [423, 443] on div "Pitch video Your pitch video is one of the trickiest and most important things …" at bounding box center [603, 355] width 679 height 840
click at [422, 423] on p "Image" at bounding box center [603, 432] width 679 height 18
drag, startPoint x: 284, startPoint y: 78, endPoint x: 343, endPoint y: 199, distance: 134.7
click at [343, 199] on div "Pitch video Your pitch video is one of the trickiest and most important things …" at bounding box center [603, 355] width 679 height 840
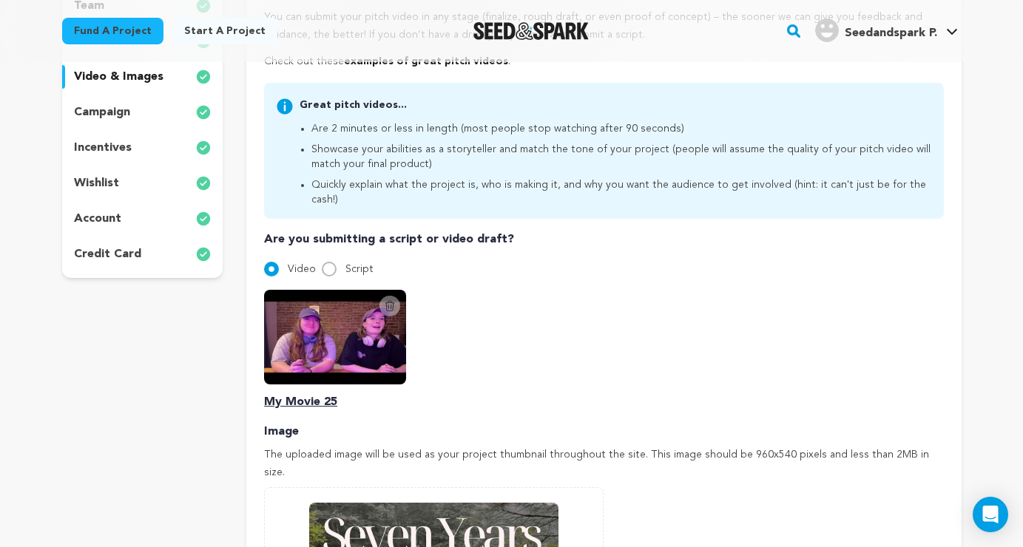
click at [343, 199] on div "Great pitch videos... Are 2 minutes or less in length (most people stop watchin…" at bounding box center [603, 151] width 679 height 136
drag, startPoint x: 343, startPoint y: 199, endPoint x: 343, endPoint y: 57, distance: 142.1
click at [343, 57] on main "Fund a project Start a project Search" at bounding box center [511, 523] width 1023 height 1703
click at [330, 70] on div "Pitch video Your pitch video is one of the trickiest and most important things …" at bounding box center [603, 355] width 679 height 840
click at [328, 121] on li "Are 2 minutes or less in length (most people stop watching after 90 seconds)" at bounding box center [621, 128] width 620 height 15
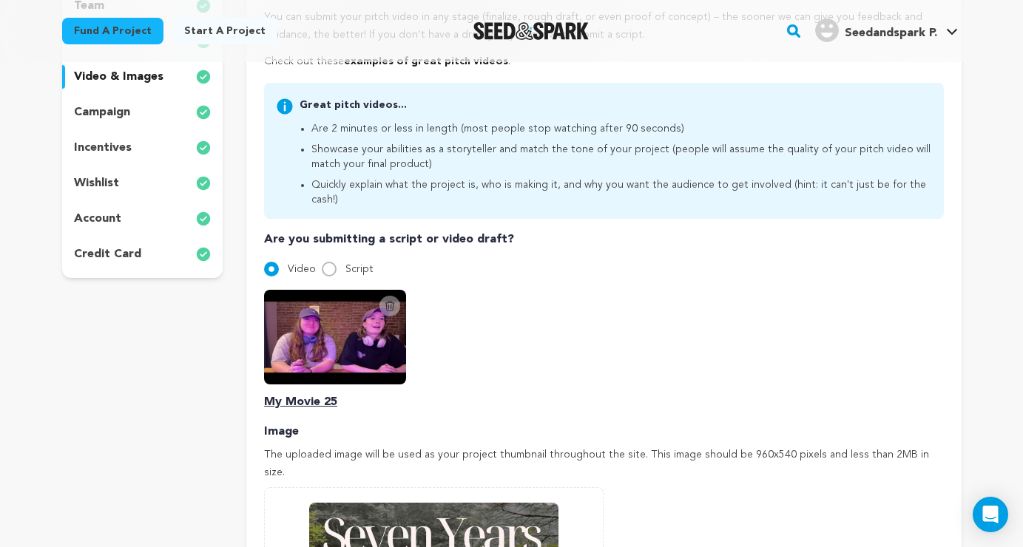
drag, startPoint x: 303, startPoint y: 87, endPoint x: 353, endPoint y: 189, distance: 113.5
click at [353, 189] on div "Great pitch videos... Are 2 minutes or less in length (most people stop watchin…" at bounding box center [603, 151] width 679 height 136
click at [352, 199] on div "Great pitch videos... Are 2 minutes or less in length (most people stop watchin…" at bounding box center [603, 151] width 679 height 136
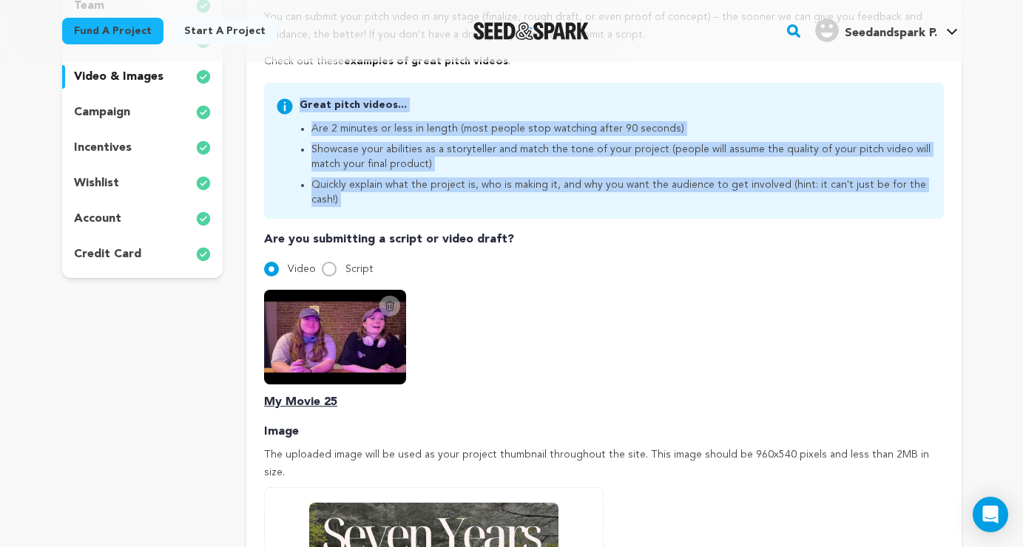
drag, startPoint x: 352, startPoint y: 199, endPoint x: 340, endPoint y: 82, distance: 117.6
click at [340, 84] on div "Great pitch videos... Are 2 minutes or less in length (most people stop watchin…" at bounding box center [603, 151] width 679 height 136
click at [340, 83] on div "Great pitch videos... Are 2 minutes or less in length (most people stop watchin…" at bounding box center [603, 151] width 679 height 136
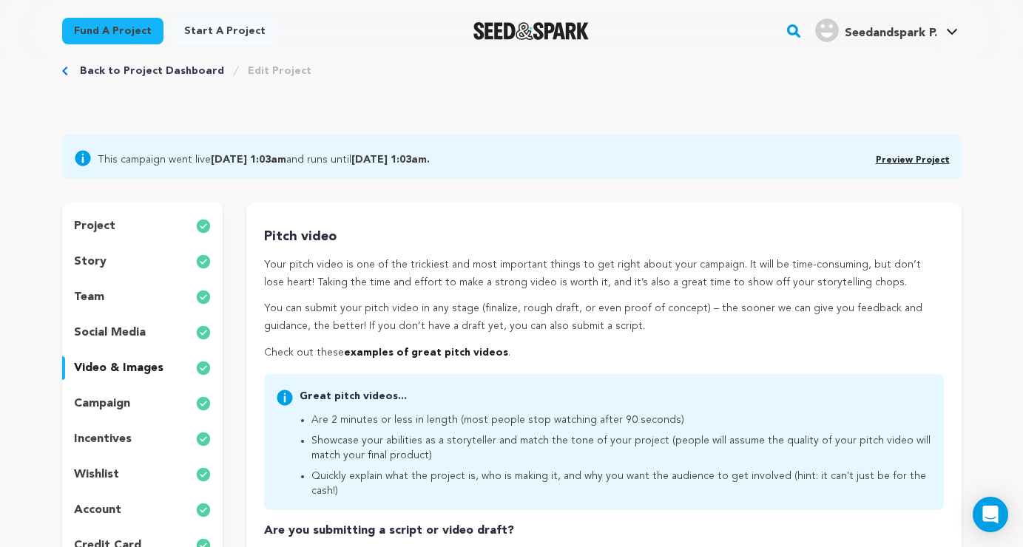
scroll to position [9, 0]
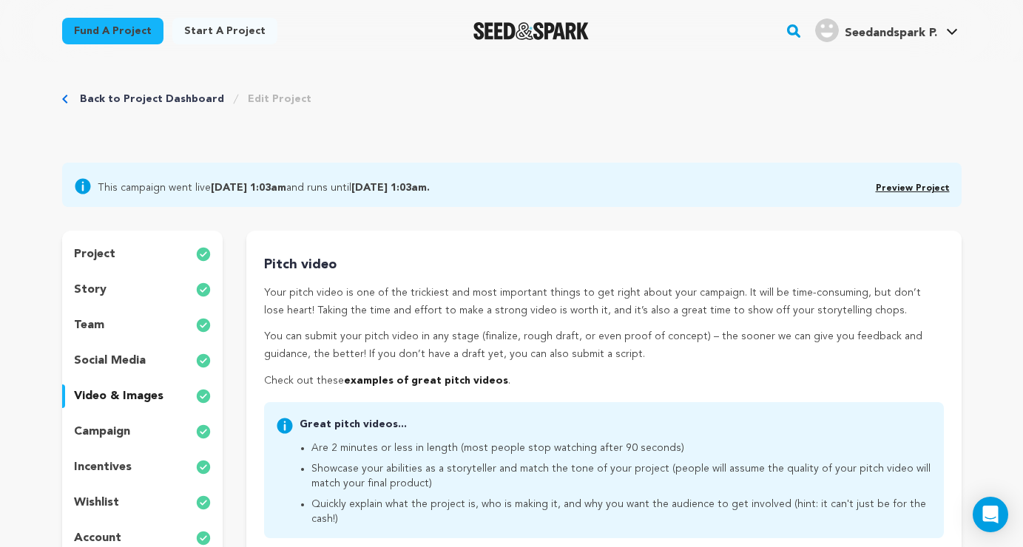
drag, startPoint x: 311, startPoint y: 240, endPoint x: 383, endPoint y: 407, distance: 181.3
click at [377, 380] on link "examples of great pitch videos" at bounding box center [426, 381] width 164 height 10
click at [283, 314] on p "Your pitch video is one of the trickiest and most important things to get right…" at bounding box center [603, 303] width 679 height 36
drag, startPoint x: 260, startPoint y: 263, endPoint x: 340, endPoint y: 397, distance: 155.9
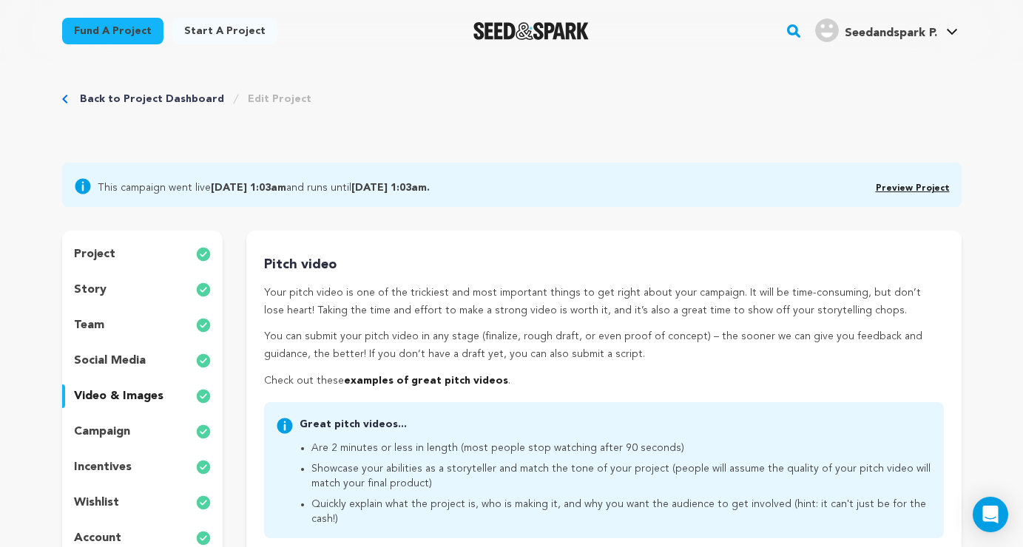
click at [306, 377] on p "Check out these examples of great pitch videos ." at bounding box center [603, 382] width 679 height 18
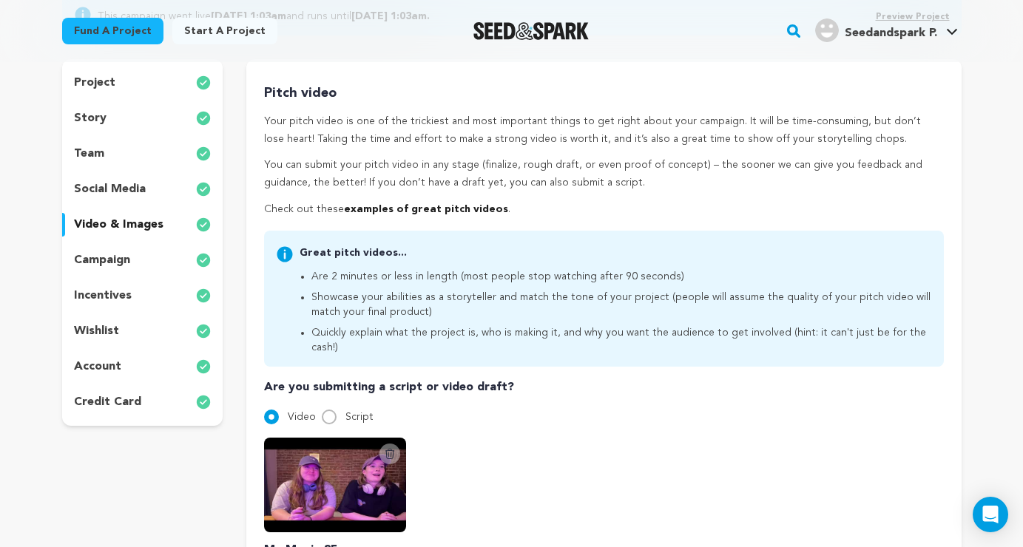
scroll to position [179, 0]
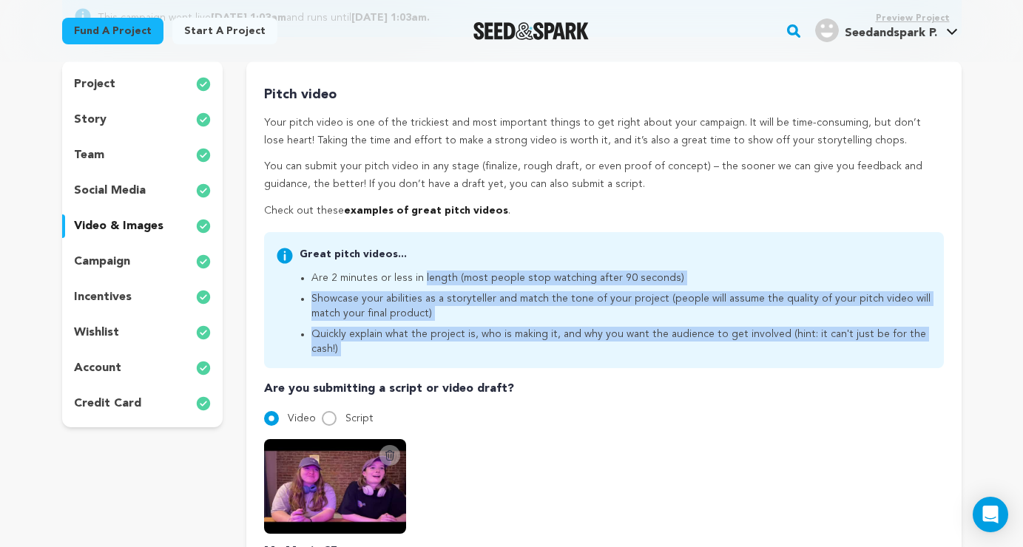
drag, startPoint x: 307, startPoint y: 267, endPoint x: 451, endPoint y: 351, distance: 167.1
click at [451, 353] on div "Pitch video Your pitch video is one of the trickiest and most important things …" at bounding box center [603, 504] width 679 height 840
click at [451, 344] on div "Great pitch videos... Are 2 minutes or less in length (most people stop watchin…" at bounding box center [603, 300] width 679 height 136
drag, startPoint x: 452, startPoint y: 344, endPoint x: 459, endPoint y: 227, distance: 117.1
click at [459, 227] on div "Pitch video Your pitch video is one of the trickiest and most important things …" at bounding box center [603, 504] width 679 height 840
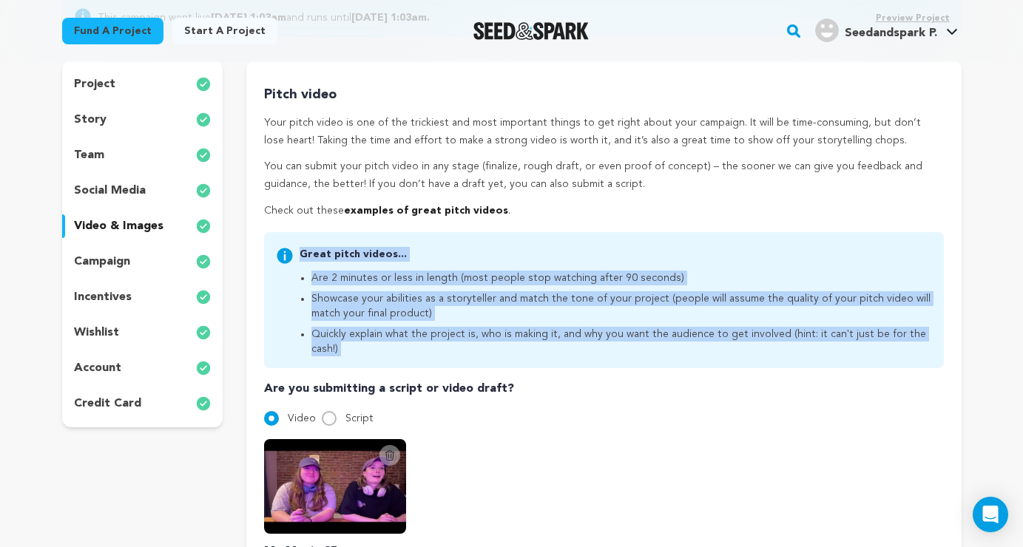
click at [459, 226] on div "Pitch video Your pitch video is one of the trickiest and most important things …" at bounding box center [603, 504] width 679 height 840
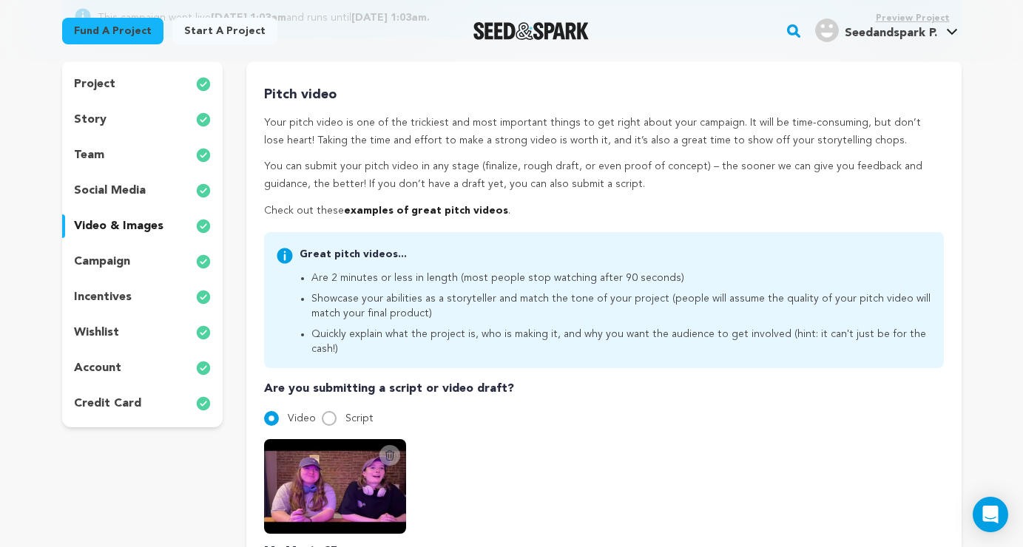
drag, startPoint x: 459, startPoint y: 232, endPoint x: 459, endPoint y: 344, distance: 111.7
click at [459, 344] on div "Great pitch videos... Are 2 minutes or less in length (most people stop watchin…" at bounding box center [603, 300] width 679 height 136
click at [459, 343] on div "Great pitch videos... Are 2 minutes or less in length (most people stop watchin…" at bounding box center [603, 300] width 679 height 136
drag, startPoint x: 459, startPoint y: 346, endPoint x: 451, endPoint y: 226, distance: 120.8
click at [451, 226] on div "Pitch video Your pitch video is one of the trickiest and most important things …" at bounding box center [603, 504] width 679 height 840
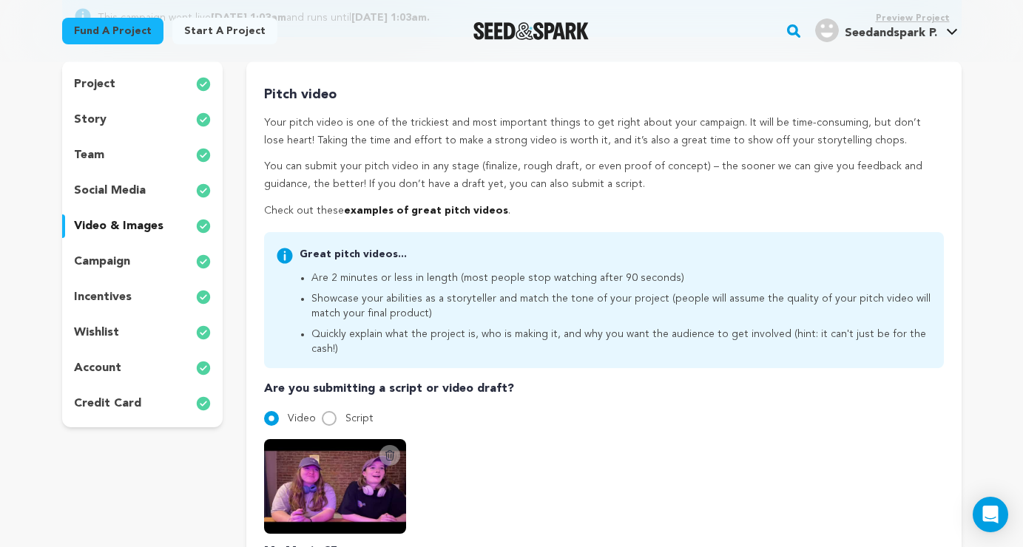
click at [485, 178] on p "You can submit your pitch video in any stage (finalize, rough draft, or even pr…" at bounding box center [603, 176] width 679 height 36
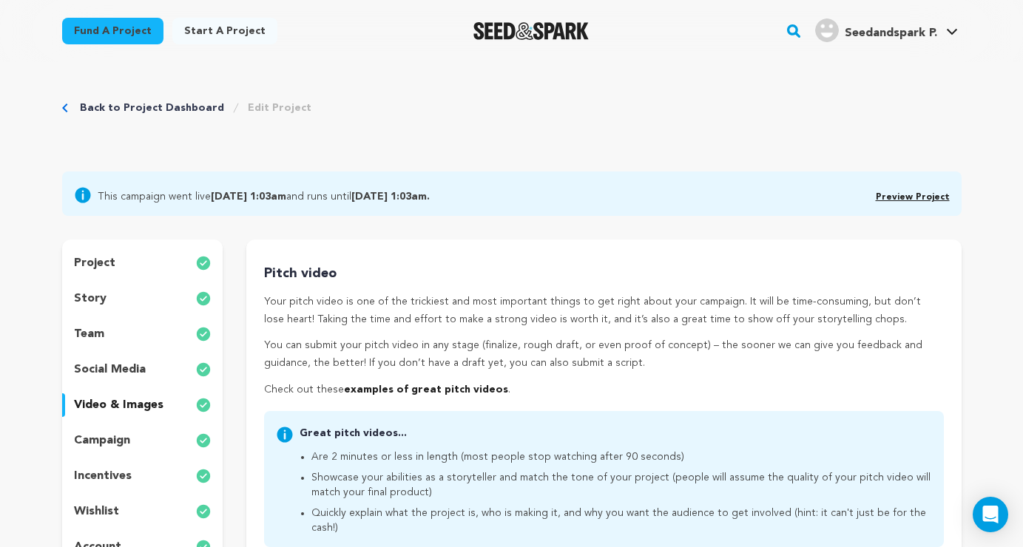
scroll to position [0, 0]
drag, startPoint x: 273, startPoint y: 243, endPoint x: 444, endPoint y: 400, distance: 232.0
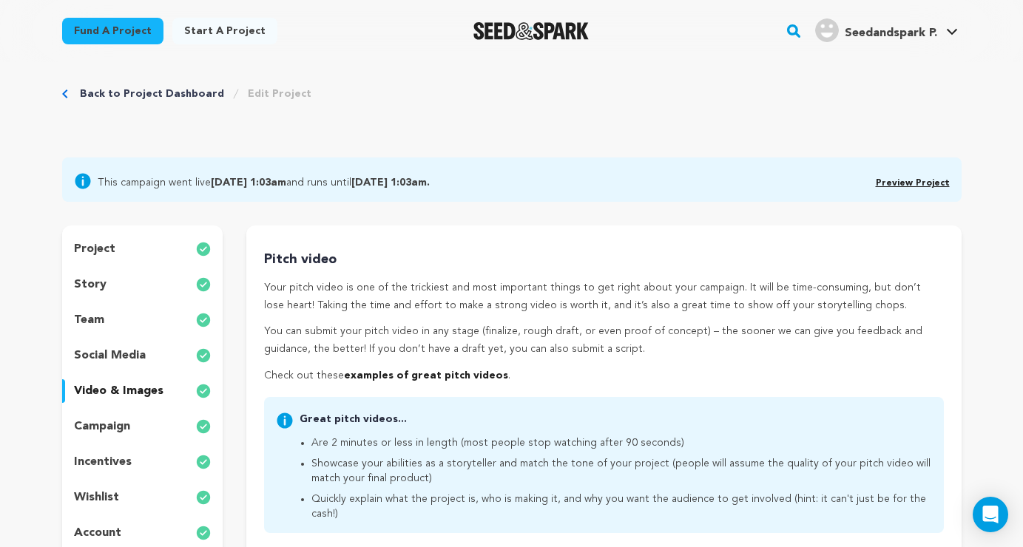
scroll to position [16, 0]
drag, startPoint x: 258, startPoint y: 243, endPoint x: 349, endPoint y: 507, distance: 279.4
click at [350, 507] on div "Great pitch videos... Are 2 minutes or less in length (most people stop watchin…" at bounding box center [603, 464] width 679 height 136
drag, startPoint x: 363, startPoint y: 510, endPoint x: 312, endPoint y: 383, distance: 136.4
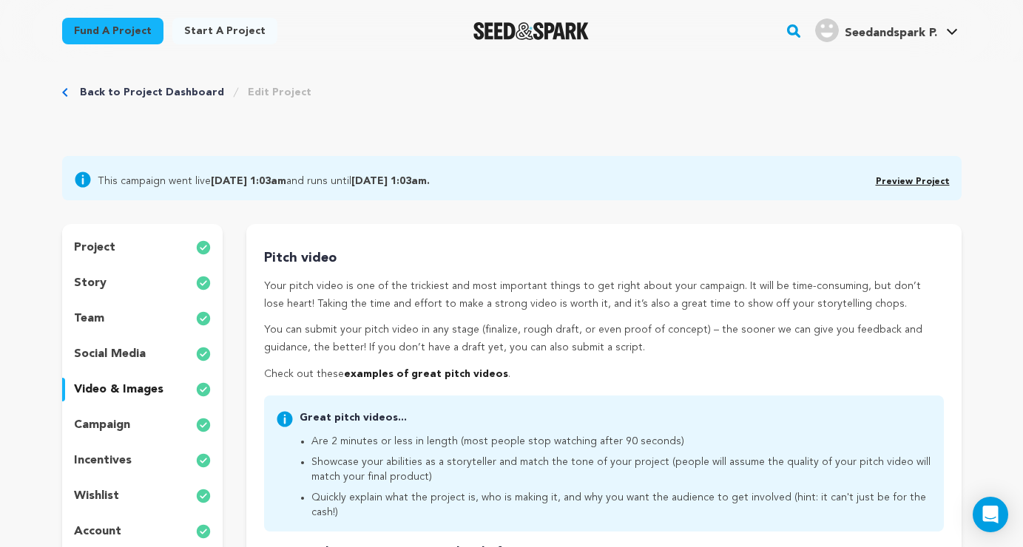
click at [314, 396] on div "Great pitch videos... Are 2 minutes or less in length (most people stop watchin…" at bounding box center [603, 464] width 679 height 136
drag, startPoint x: 327, startPoint y: 391, endPoint x: 240, endPoint y: 219, distance: 192.9
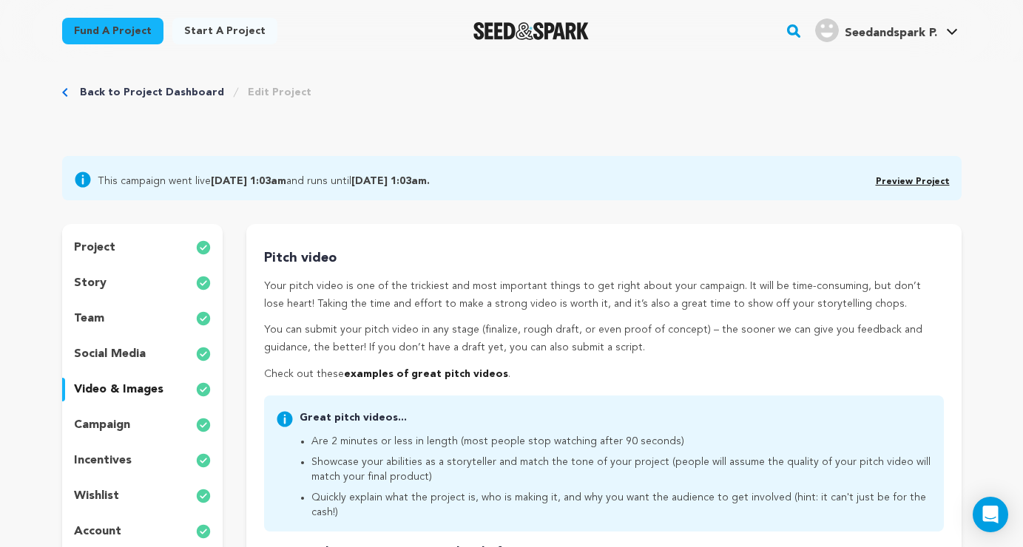
drag, startPoint x: 251, startPoint y: 227, endPoint x: 289, endPoint y: 382, distance: 160.1
drag, startPoint x: 265, startPoint y: 246, endPoint x: 290, endPoint y: 381, distance: 137.7
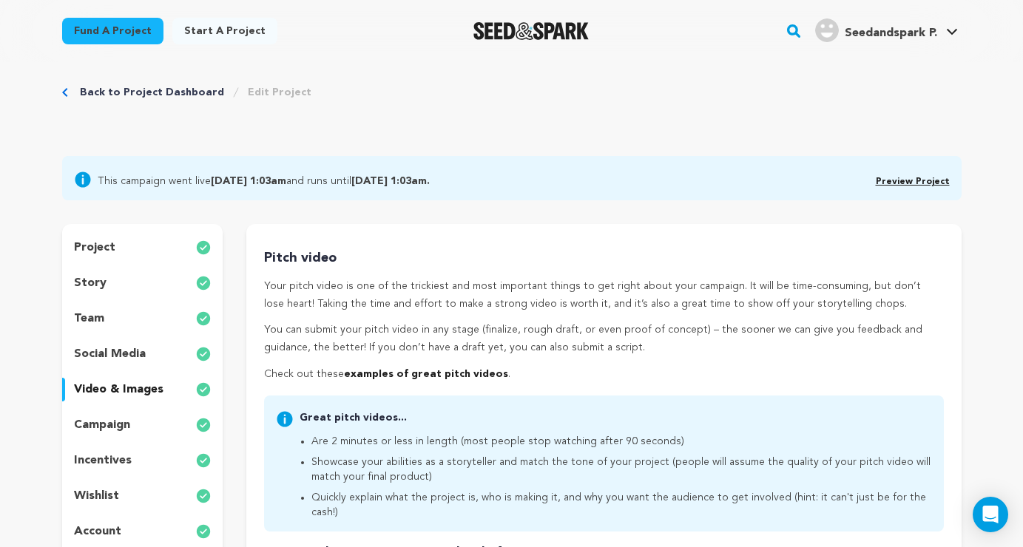
drag, startPoint x: 294, startPoint y: 382, endPoint x: 271, endPoint y: 223, distance: 160.7
drag, startPoint x: 273, startPoint y: 215, endPoint x: 340, endPoint y: 405, distance: 201.0
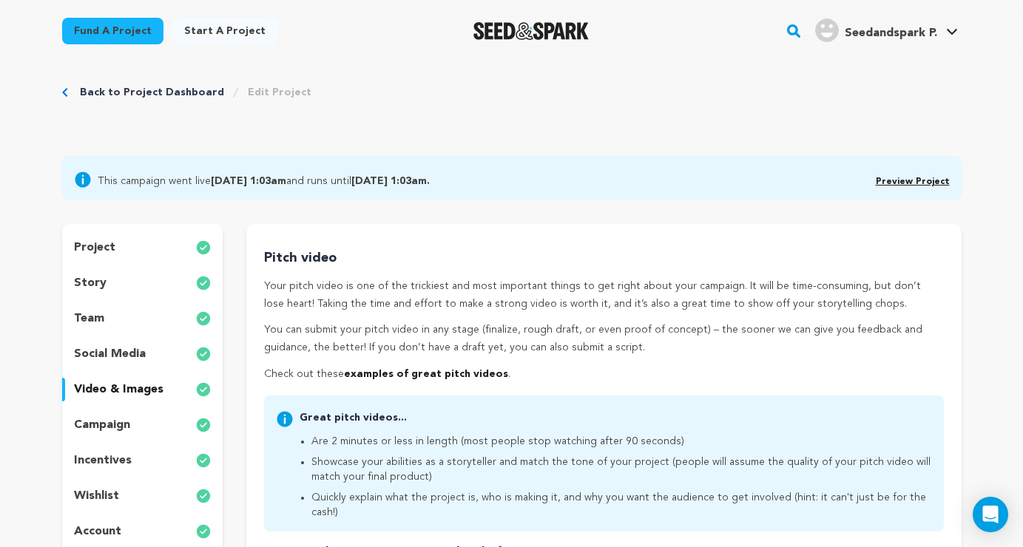
click at [469, 344] on p "You can submit your pitch video in any stage (finalize, rough draft, or even pr…" at bounding box center [603, 340] width 679 height 36
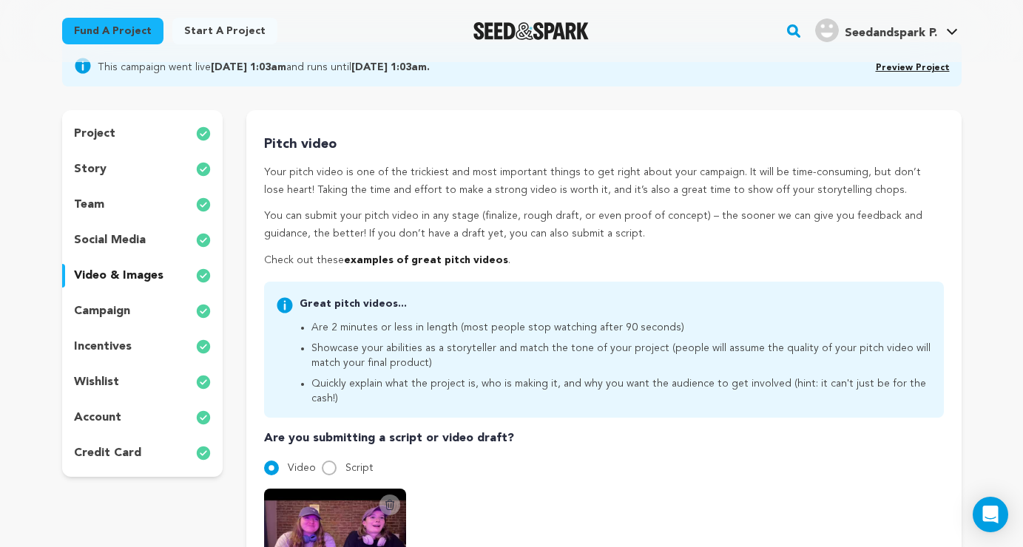
scroll to position [118, 0]
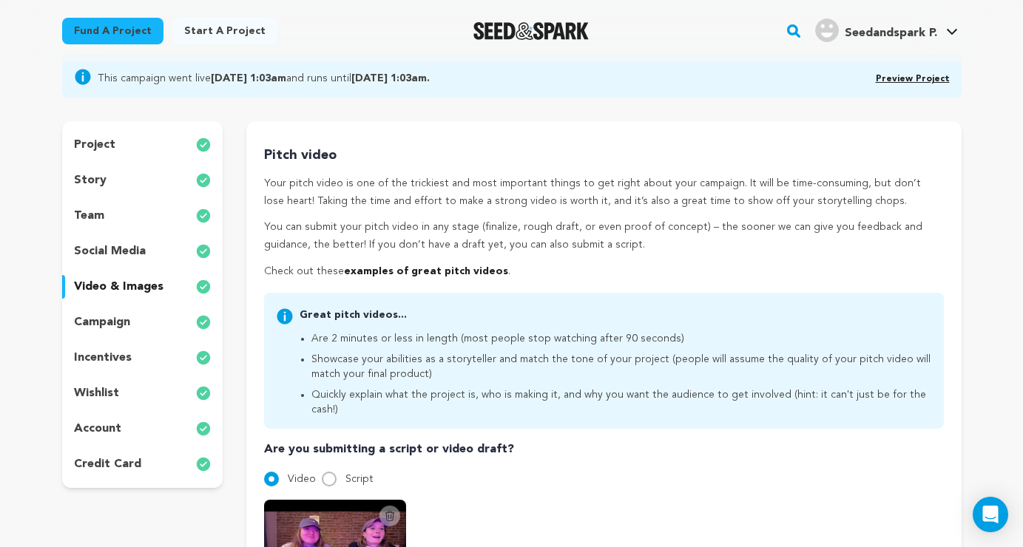
click at [347, 235] on p "You can submit your pitch video in any stage (finalize, rough draft, or even pr…" at bounding box center [603, 237] width 679 height 36
